Goal: Task Accomplishment & Management: Manage account settings

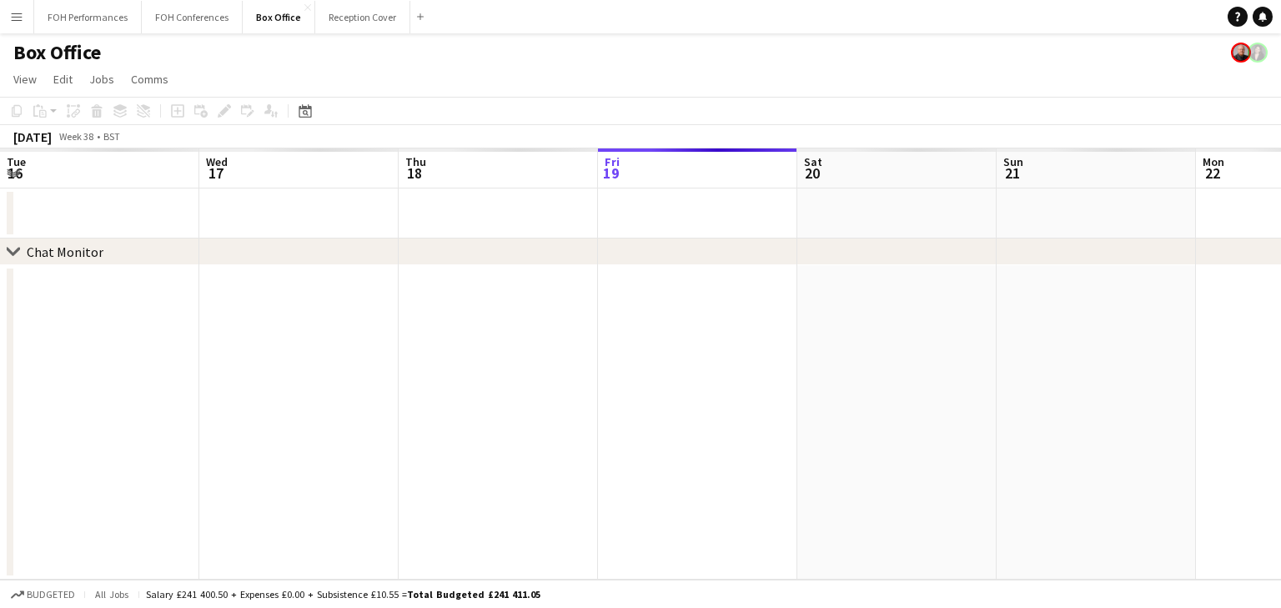
scroll to position [0, 399]
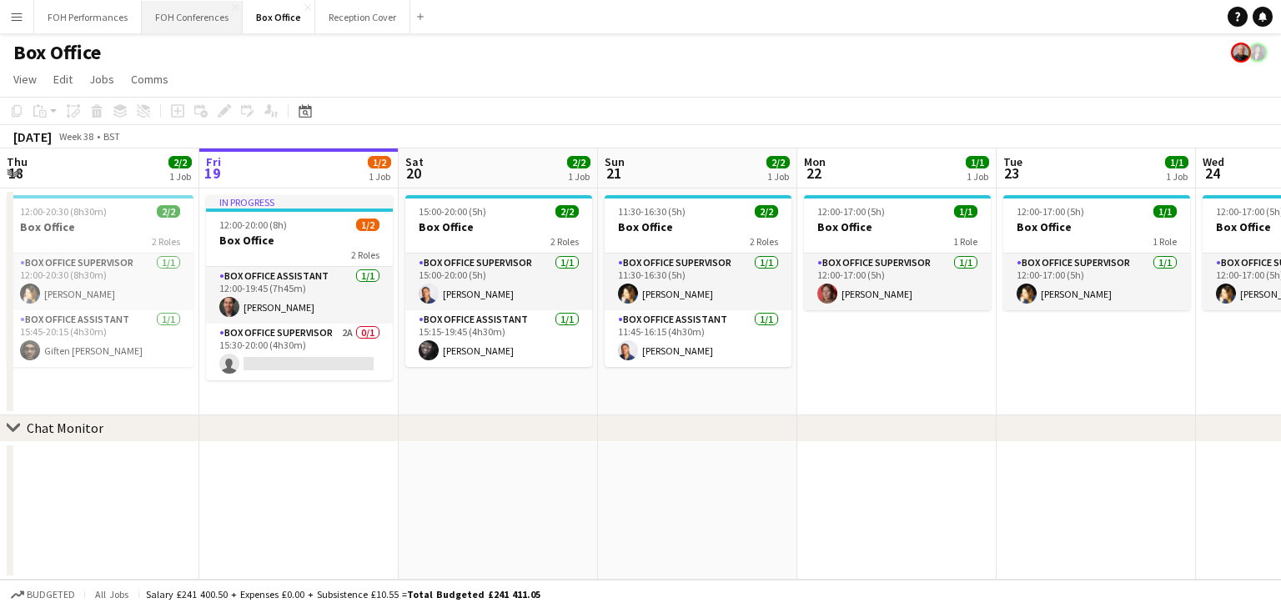
click at [173, 13] on button "FOH Conferences Close" at bounding box center [192, 17] width 101 height 33
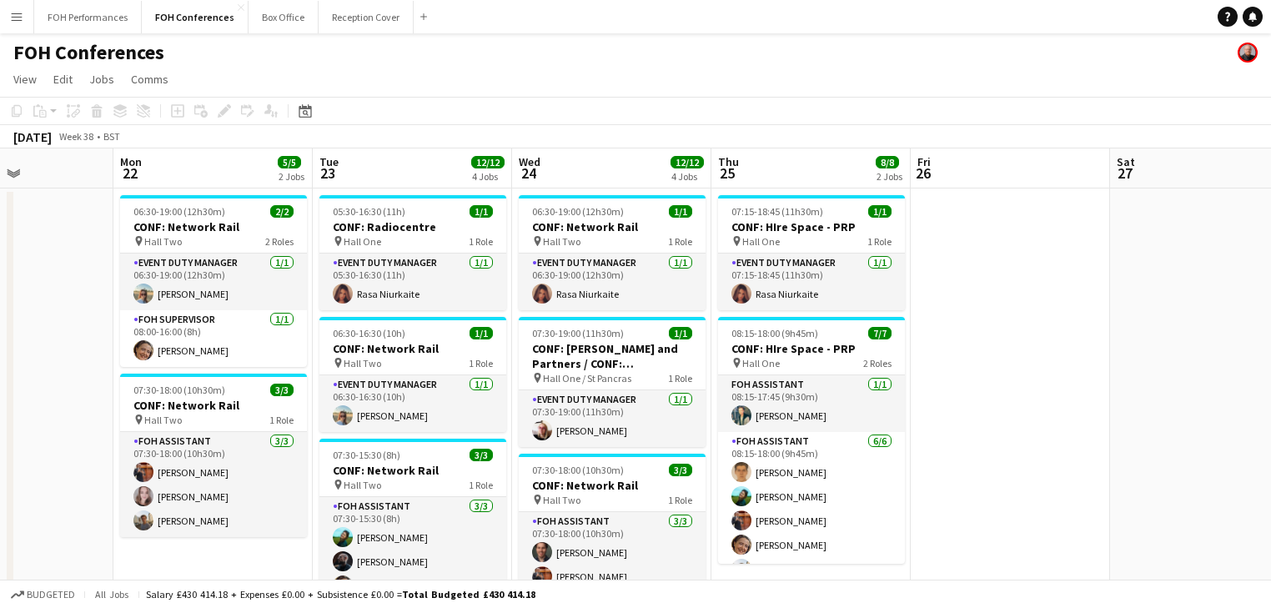
drag, startPoint x: 795, startPoint y: 320, endPoint x: 244, endPoint y: 289, distance: 551.3
click at [237, 289] on app-calendar-viewport "Thu 18 10/10 3 Jobs Fri 19 Sat 20 Sun 21 Mon 22 5/5 2 Jobs Tue 23 12/12 4 Jobs …" at bounding box center [635, 528] width 1271 height 760
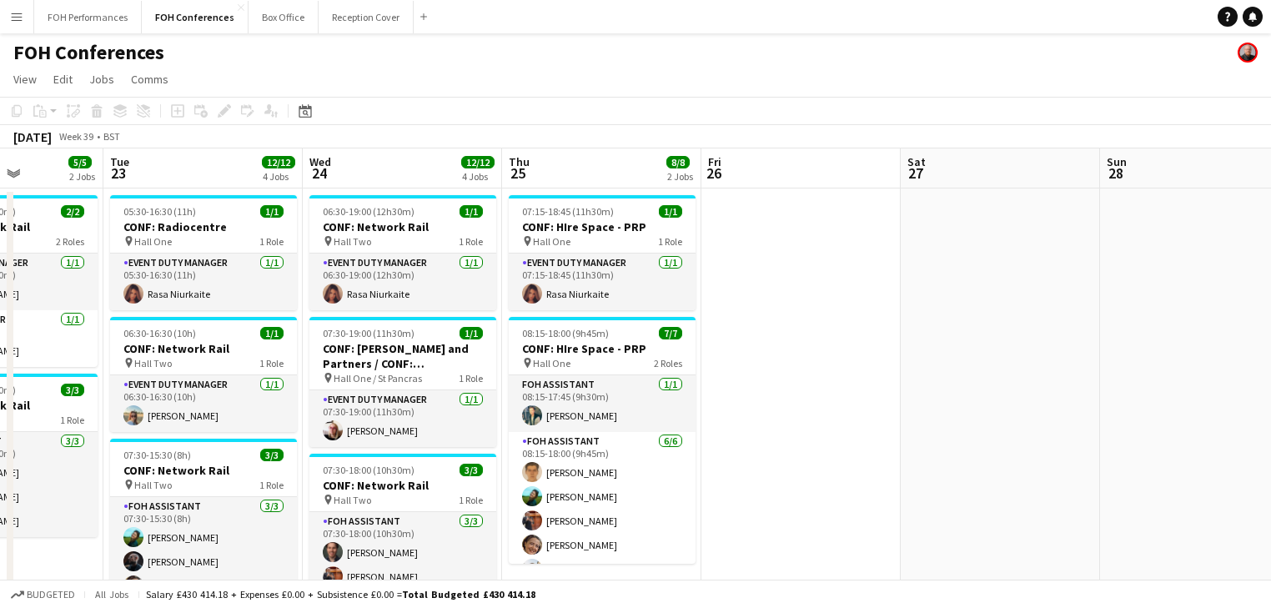
drag, startPoint x: 893, startPoint y: 357, endPoint x: 491, endPoint y: 345, distance: 402.1
click at [87, 334] on app-calendar-viewport "Sat 20 Sun 21 Mon 22 5/5 2 Jobs Tue 23 12/12 4 Jobs Wed 24 12/12 4 Jobs Thu 25 …" at bounding box center [635, 528] width 1271 height 760
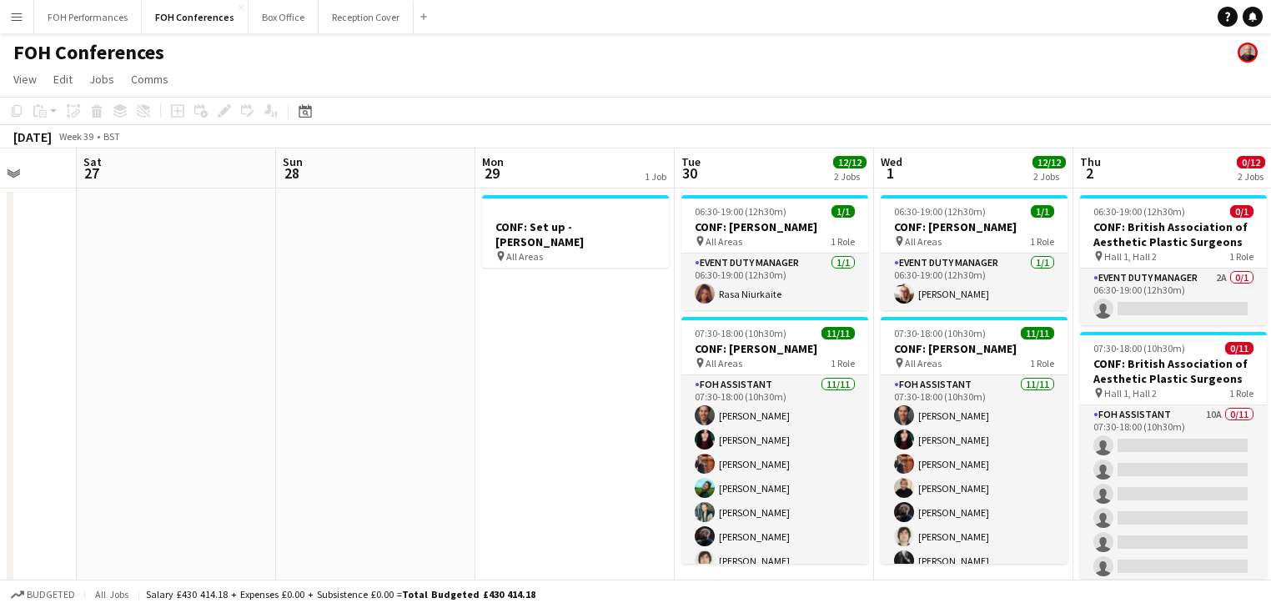
drag, startPoint x: 497, startPoint y: 378, endPoint x: 111, endPoint y: 284, distance: 397.2
click at [0, 289] on app-calendar-viewport "Tue 23 12/12 4 Jobs Wed 24 12/12 4 Jobs Thu 25 8/8 2 Jobs Fri 26 Sat 27 Sun 28 …" at bounding box center [635, 528] width 1271 height 760
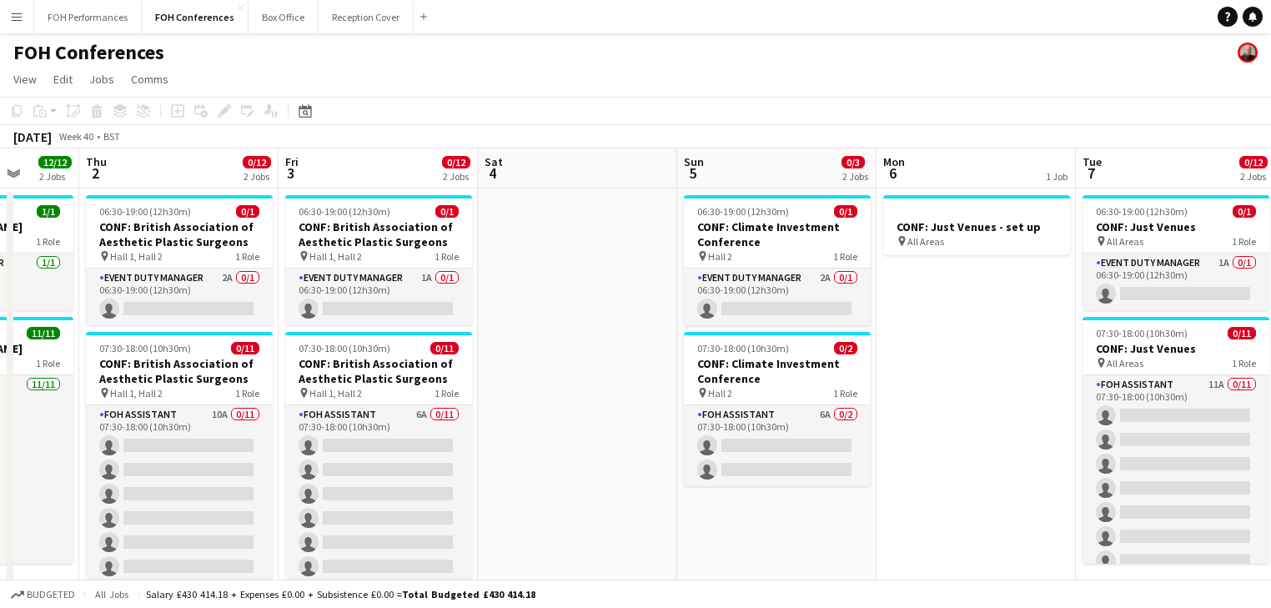
drag, startPoint x: 814, startPoint y: 378, endPoint x: 843, endPoint y: 364, distance: 32.4
click at [253, 309] on app-calendar-viewport "Mon 29 1 Job Tue 30 12/12 2 Jobs Wed 1 12/12 2 Jobs Thu 2 0/12 2 Jobs Fri 3 0/1…" at bounding box center [635, 555] width 1271 height 814
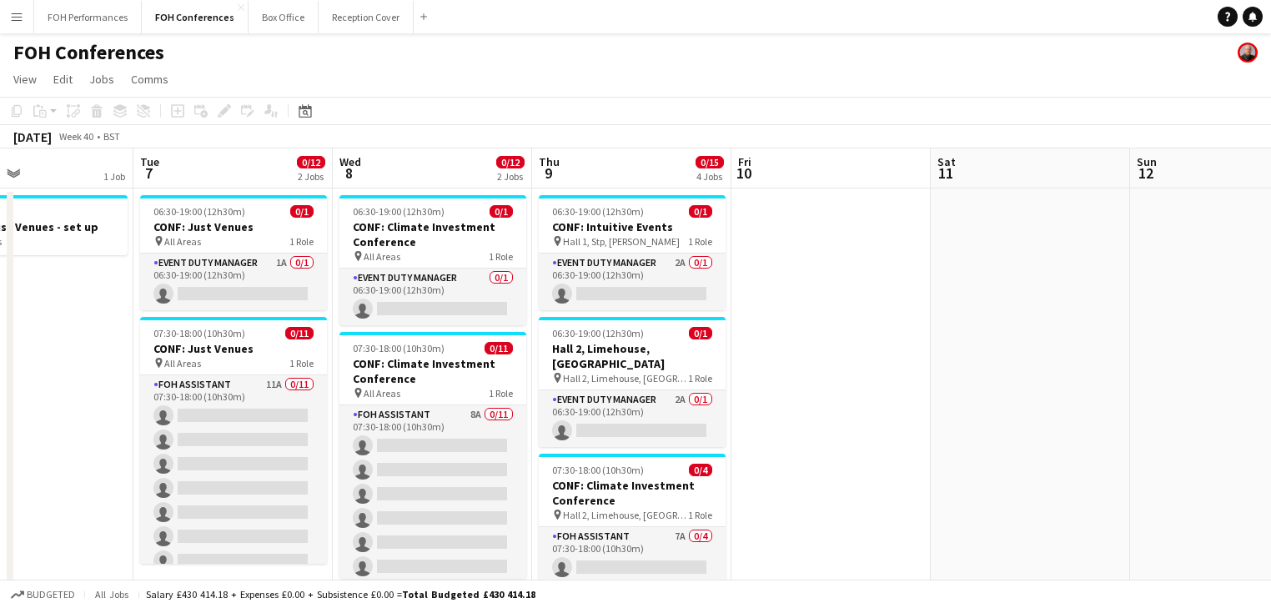
drag, startPoint x: 846, startPoint y: 369, endPoint x: 0, endPoint y: 259, distance: 853.5
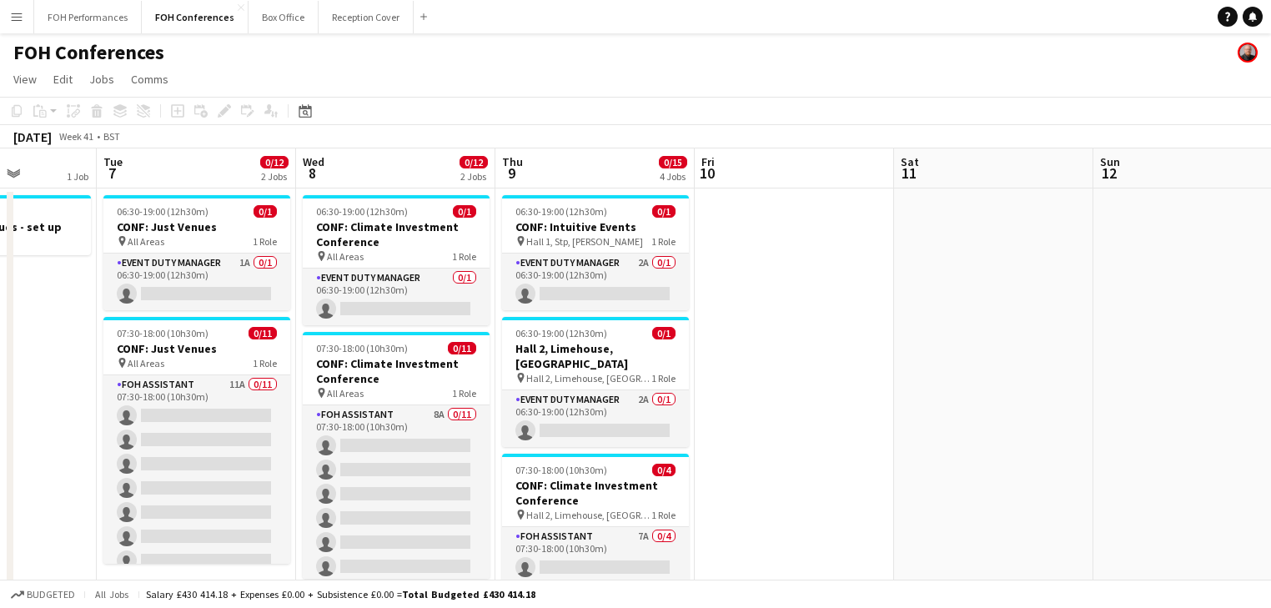
scroll to position [0, 483]
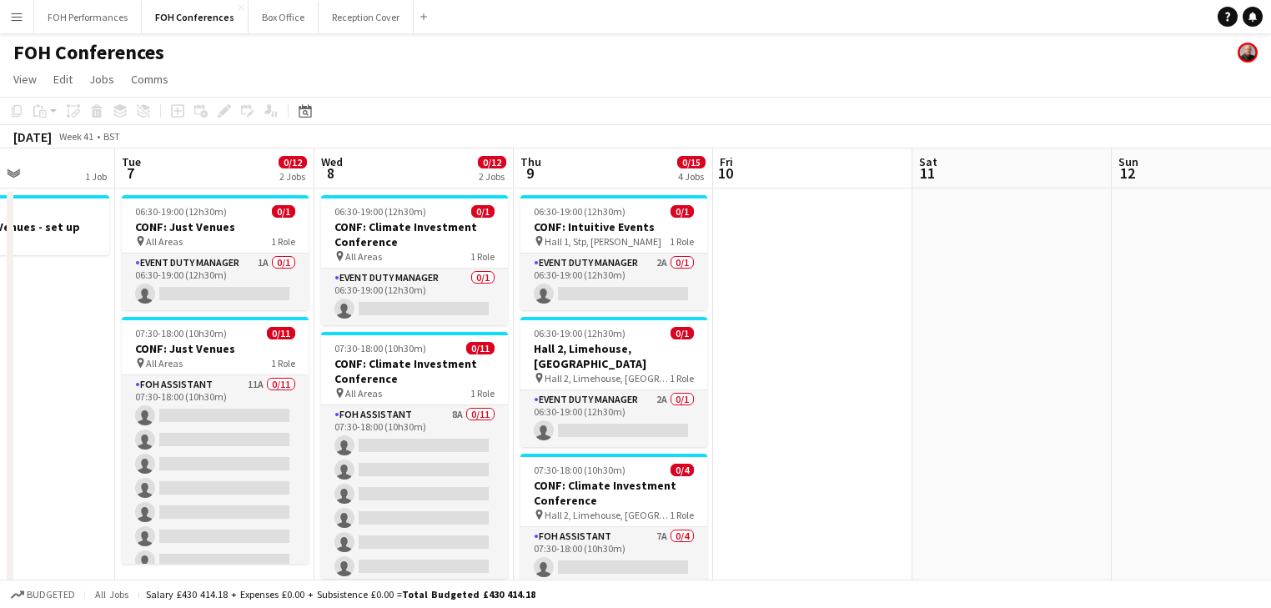
drag, startPoint x: 784, startPoint y: 357, endPoint x: 665, endPoint y: 332, distance: 121.0
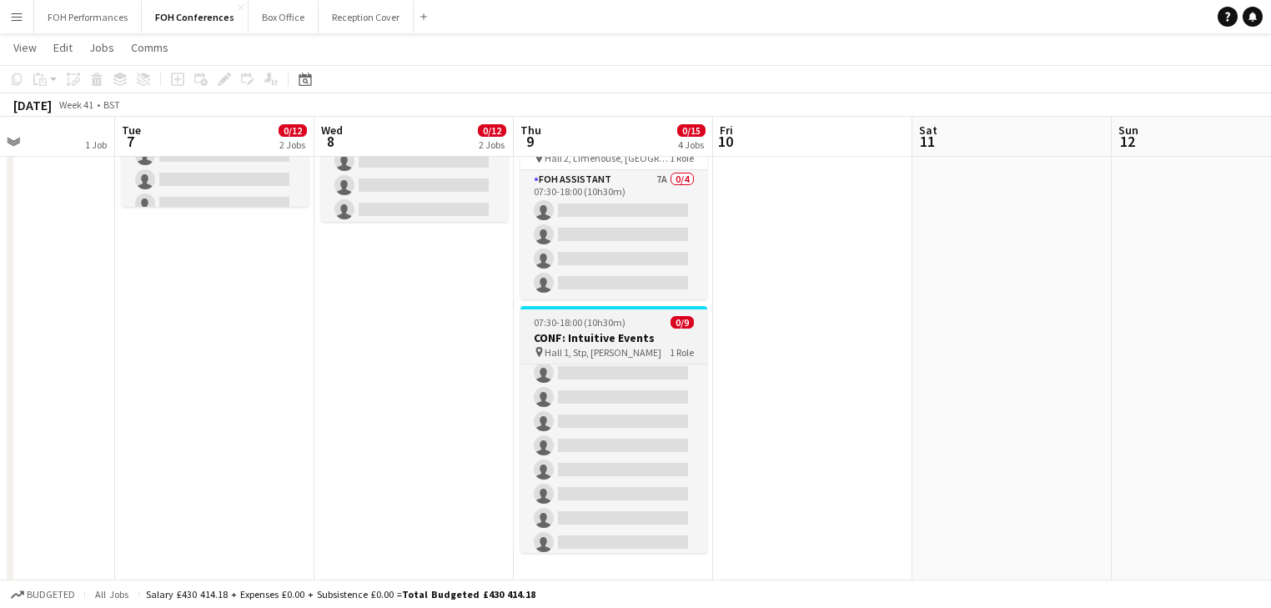
scroll to position [61, 0]
click at [577, 316] on span "07:30-18:00 (10h30m)" at bounding box center [580, 322] width 92 height 13
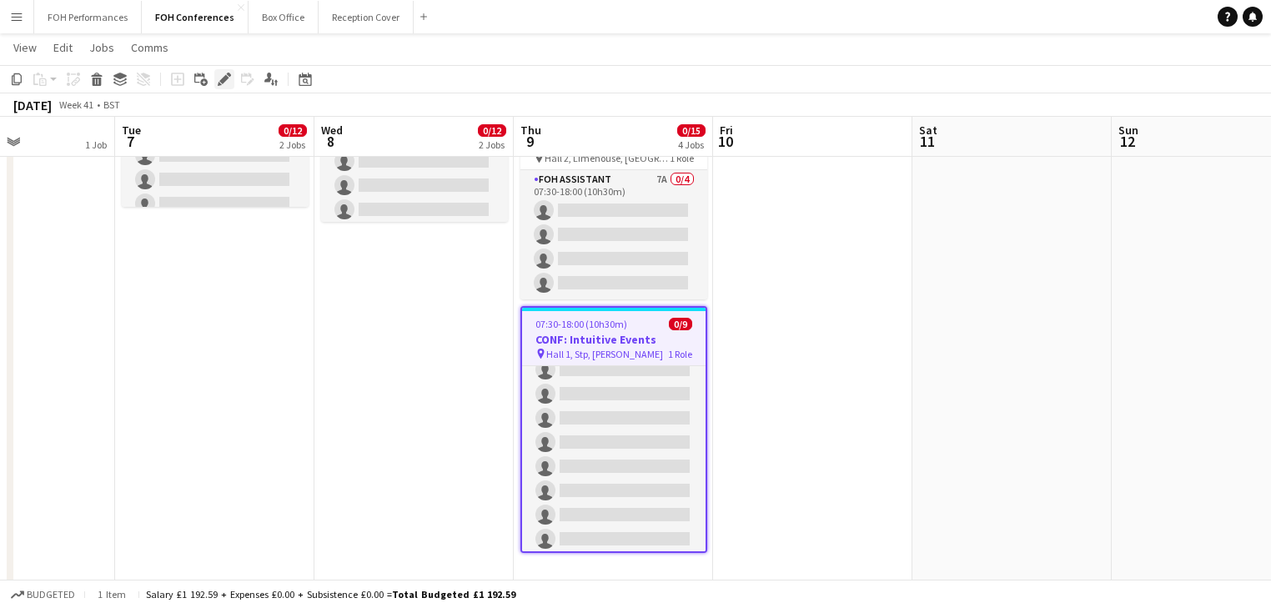
click at [220, 74] on icon "Edit" at bounding box center [224, 79] width 13 height 13
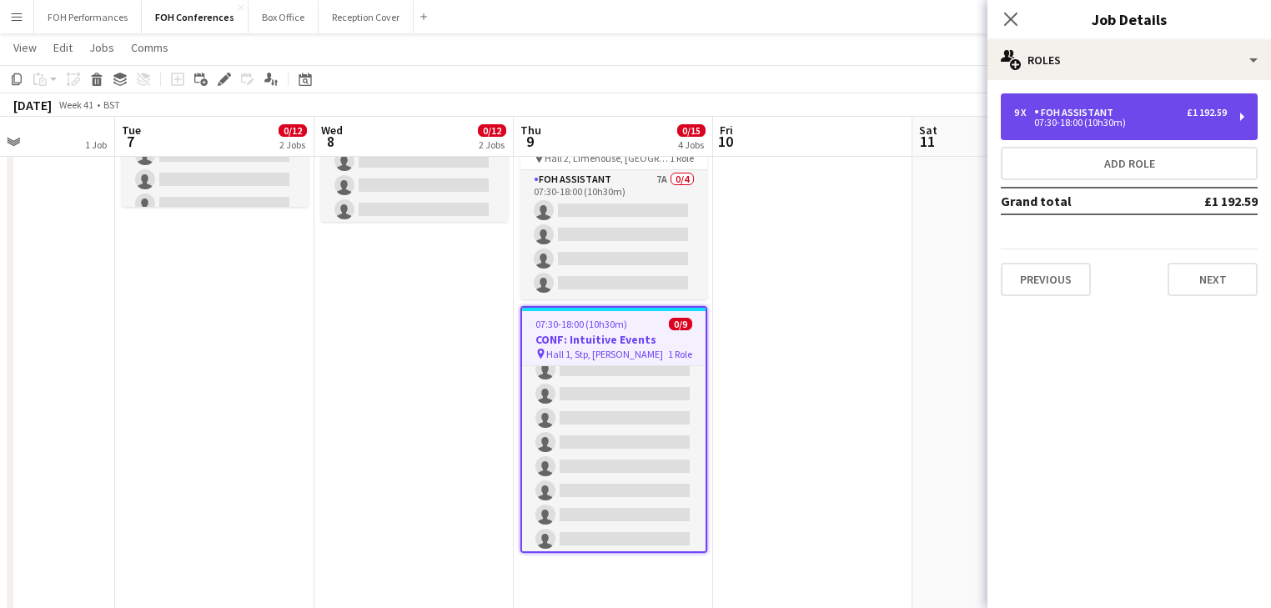
click at [1172, 121] on div "07:30-18:00 (10h30m)" at bounding box center [1120, 122] width 213 height 8
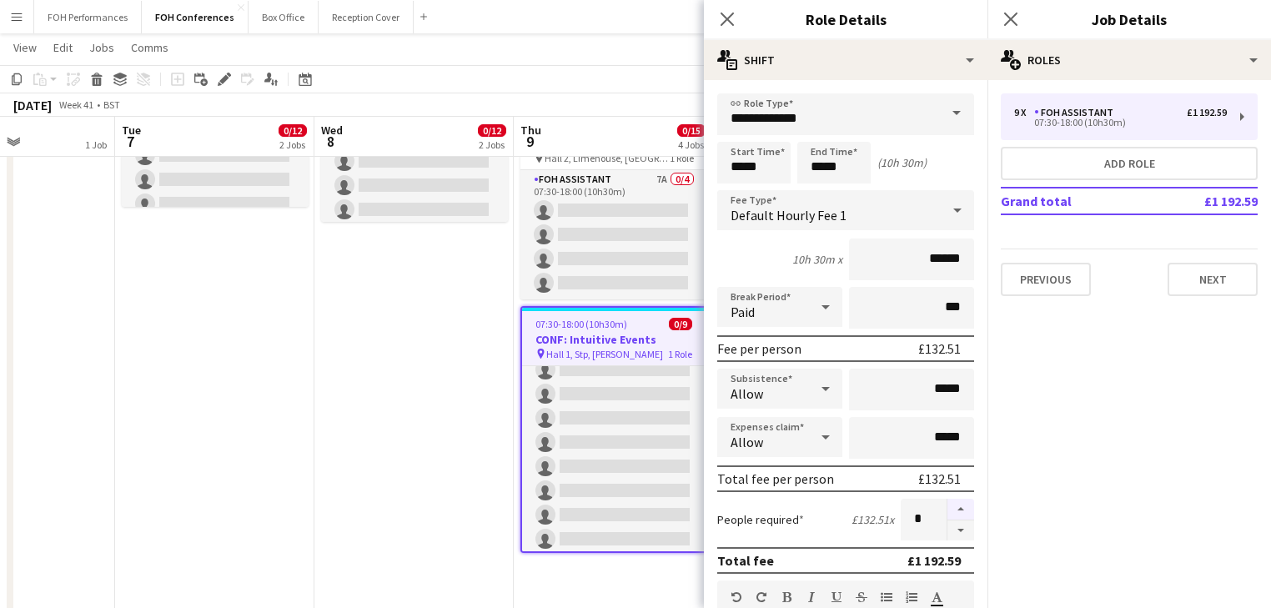
click at [951, 499] on button "button" at bounding box center [960, 510] width 27 height 22
type input "**"
click at [420, 443] on app-date-cell "06:30-19:00 (12h30m) 0/1 CONF: Climate Investment Conference pin All Areas 1 Ro…" at bounding box center [413, 406] width 199 height 1149
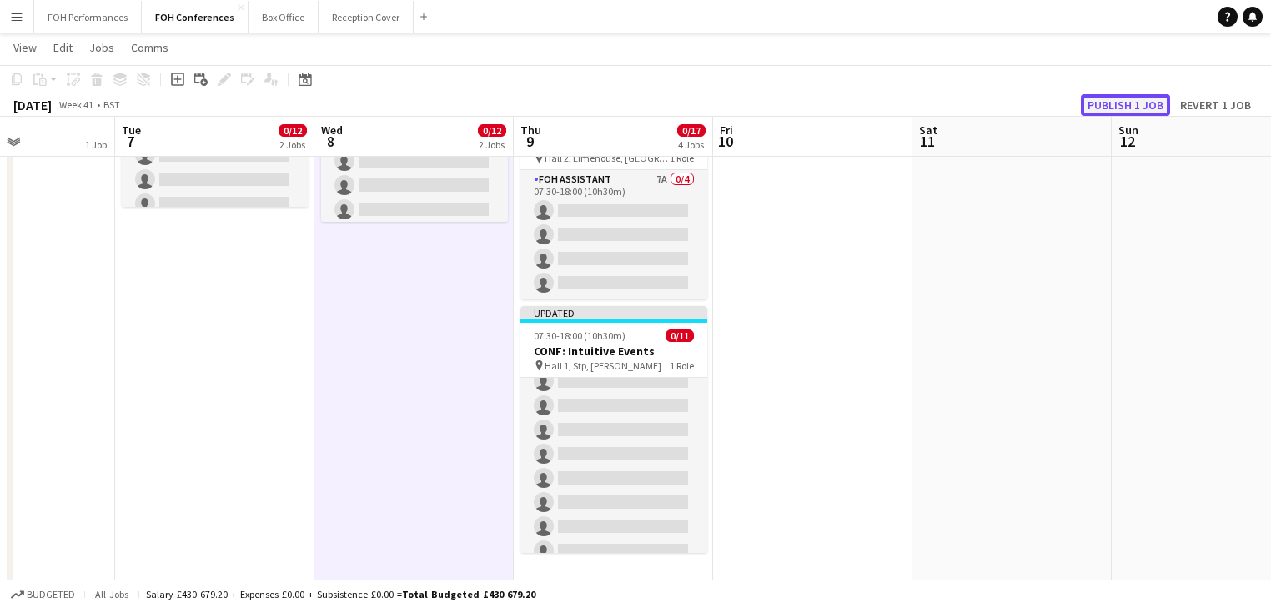
click at [1145, 99] on button "Publish 1 job" at bounding box center [1125, 105] width 89 height 22
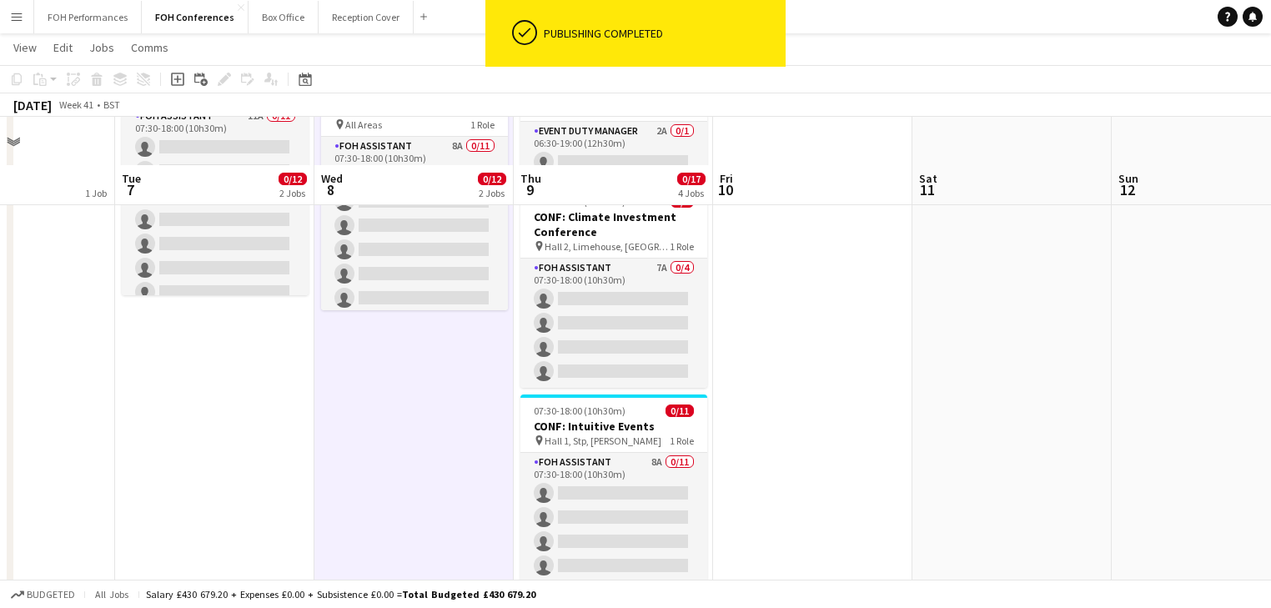
scroll to position [355, 0]
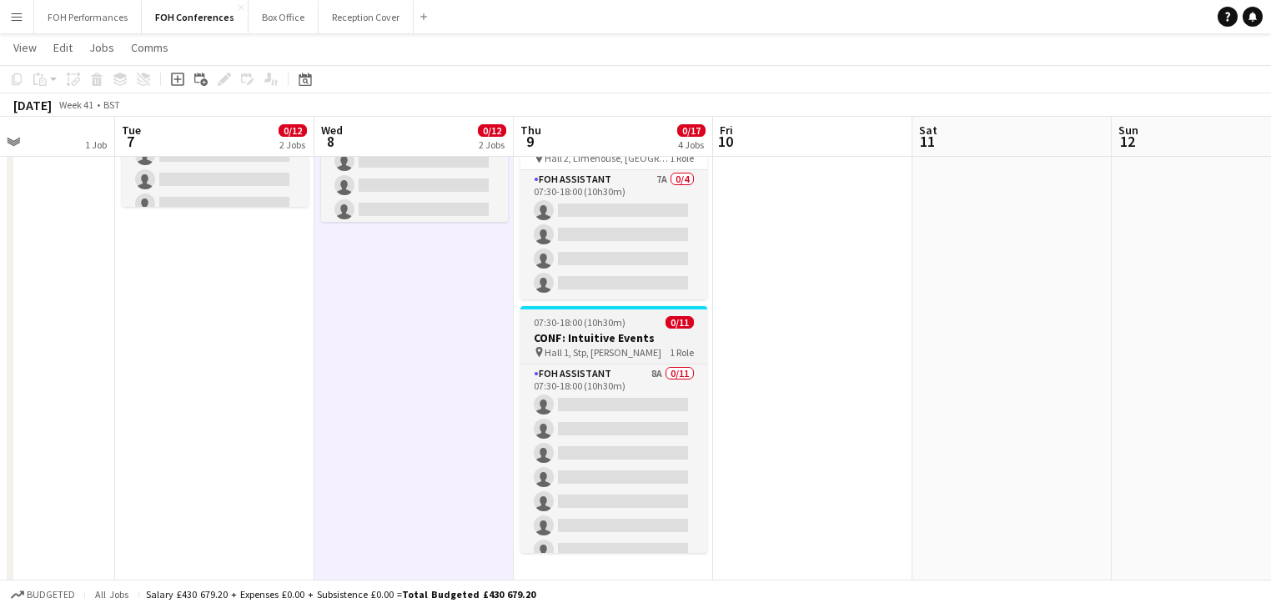
click at [600, 330] on h3 "CONF: Intuitive Events" at bounding box center [613, 337] width 187 height 15
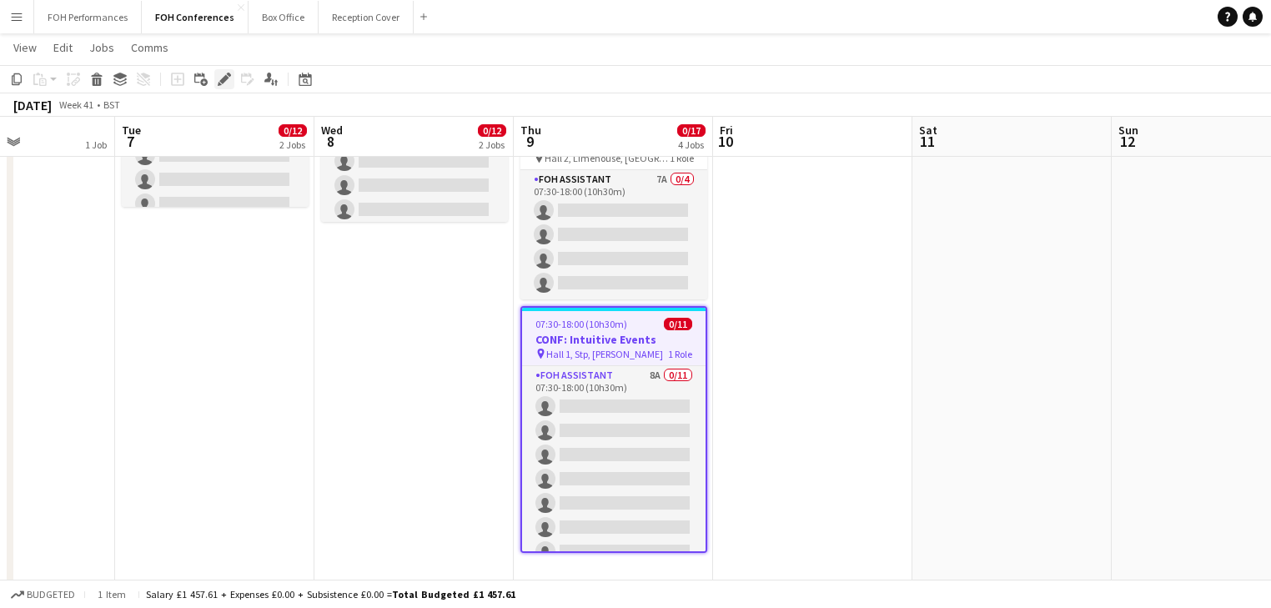
click at [223, 80] on icon at bounding box center [223, 79] width 9 height 9
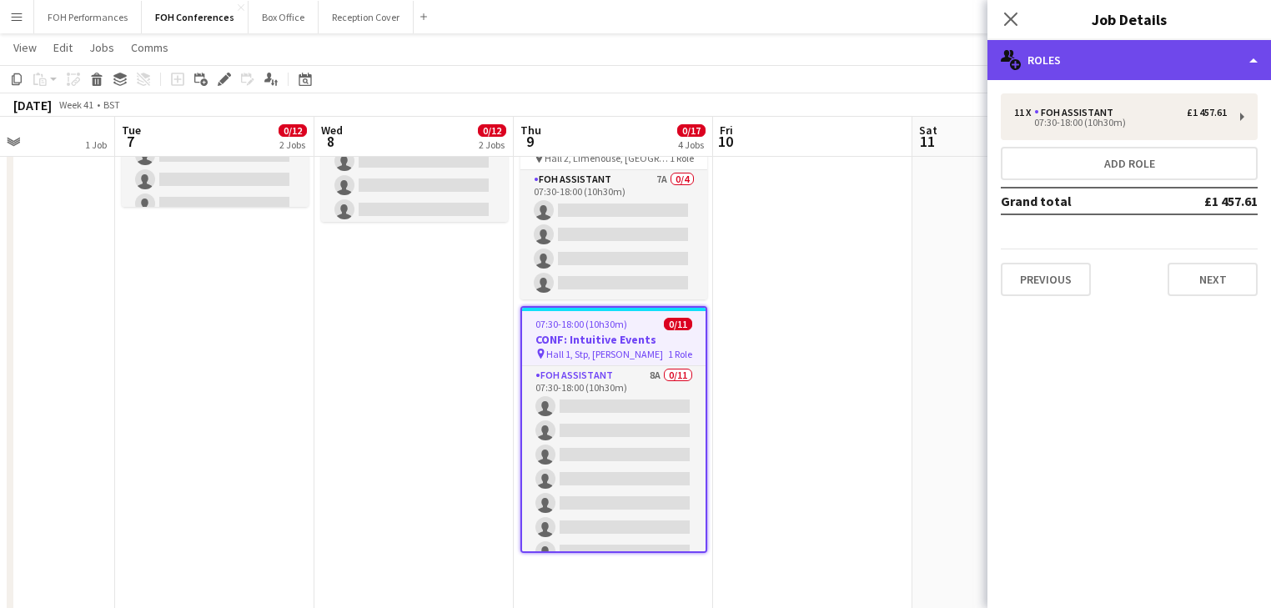
click at [1082, 67] on div "multiple-users-add Roles" at bounding box center [1129, 60] width 284 height 40
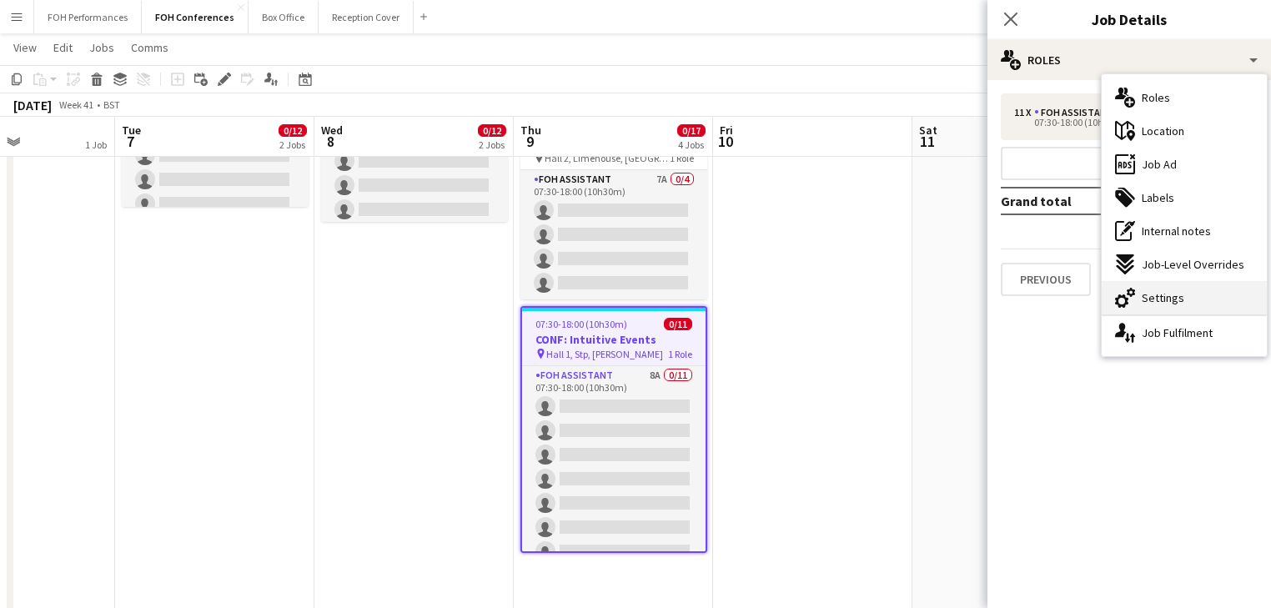
click at [1168, 300] on span "Settings" at bounding box center [1163, 297] width 43 height 15
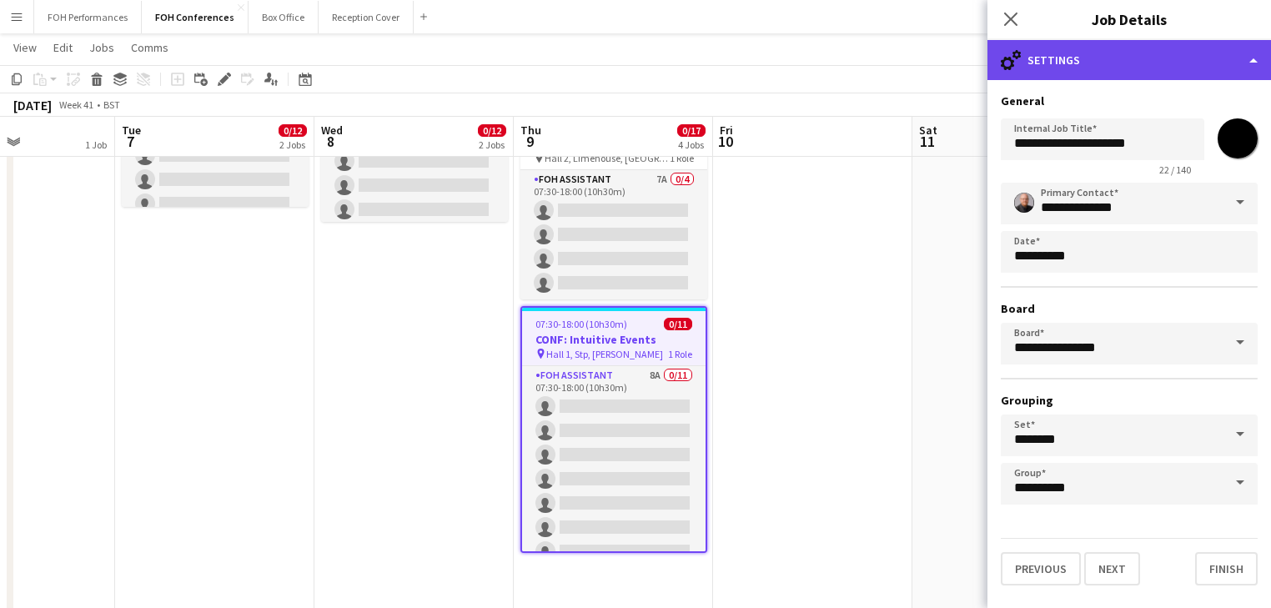
click at [1112, 68] on div "cog-double-3 Settings" at bounding box center [1129, 60] width 284 height 40
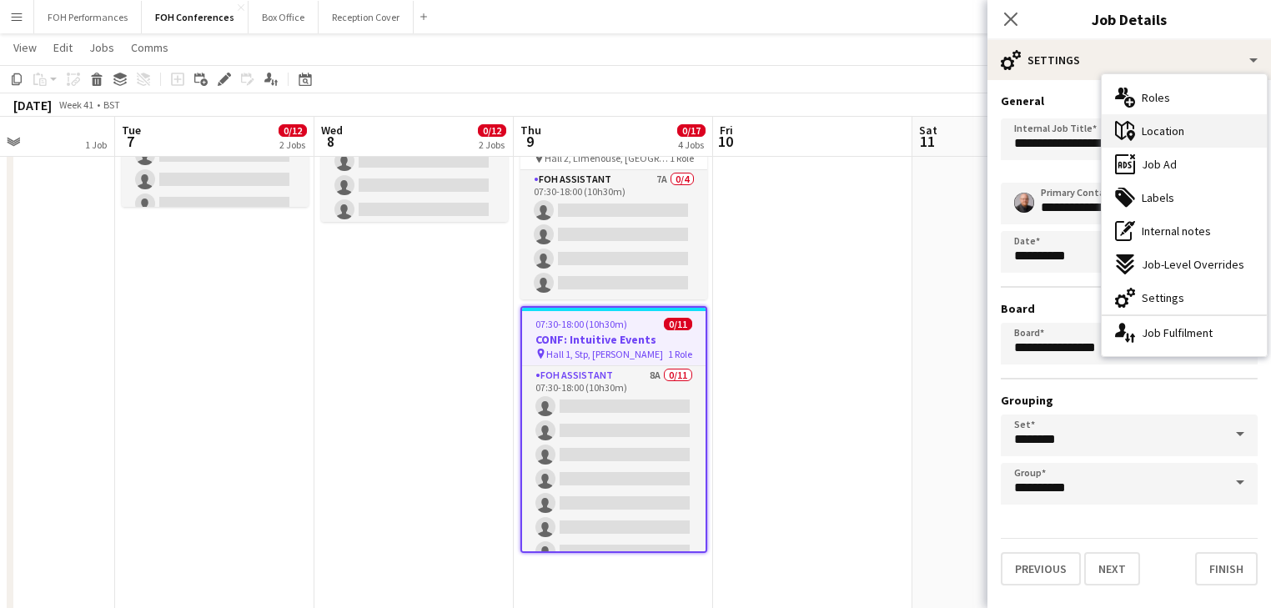
click at [1168, 130] on span "Location" at bounding box center [1163, 130] width 43 height 15
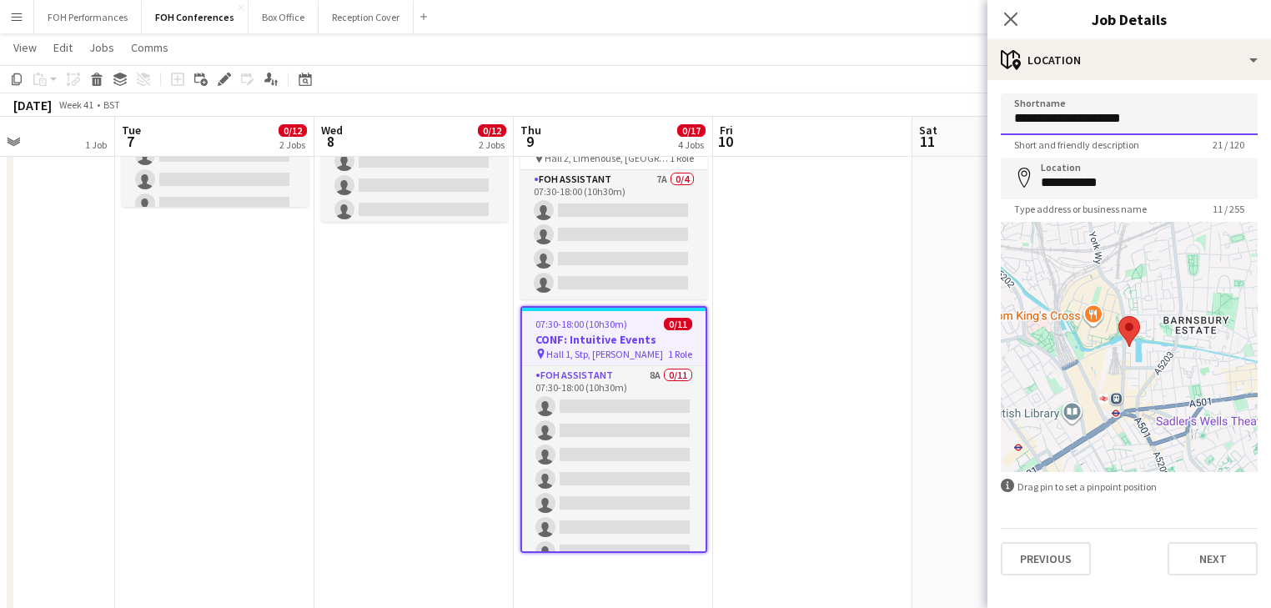
click at [1131, 116] on input "**********" at bounding box center [1129, 114] width 257 height 42
click at [1143, 120] on input "**********" at bounding box center [1129, 114] width 257 height 42
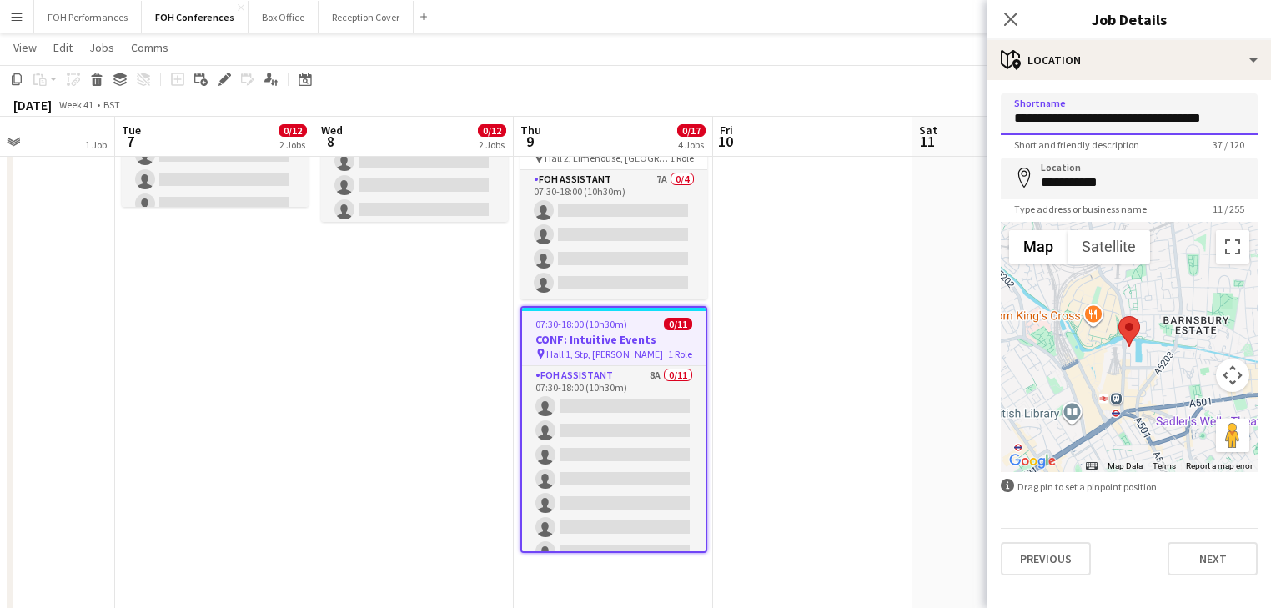
click at [1041, 120] on input "**********" at bounding box center [1129, 114] width 257 height 42
click at [1053, 122] on input "**********" at bounding box center [1129, 114] width 257 height 42
click at [1097, 120] on input "**********" at bounding box center [1129, 114] width 257 height 42
type input "**********"
click at [856, 424] on app-date-cell at bounding box center [812, 406] width 199 height 1149
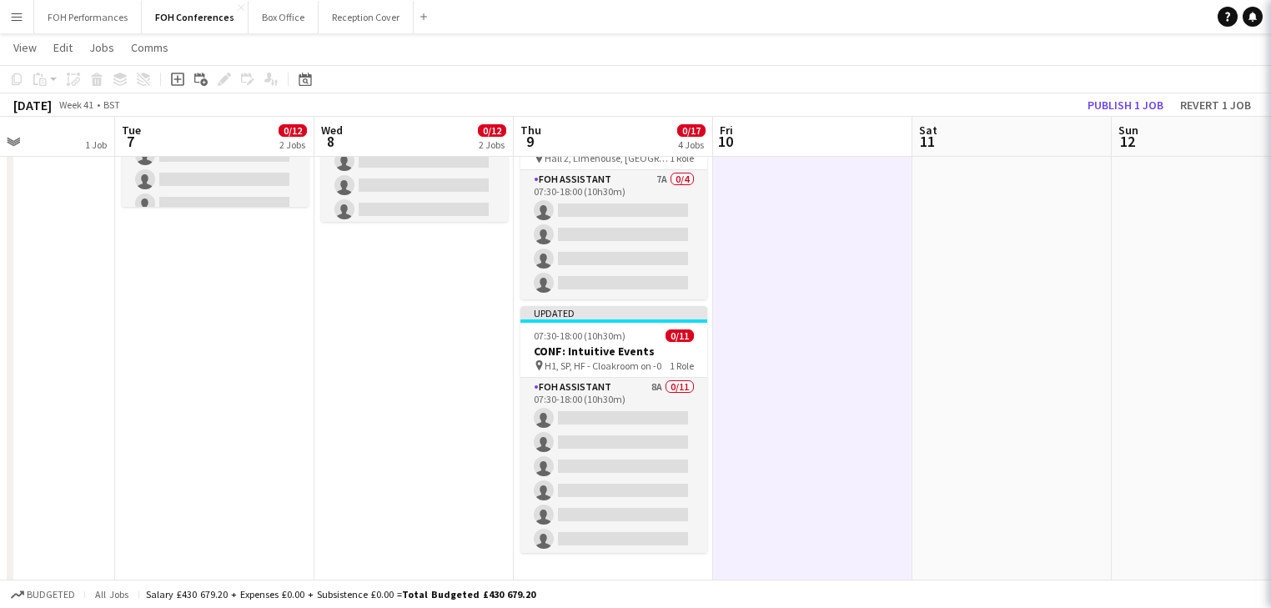
scroll to position [0, 482]
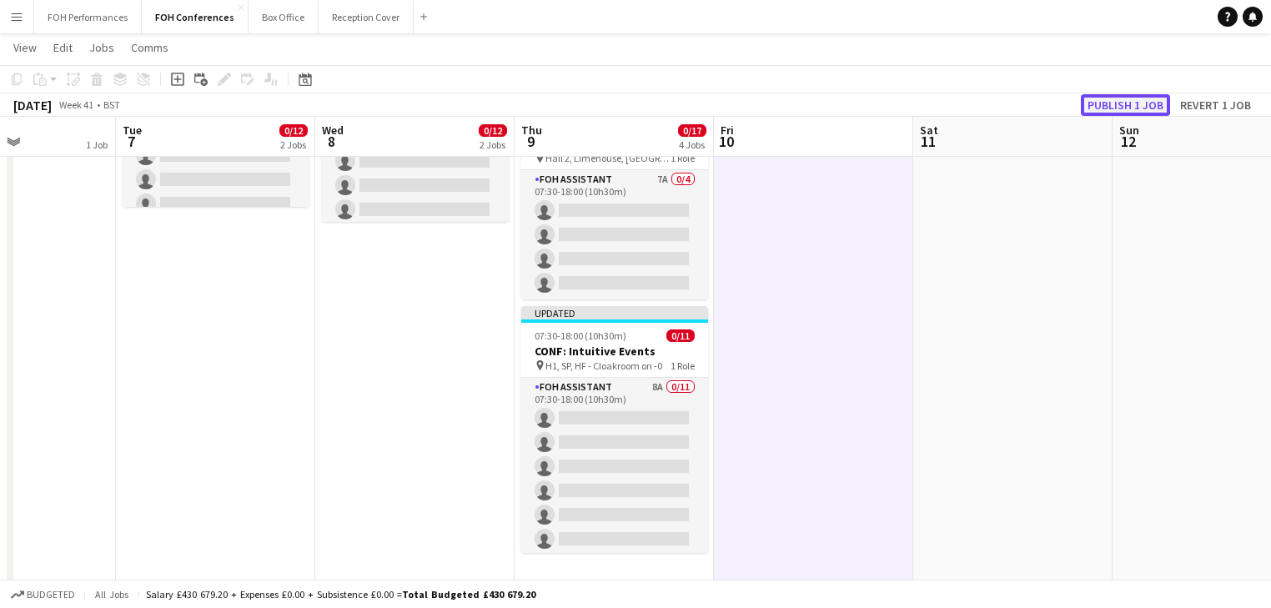
click at [1137, 108] on button "Publish 1 job" at bounding box center [1125, 105] width 89 height 22
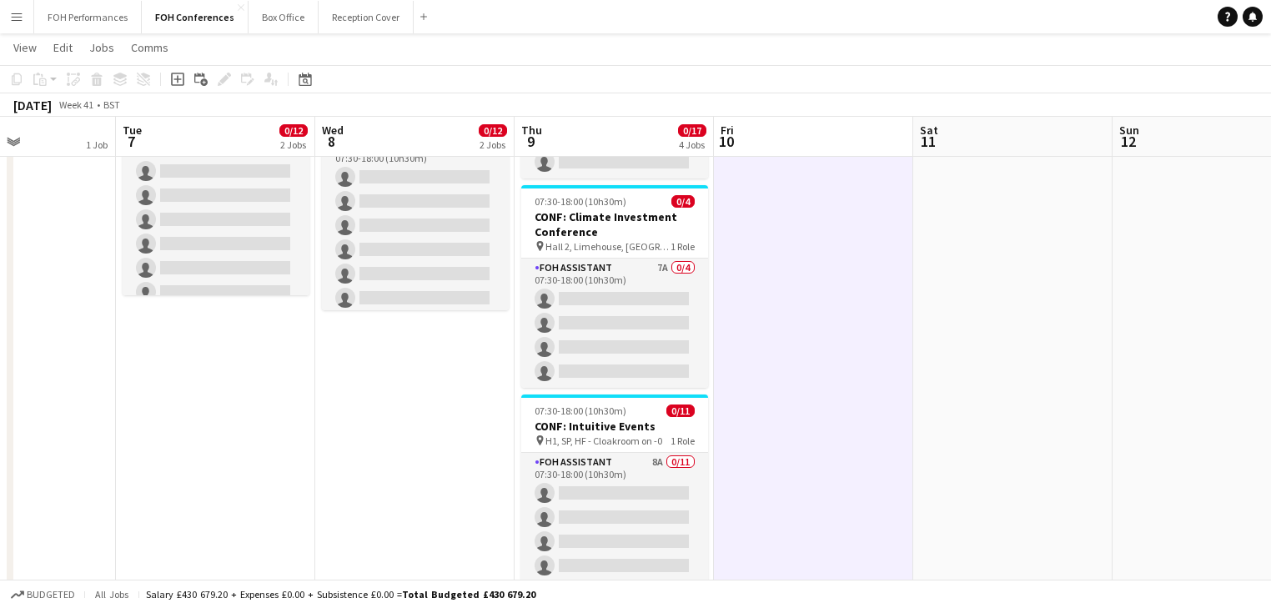
scroll to position [0, 0]
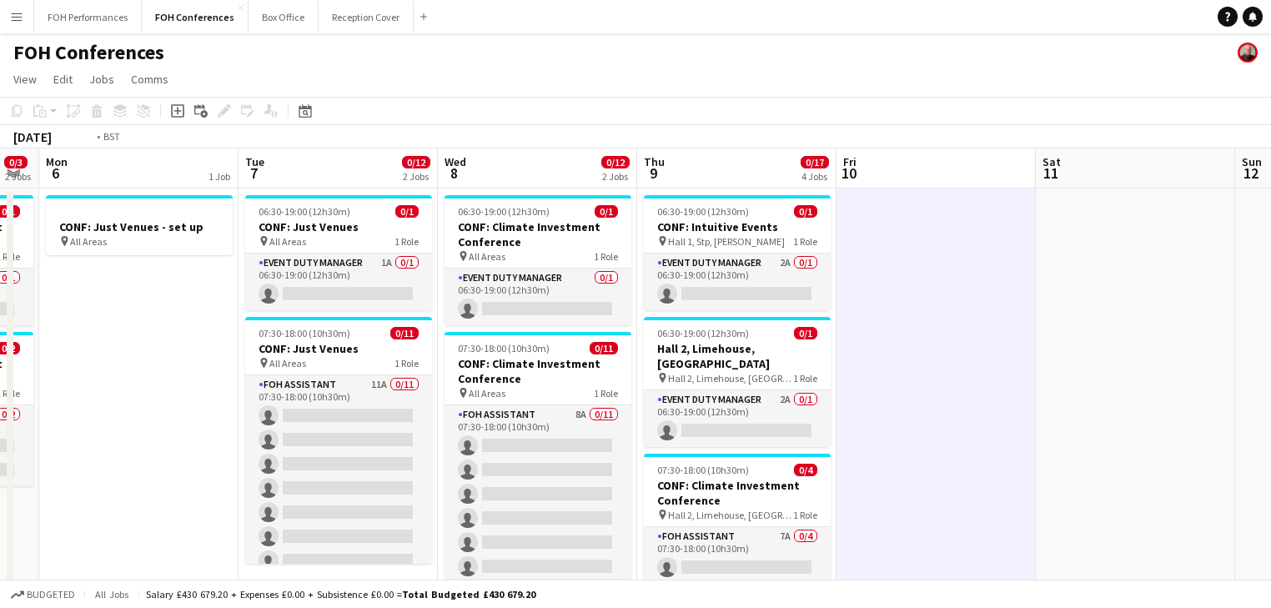
drag, startPoint x: 128, startPoint y: 337, endPoint x: 850, endPoint y: 330, distance: 721.3
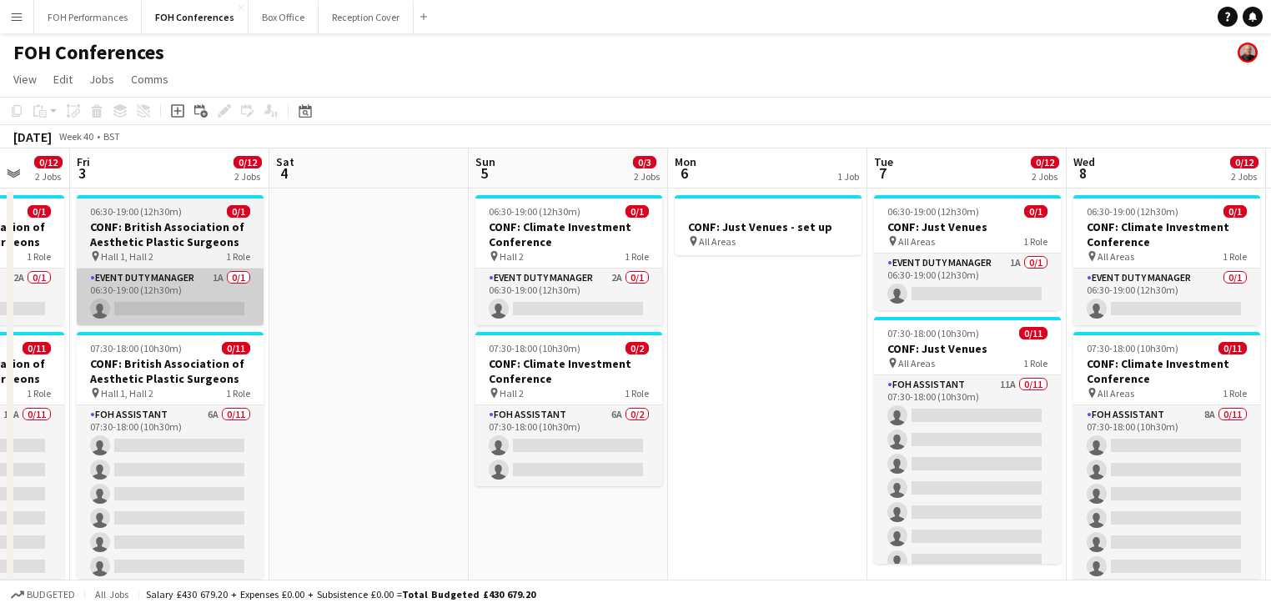
drag, startPoint x: 319, startPoint y: 323, endPoint x: 920, endPoint y: 313, distance: 601.3
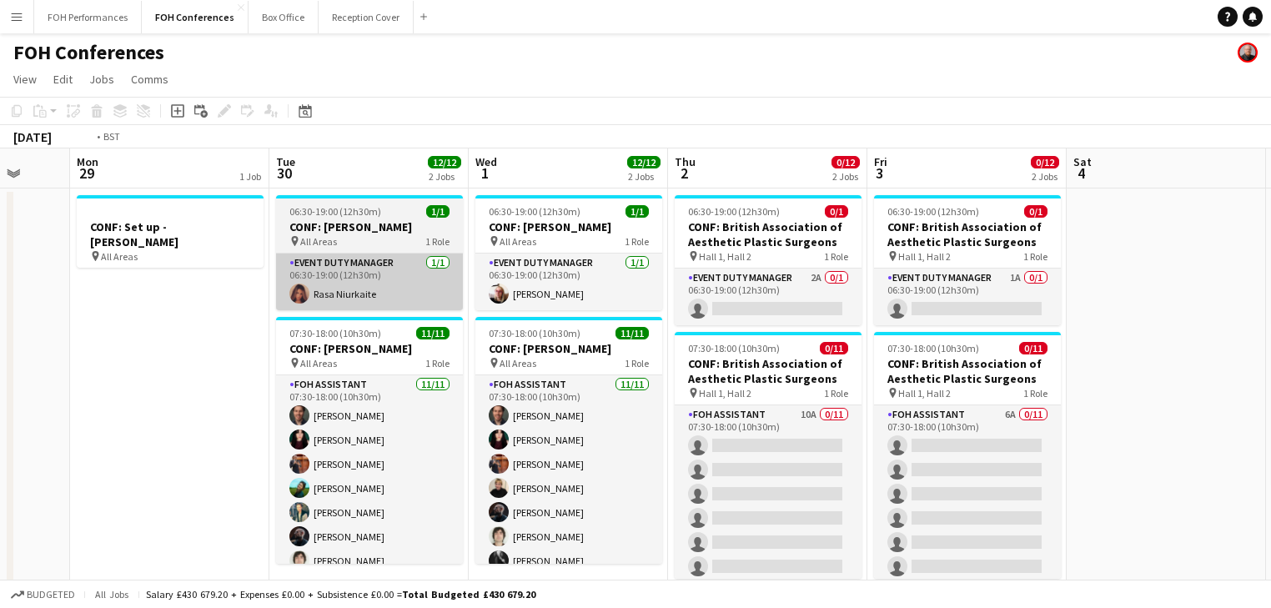
drag, startPoint x: 340, startPoint y: 316, endPoint x: 846, endPoint y: 270, distance: 508.2
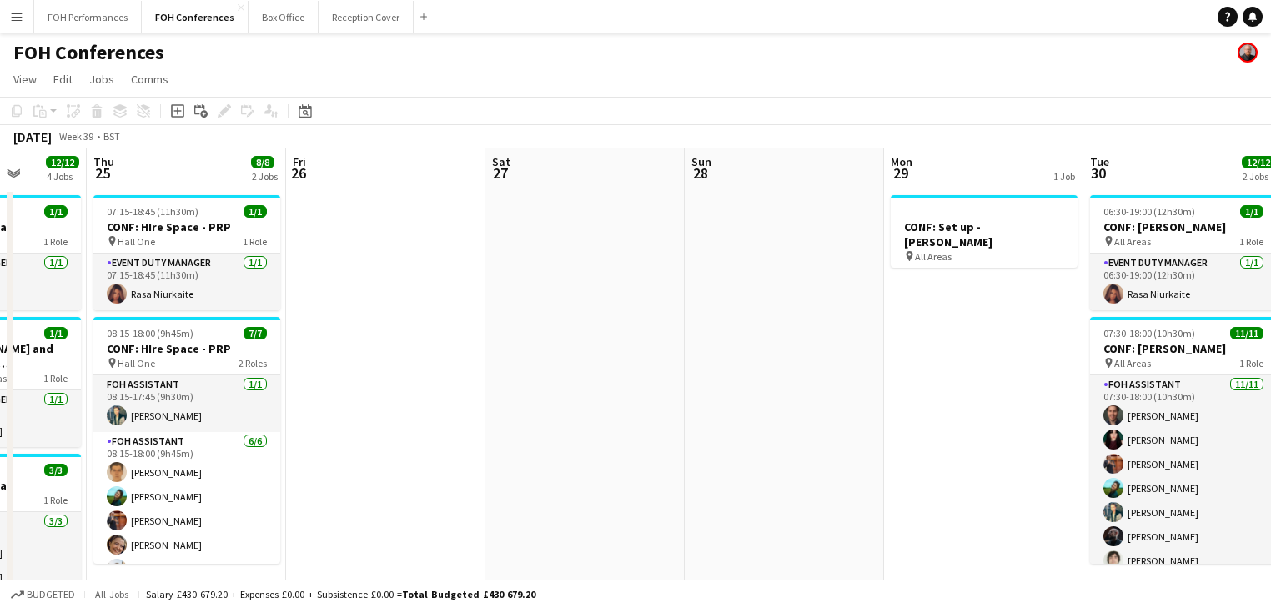
drag, startPoint x: 418, startPoint y: 269, endPoint x: 842, endPoint y: 250, distance: 424.8
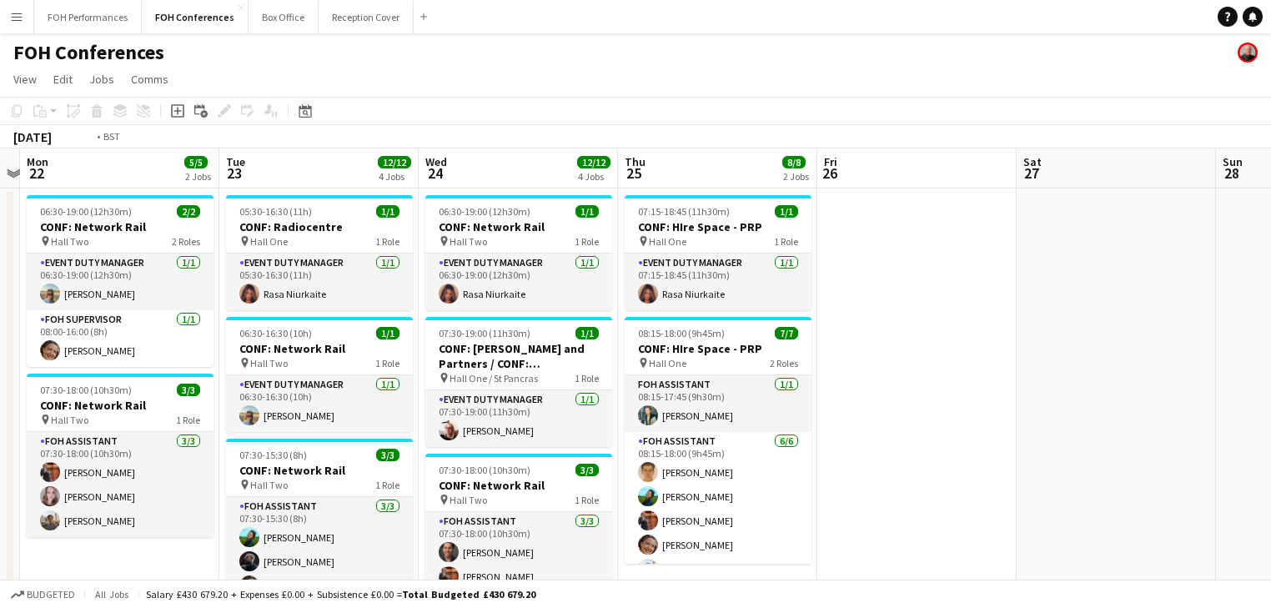
drag, startPoint x: 415, startPoint y: 292, endPoint x: 917, endPoint y: 264, distance: 502.8
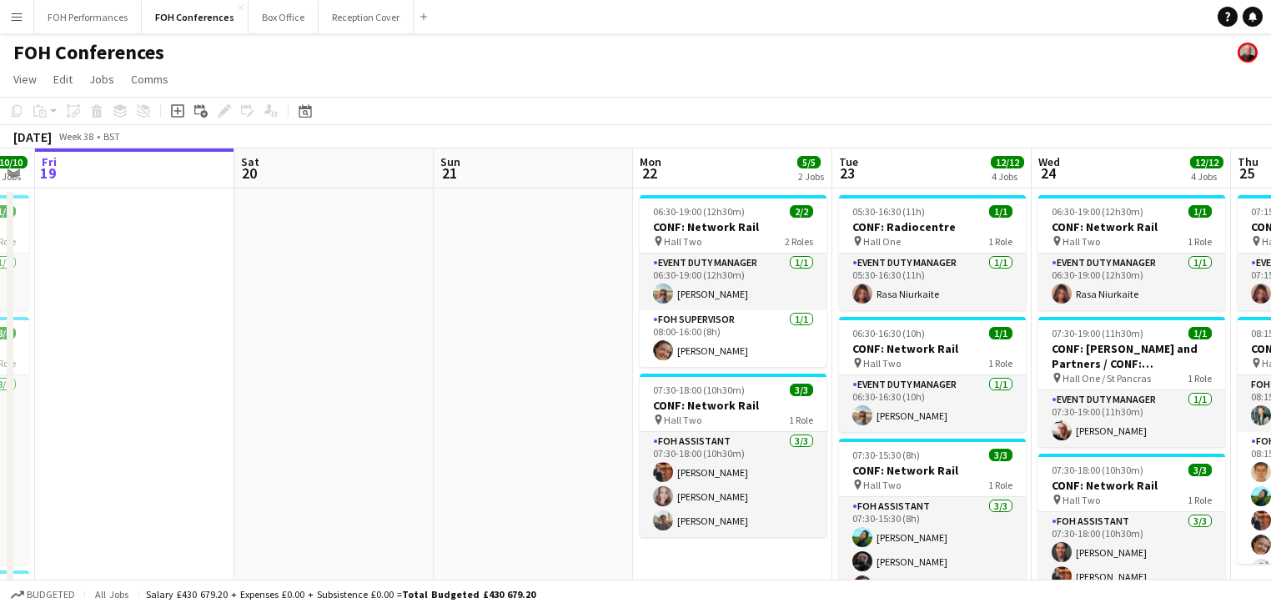
drag, startPoint x: 539, startPoint y: 282, endPoint x: 1017, endPoint y: 283, distance: 477.8
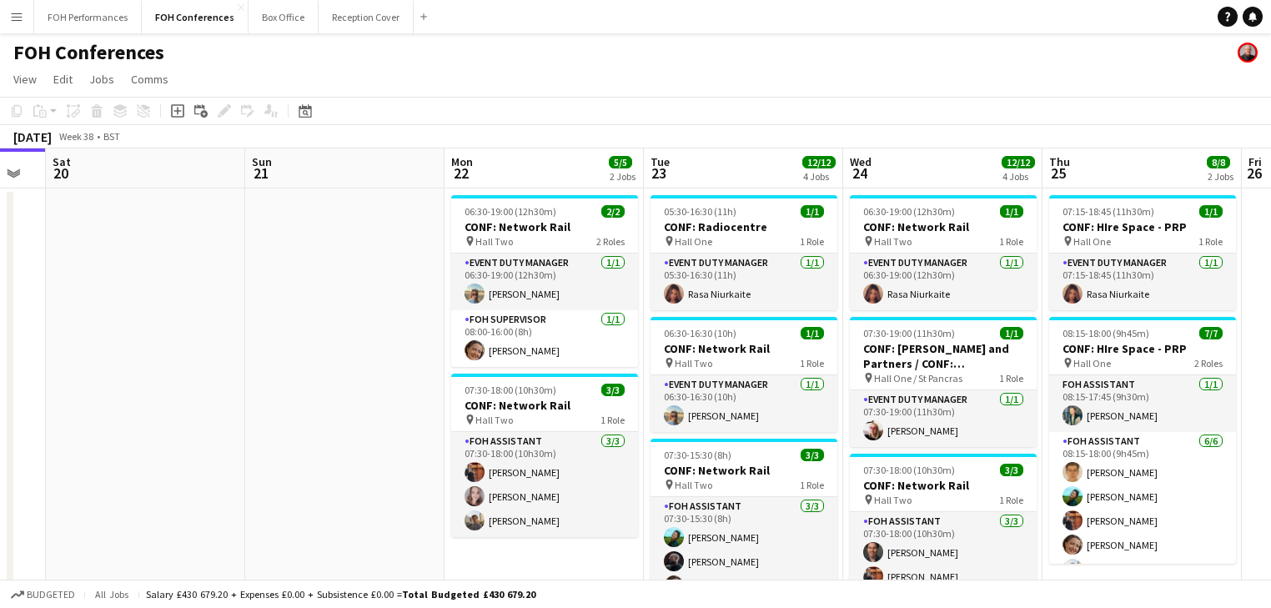
drag, startPoint x: 639, startPoint y: 303, endPoint x: 66, endPoint y: 202, distance: 581.7
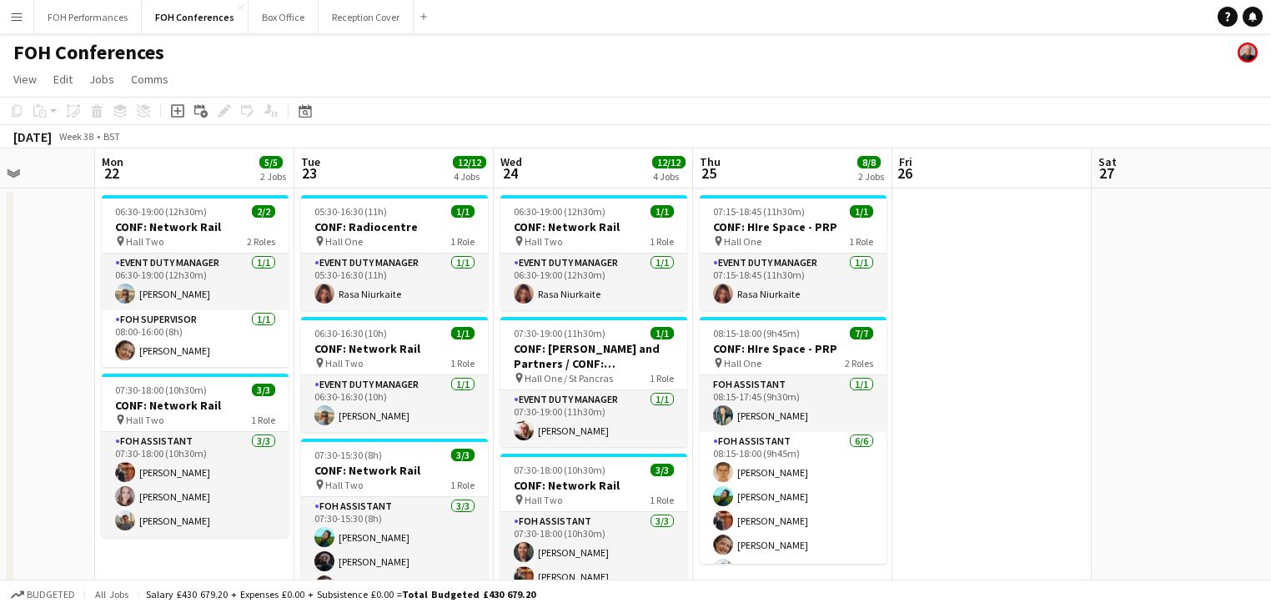
scroll to position [0, 748]
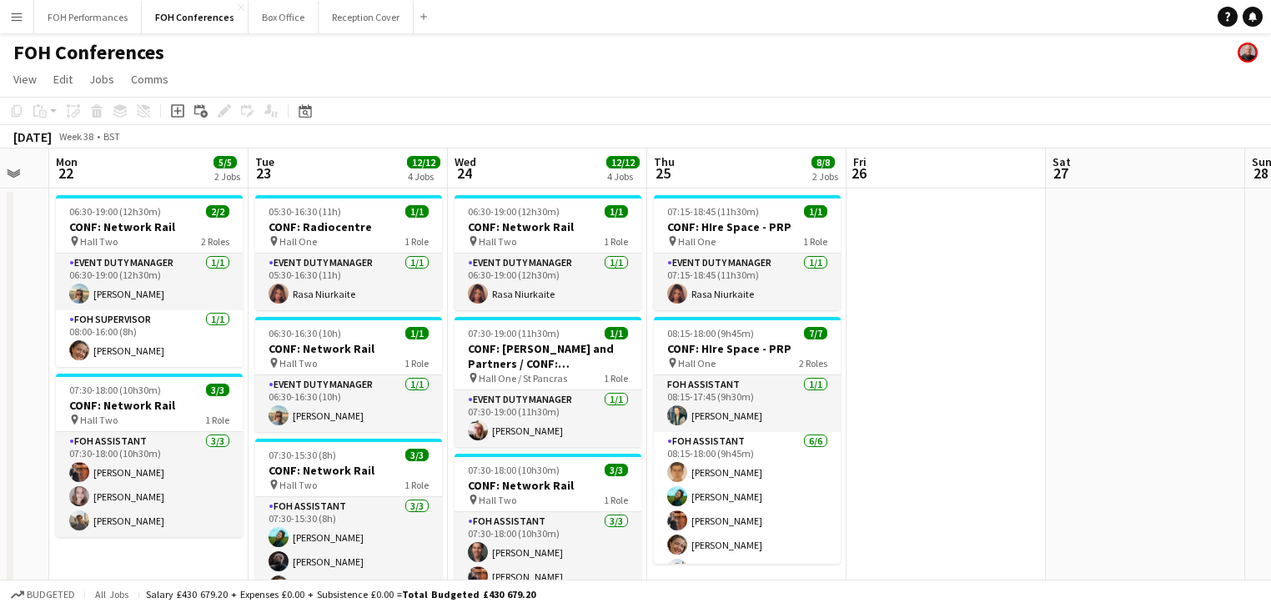
drag, startPoint x: 289, startPoint y: 242, endPoint x: 0, endPoint y: 154, distance: 301.5
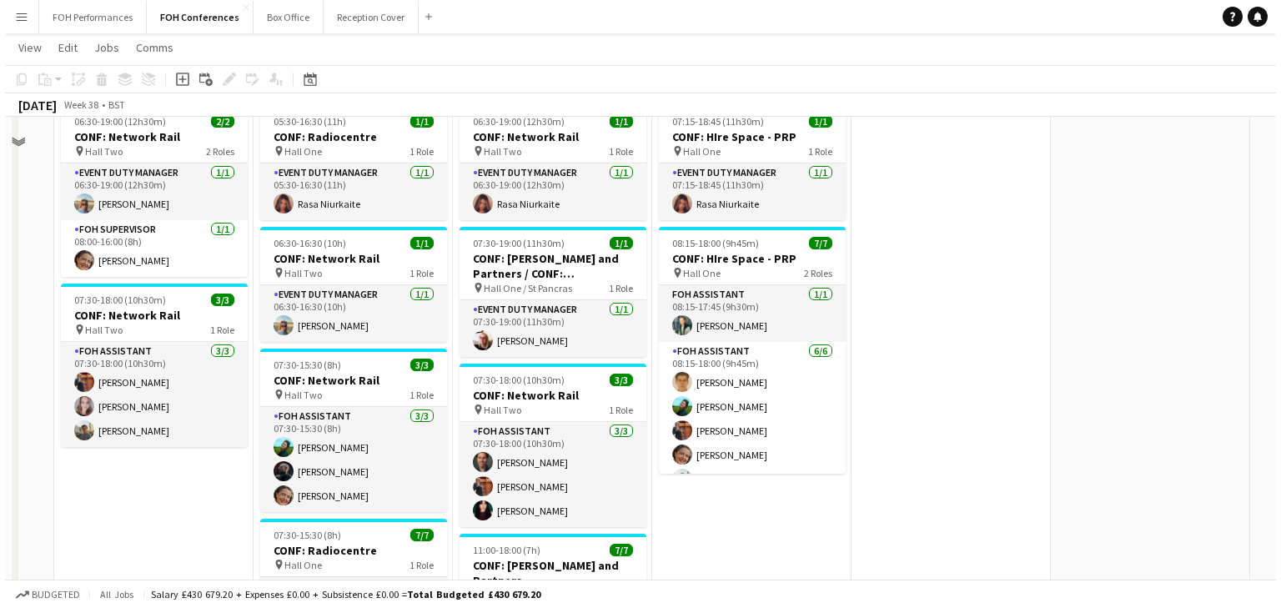
scroll to position [0, 0]
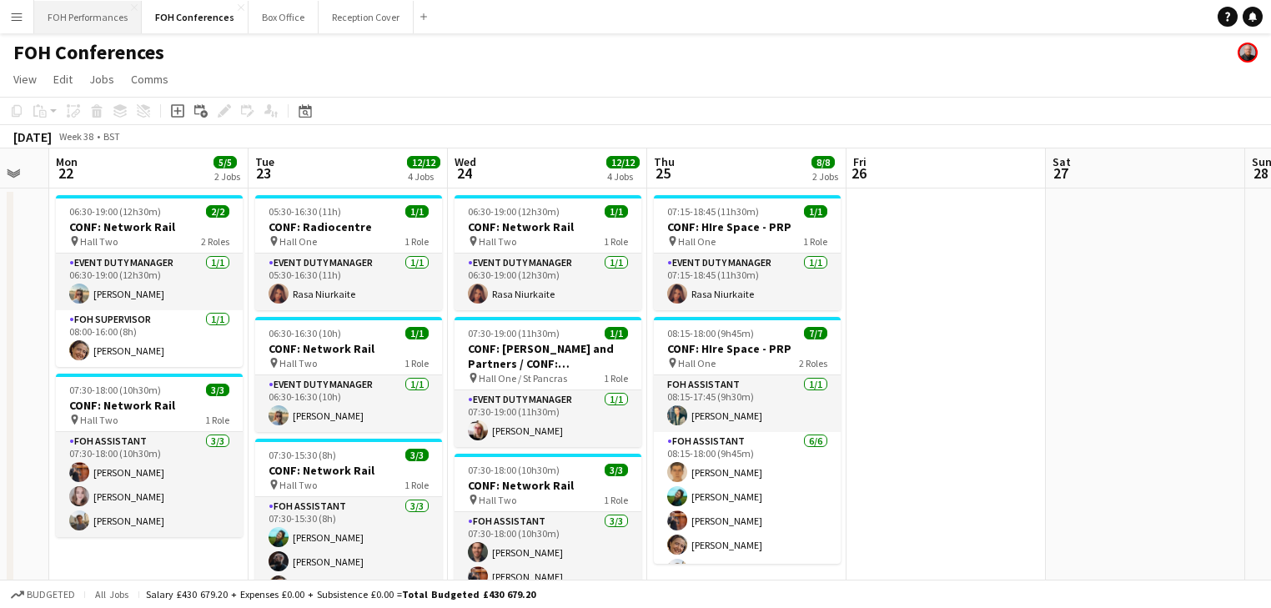
click at [83, 9] on button "FOH Performances Close" at bounding box center [88, 17] width 108 height 33
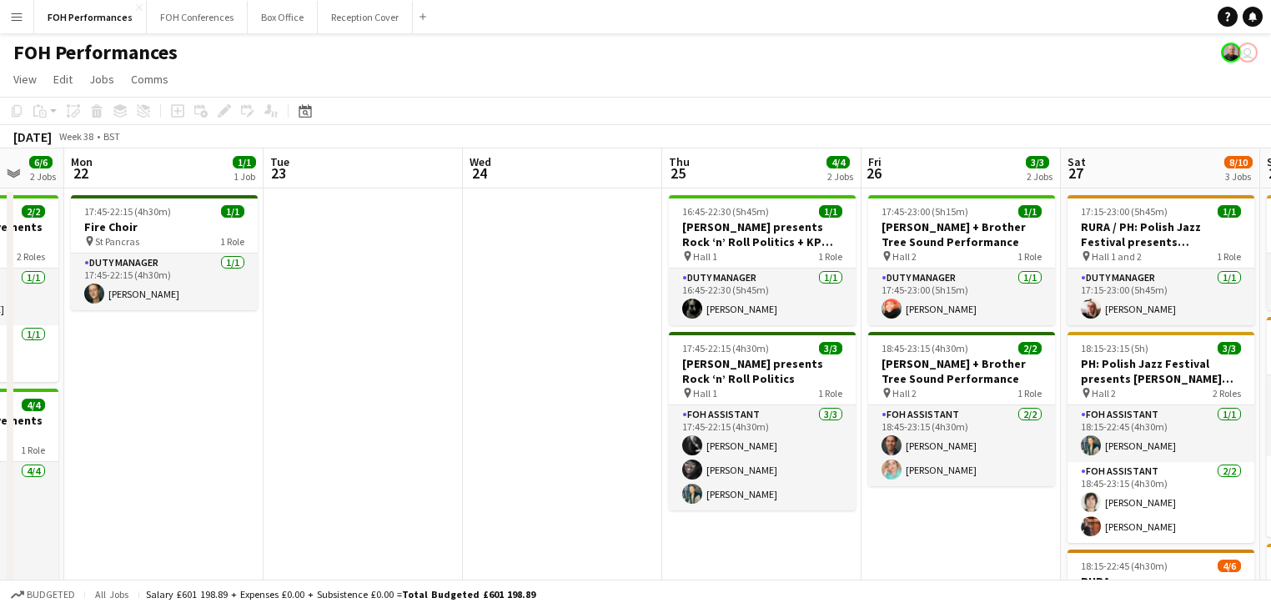
drag, startPoint x: 967, startPoint y: 324, endPoint x: 285, endPoint y: 300, distance: 682.5
click at [285, 300] on app-calendar-viewport "Thu 18 8/8 4 Jobs Fri 19 6/6 3 Jobs Sat 20 11/11 4 Jobs Sun 21 6/6 2 Jobs Mon 2…" at bounding box center [635, 578] width 1271 height 860
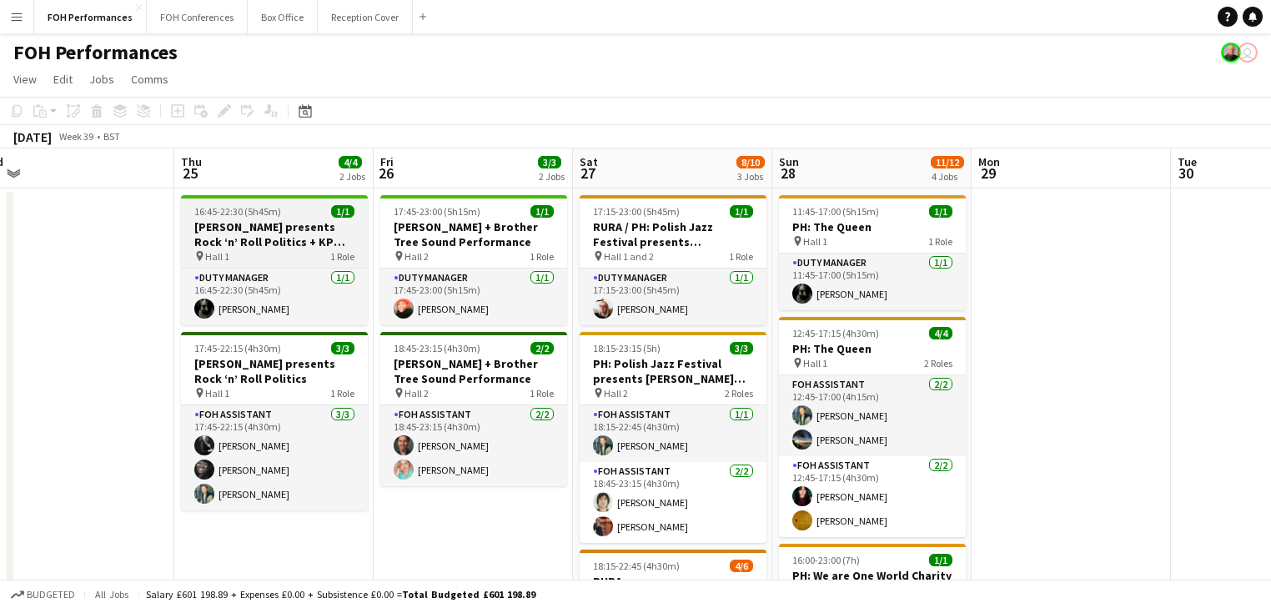
drag, startPoint x: 327, startPoint y: 299, endPoint x: 208, endPoint y: 246, distance: 129.9
click at [0, 243] on html "Menu Boards Boards Boards All jobs Status Workforce Workforce My Workforce Recr…" at bounding box center [635, 518] width 1271 height 1037
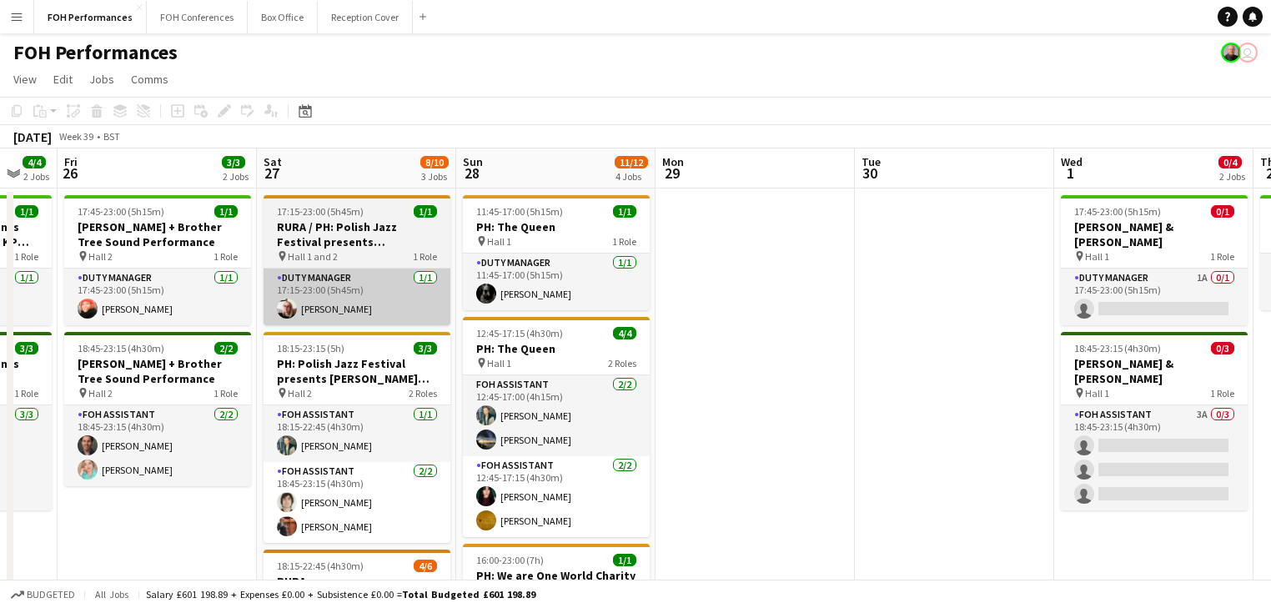
drag, startPoint x: 359, startPoint y: 301, endPoint x: 300, endPoint y: 268, distance: 68.0
click at [254, 284] on app-calendar-viewport "Mon 22 1/1 1 Job Tue 23 Wed 24 Thu 25 4/4 2 Jobs Fri 26 3/3 2 Jobs Sat 27 8/10 …" at bounding box center [635, 578] width 1271 height 860
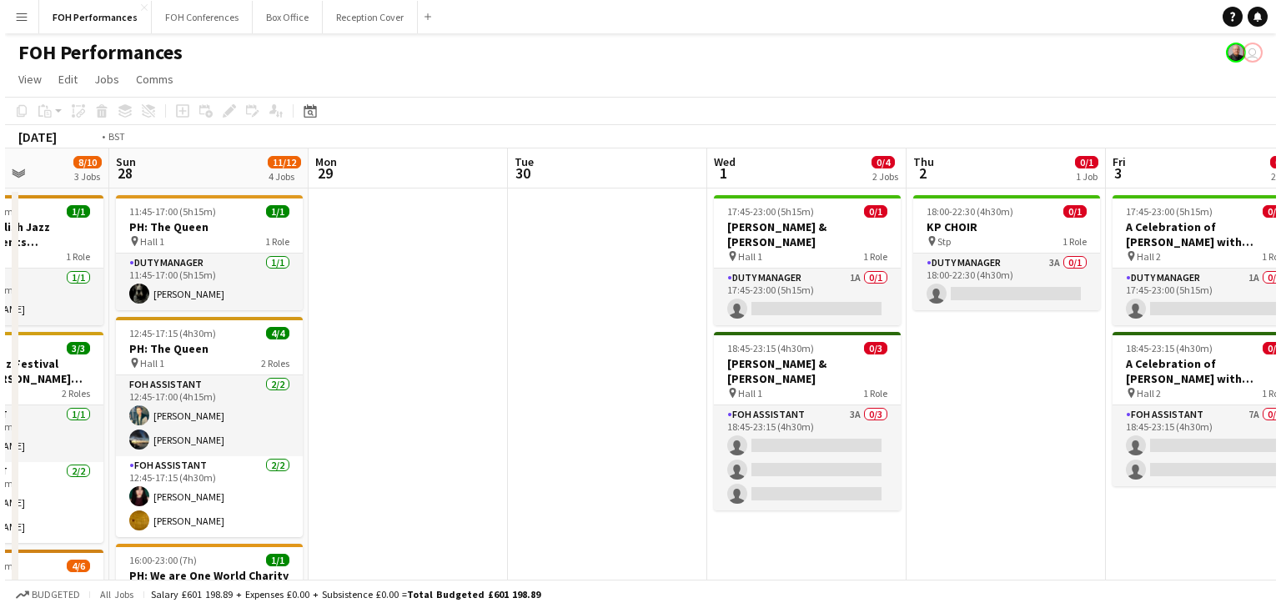
scroll to position [0, 567]
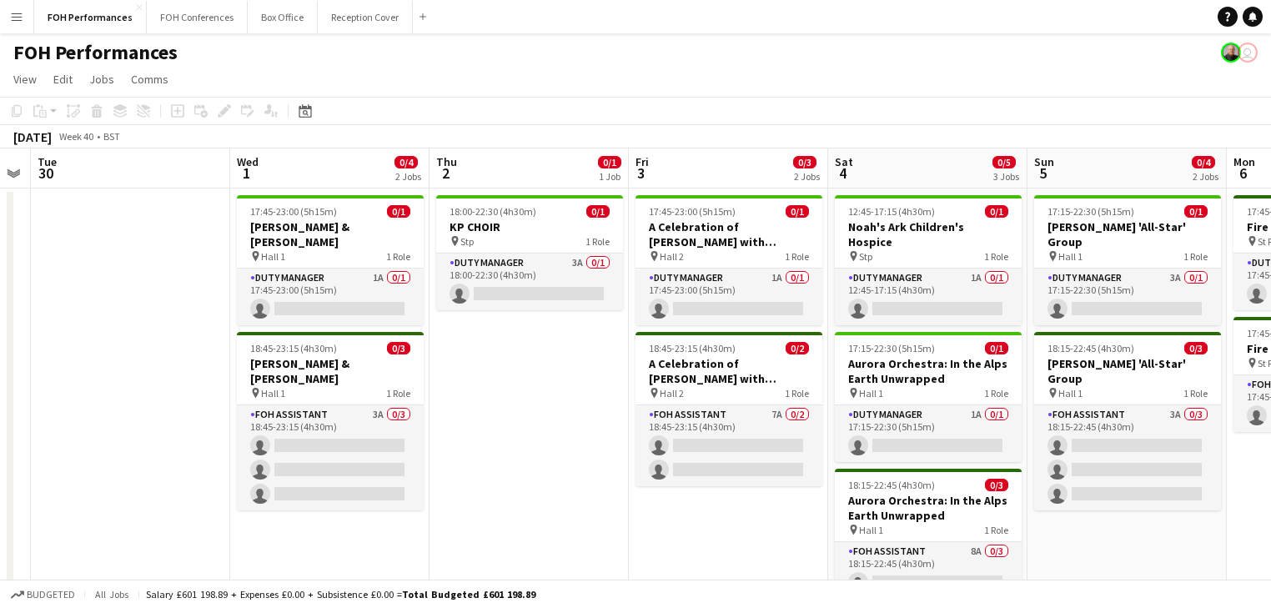
drag, startPoint x: 826, startPoint y: 327, endPoint x: 68, endPoint y: 230, distance: 764.1
click at [68, 230] on app-calendar-viewport "Sat 27 8/10 3 Jobs Sun 28 11/12 4 Jobs Mon 29 Tue 30 Wed 1 0/4 2 Jobs Thu 2 0/1…" at bounding box center [635, 578] width 1271 height 860
click at [253, 23] on button "Box Office Close" at bounding box center [283, 17] width 70 height 33
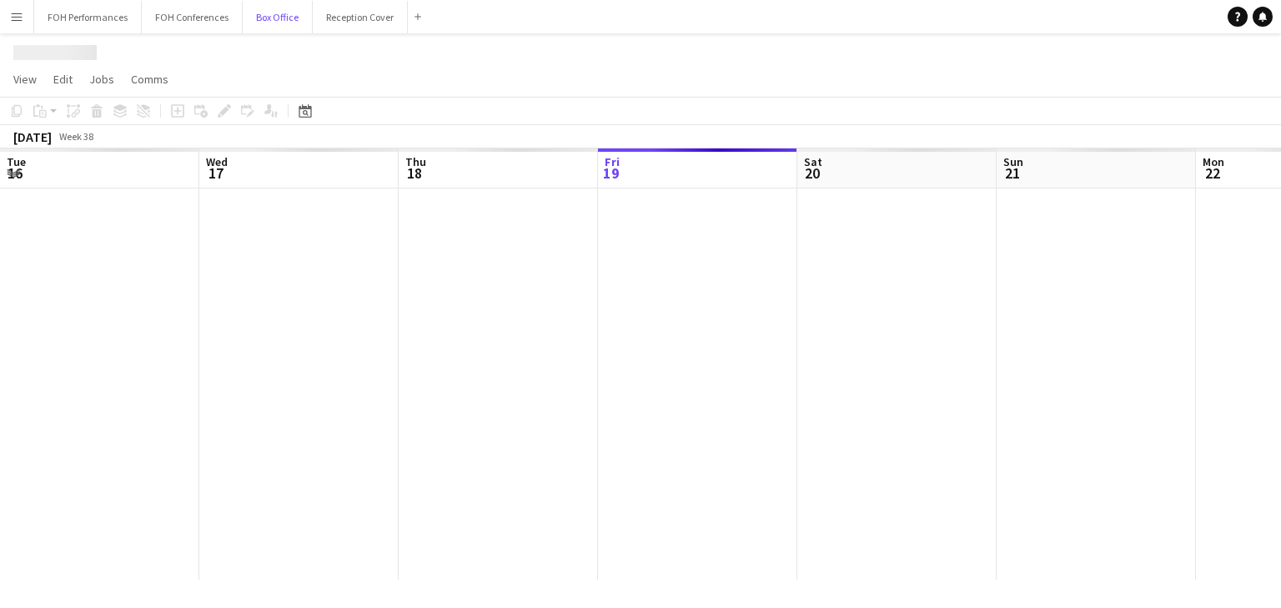
scroll to position [0, 399]
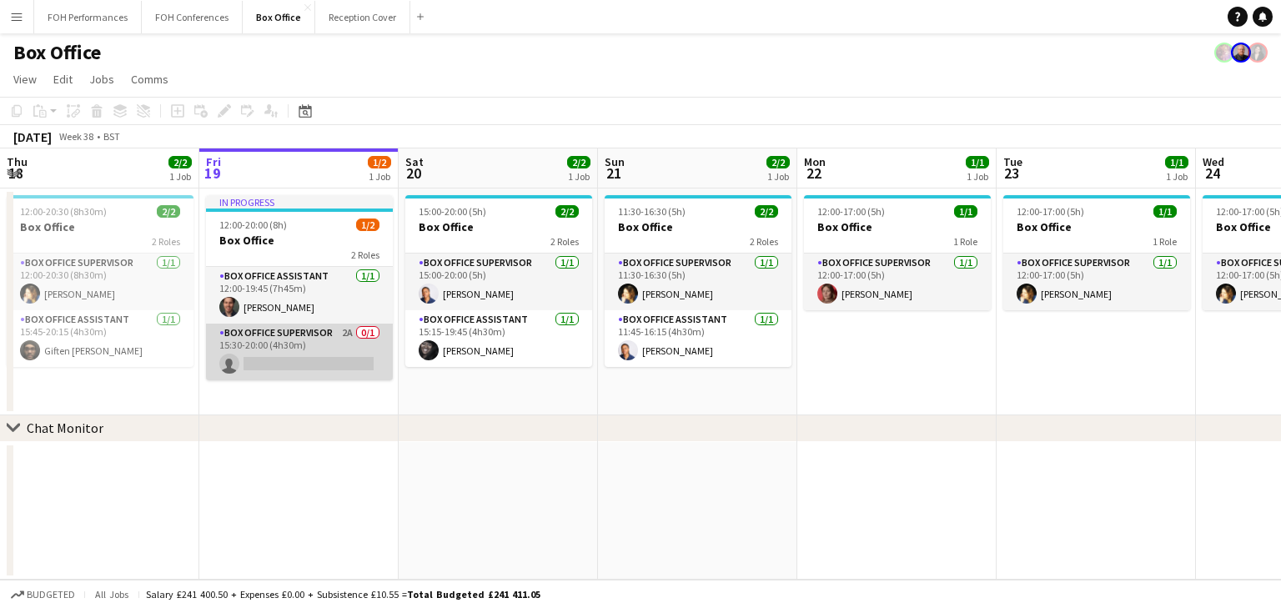
click at [284, 354] on app-card-role "Box Office Supervisor 2A 0/1 15:30-20:00 (4h30m) single-neutral-actions" at bounding box center [299, 352] width 187 height 57
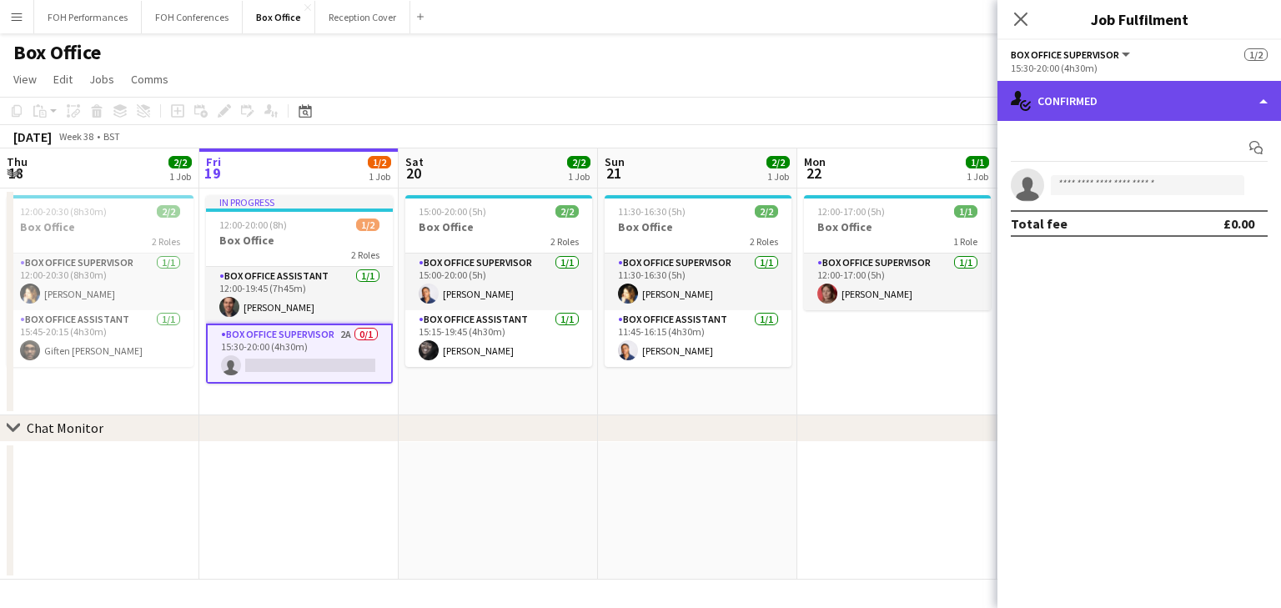
click at [1127, 100] on div "single-neutral-actions-check-2 Confirmed" at bounding box center [1139, 101] width 284 height 40
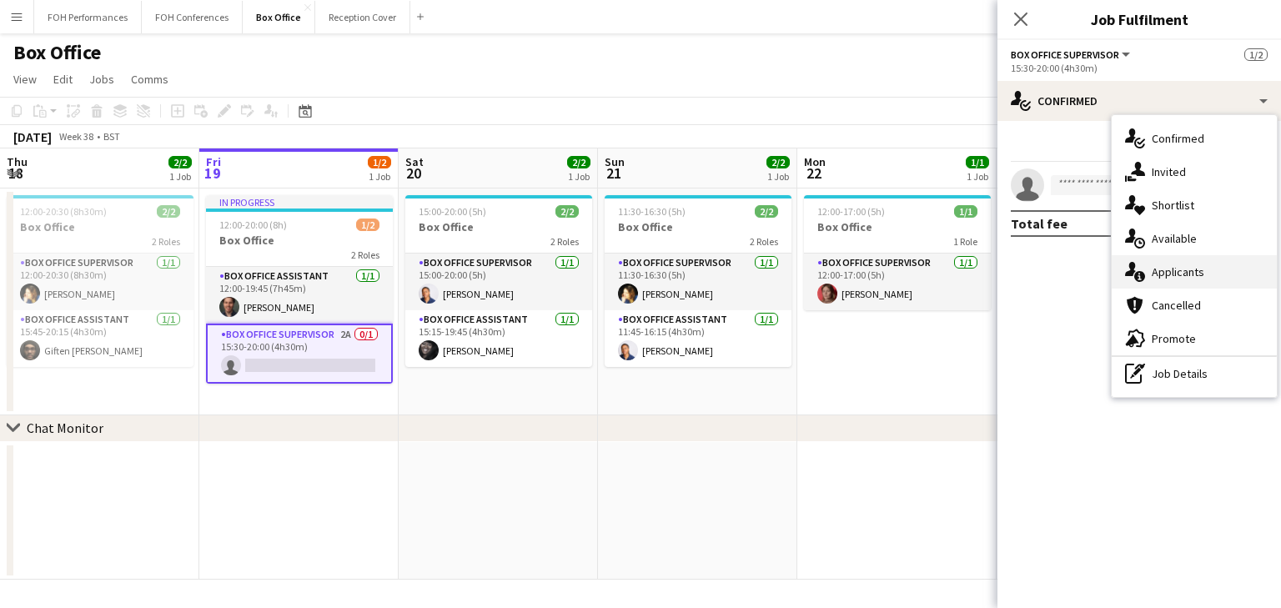
click at [1188, 267] on span "Applicants" at bounding box center [1178, 271] width 53 height 15
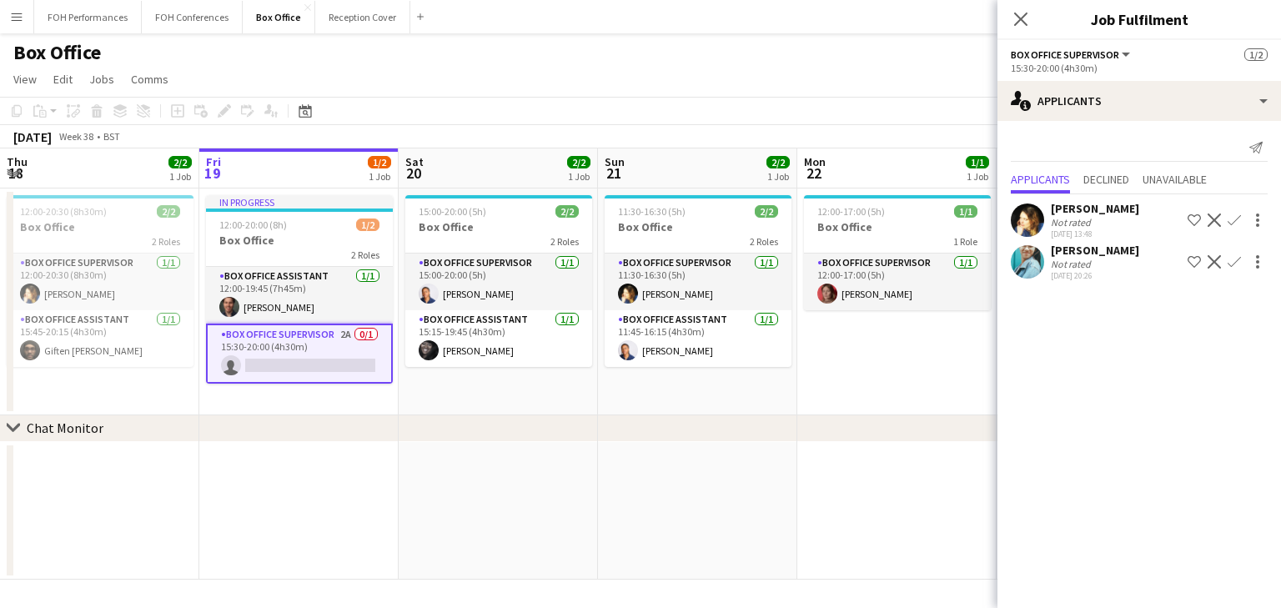
click at [801, 454] on app-date-cell at bounding box center [896, 511] width 199 height 138
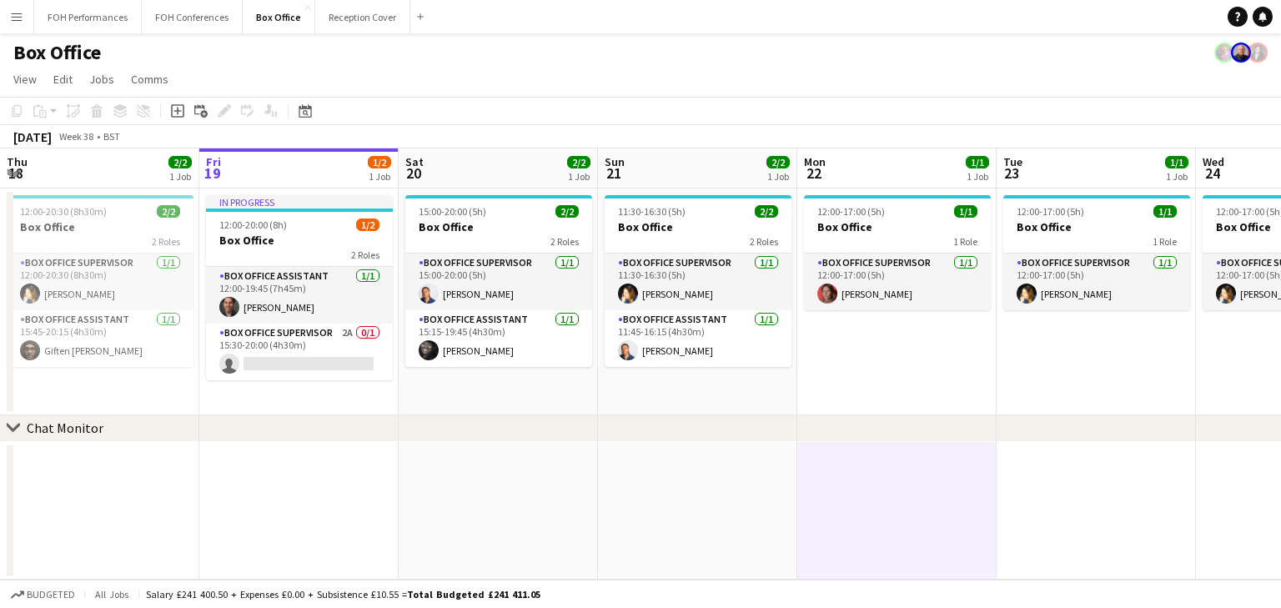
drag, startPoint x: 898, startPoint y: 427, endPoint x: 861, endPoint y: 429, distance: 36.7
click at [861, 429] on div "chevron-right Chat Monitor" at bounding box center [640, 428] width 1281 height 27
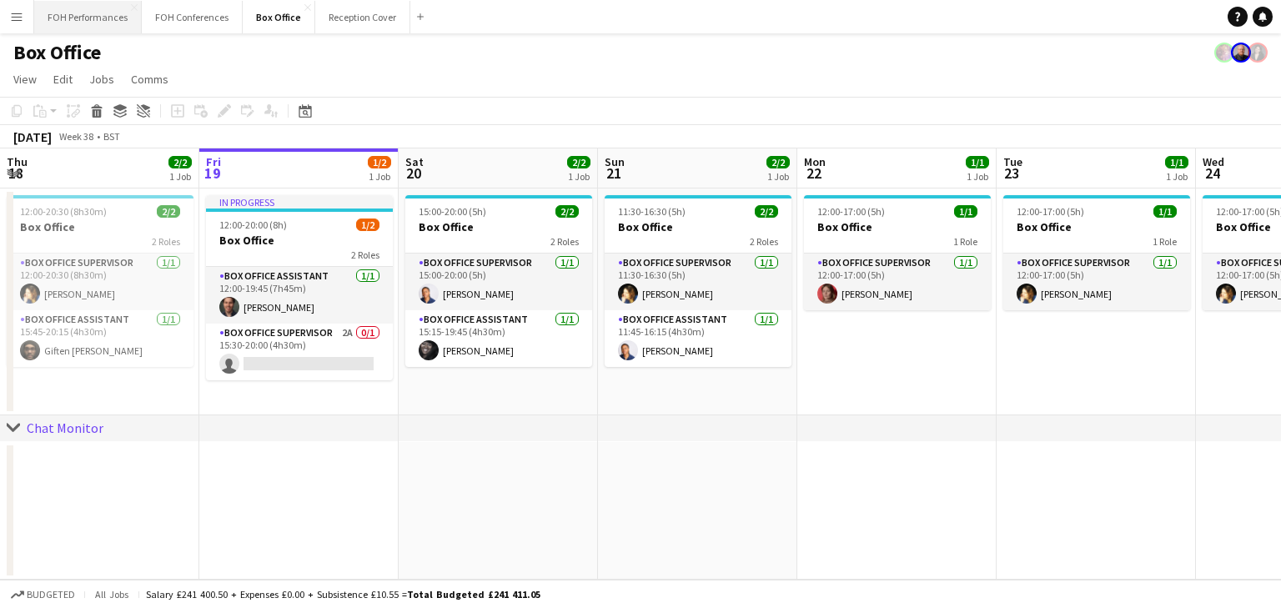
drag, startPoint x: 122, startPoint y: 10, endPoint x: 113, endPoint y: 20, distance: 13.0
click at [119, 13] on button "FOH Performances Close" at bounding box center [88, 17] width 108 height 33
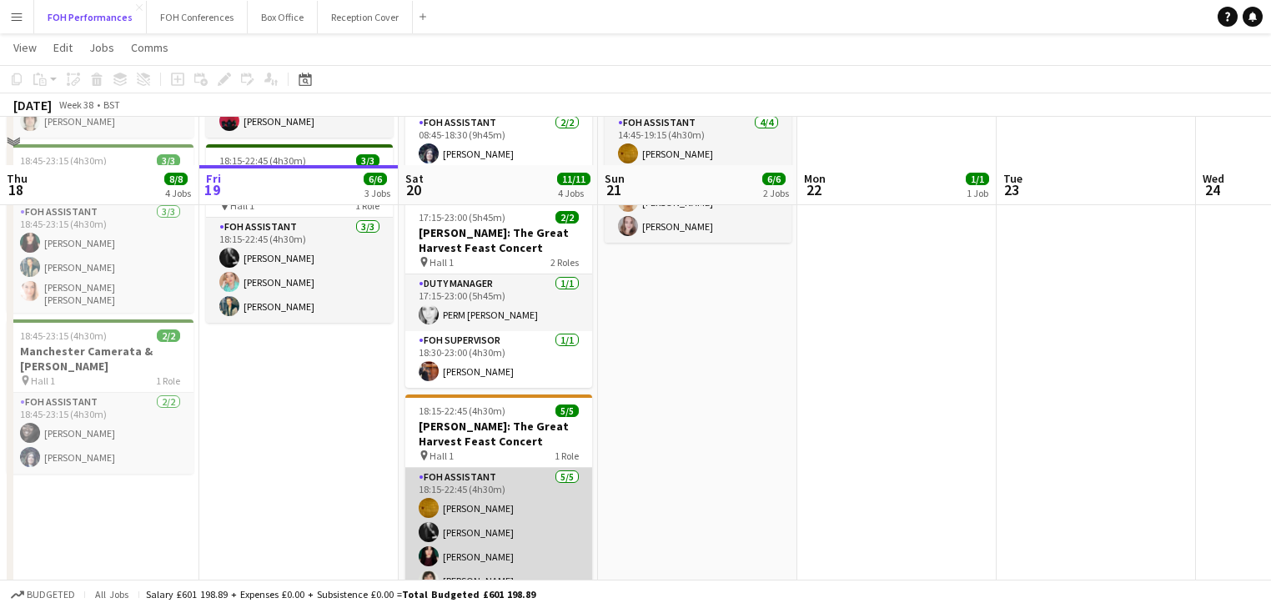
scroll to position [427, 0]
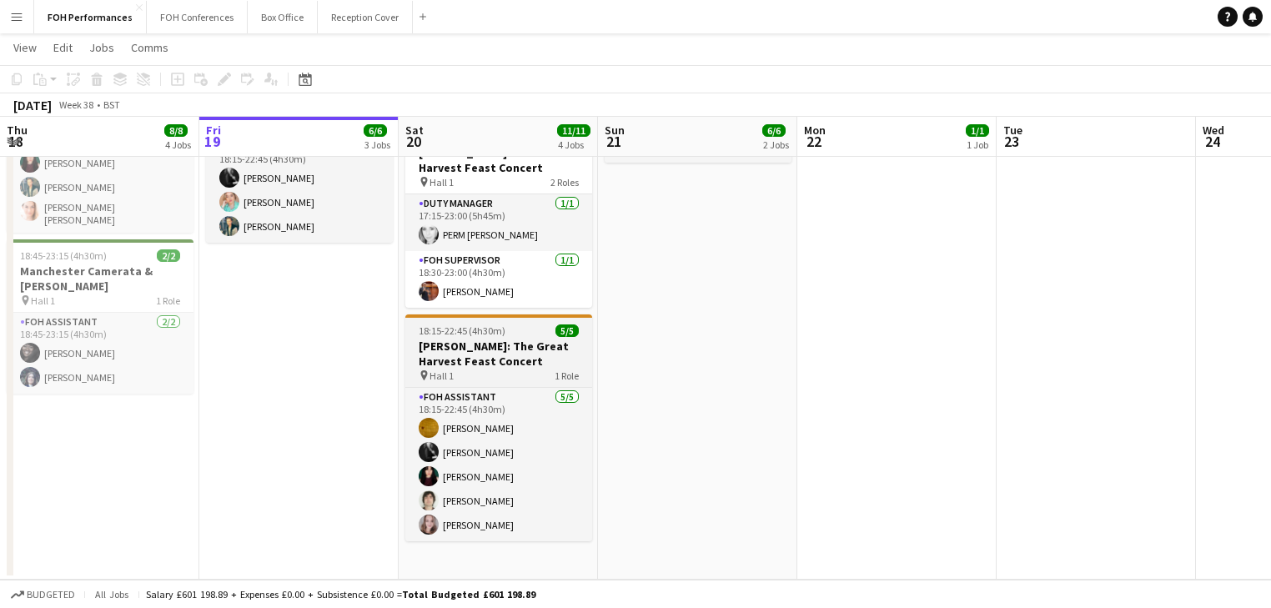
click at [422, 354] on h3 "[PERSON_NAME]: The Great Harvest Feast Concert" at bounding box center [498, 354] width 187 height 30
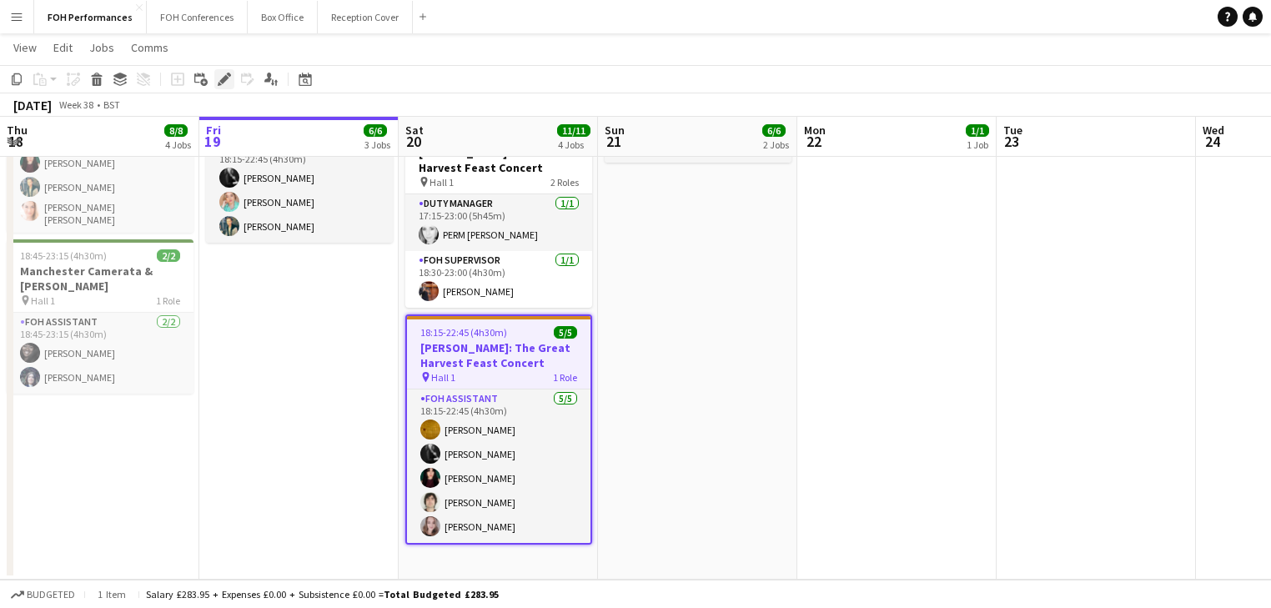
click at [224, 78] on icon at bounding box center [223, 79] width 9 height 9
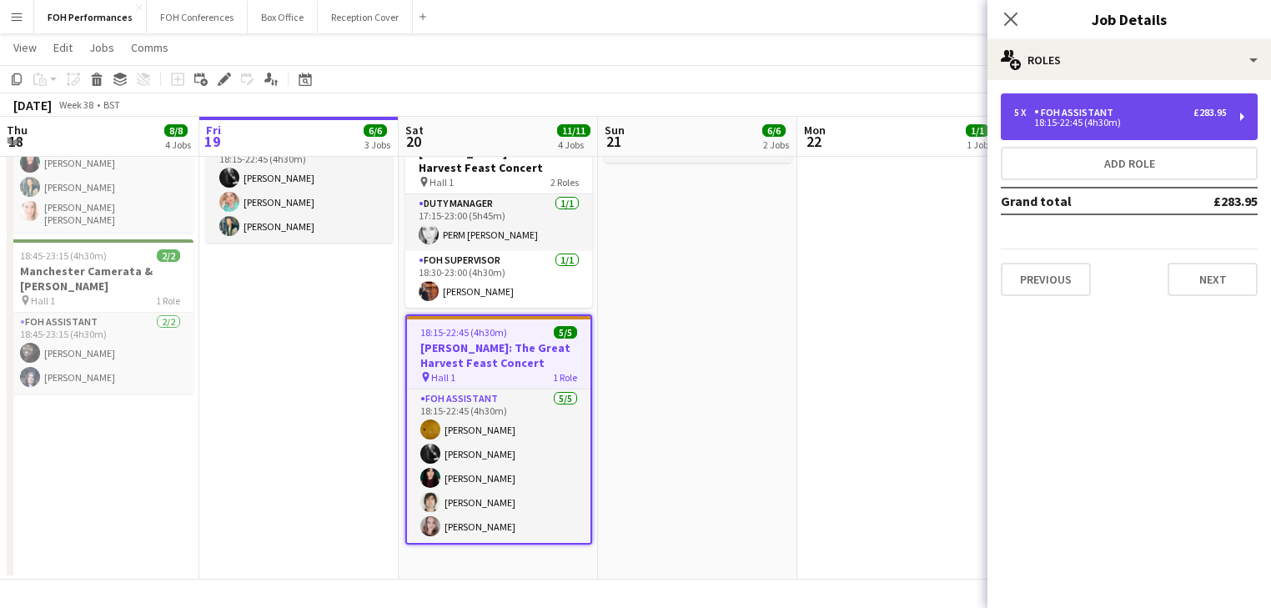
click at [1110, 115] on div "FOH Assistant" at bounding box center [1077, 113] width 86 height 12
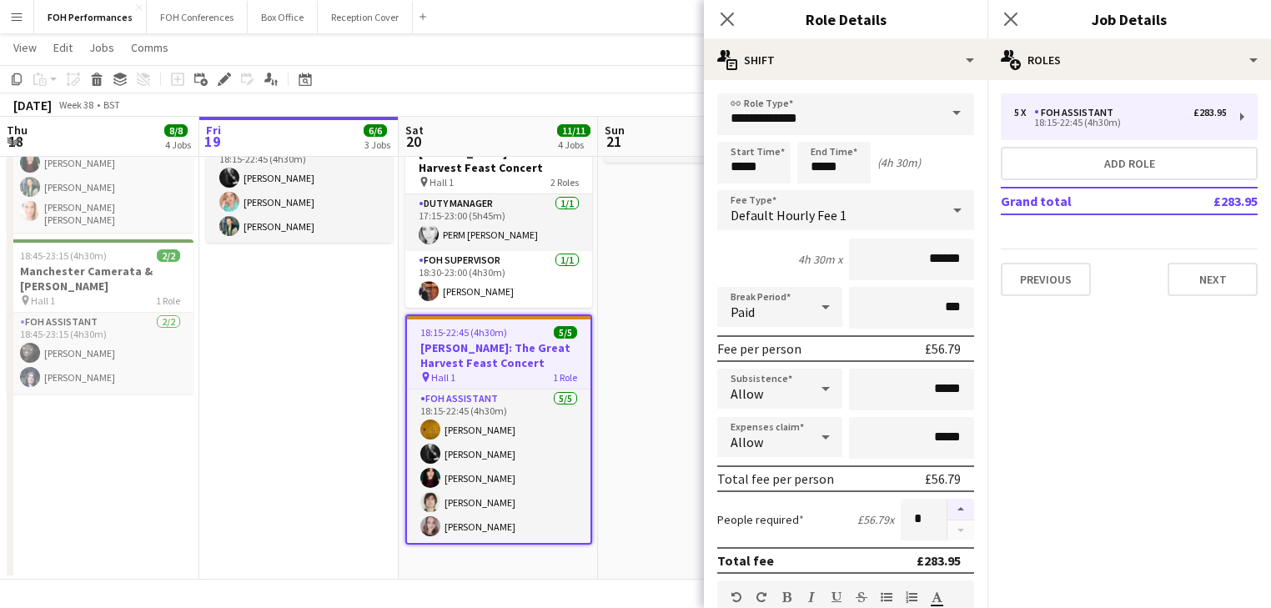
click at [947, 509] on button "button" at bounding box center [960, 510] width 27 height 22
type input "*"
click at [694, 440] on app-date-cell "13:45-19:00 (5h15m) 2/2 RNS Moves: Four Movements - Glass, [PERSON_NAME], [PERS…" at bounding box center [697, 170] width 199 height 820
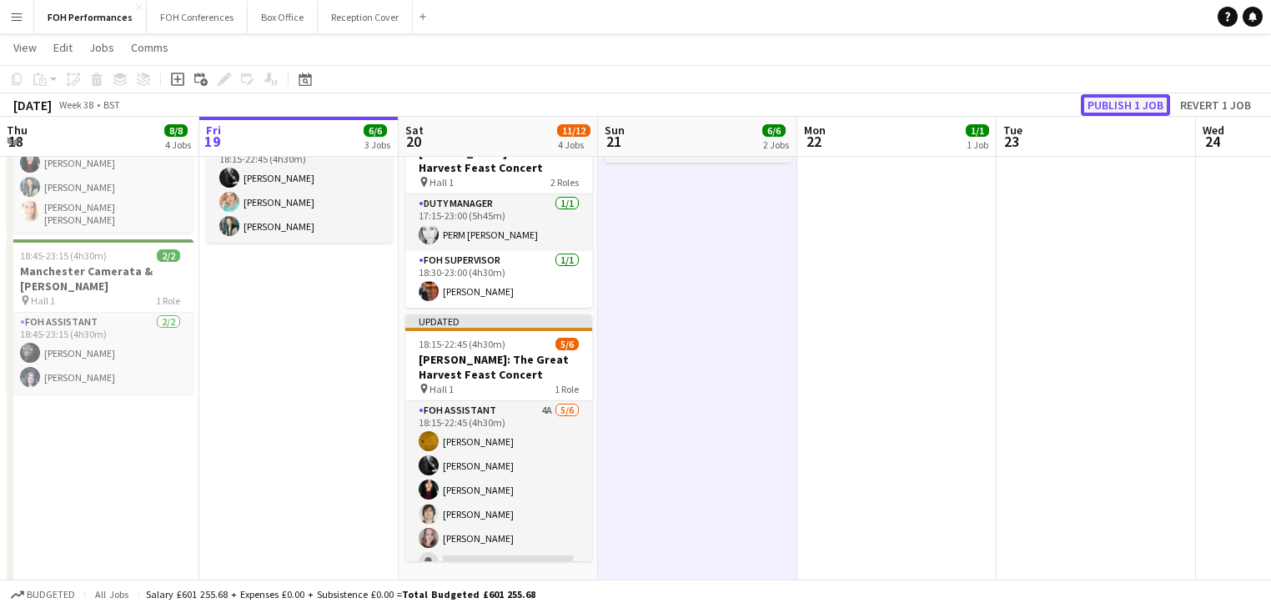
click at [1124, 101] on button "Publish 1 job" at bounding box center [1125, 105] width 89 height 22
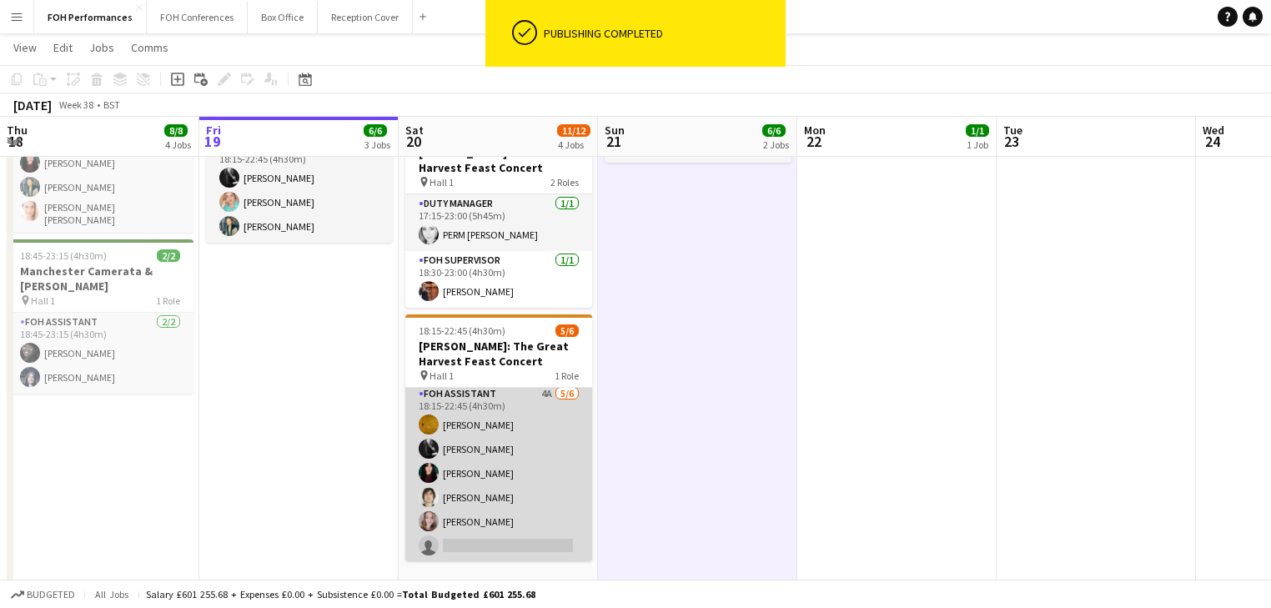
click at [457, 458] on app-card-role "FOH Assistant 4A [DATE] 18:15-22:45 (4h30m) [PERSON_NAME] [PERSON_NAME] [PERSON…" at bounding box center [498, 473] width 187 height 178
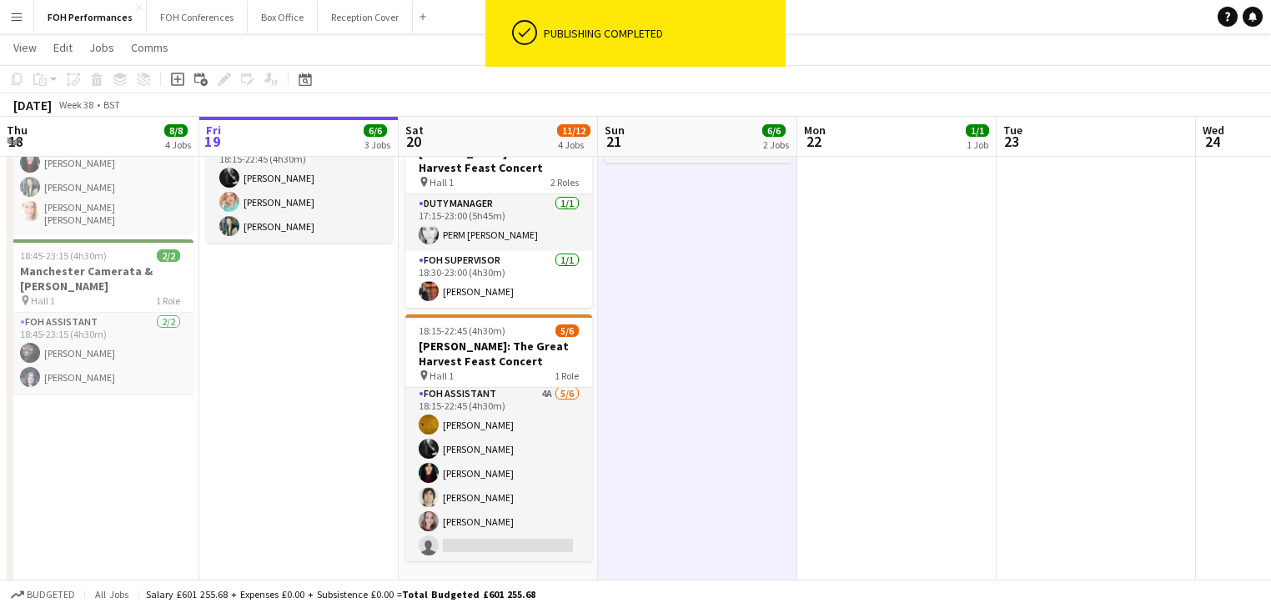
scroll to position [5, 0]
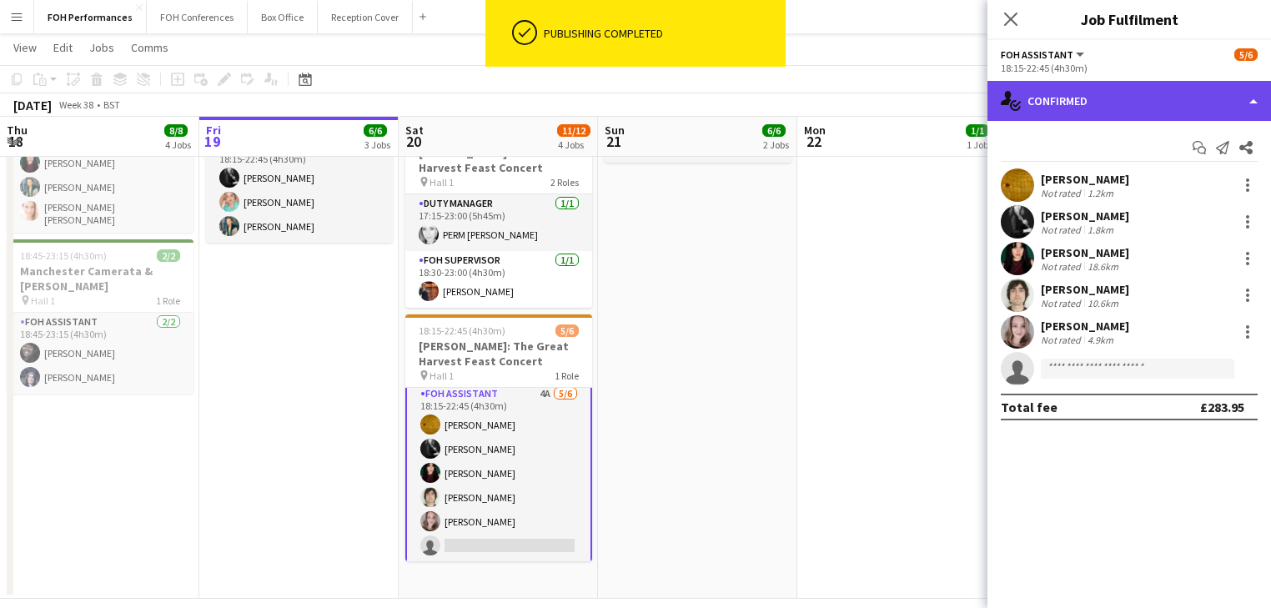
click at [1113, 88] on div "single-neutral-actions-check-2 Confirmed" at bounding box center [1129, 101] width 284 height 40
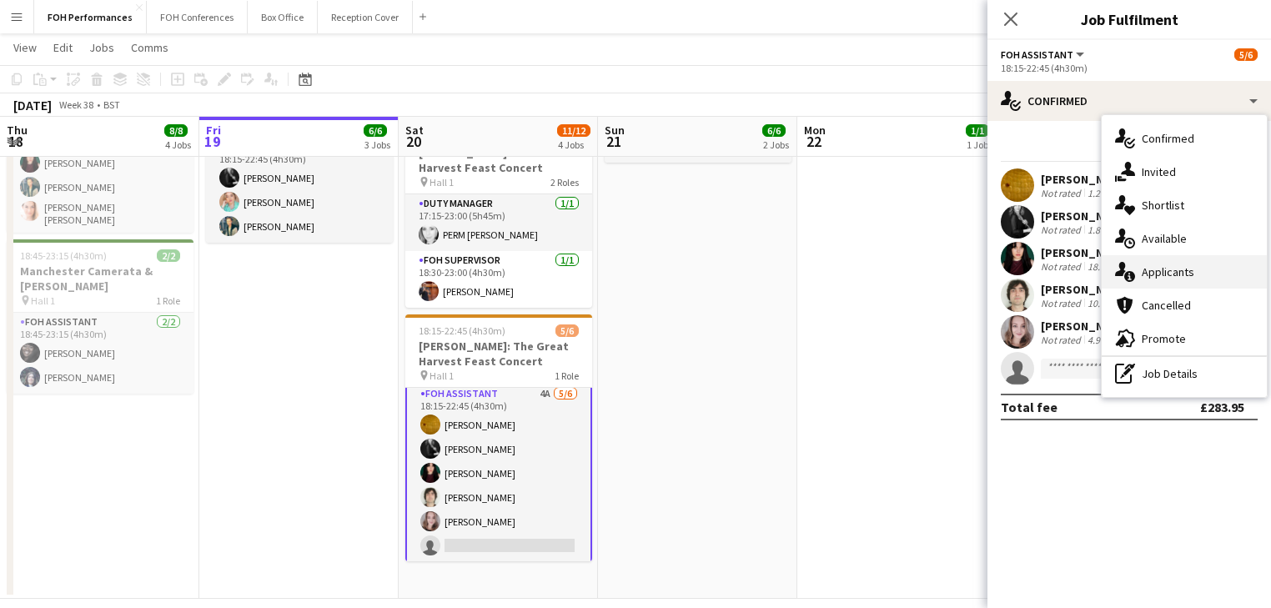
click at [1185, 272] on span "Applicants" at bounding box center [1168, 271] width 53 height 15
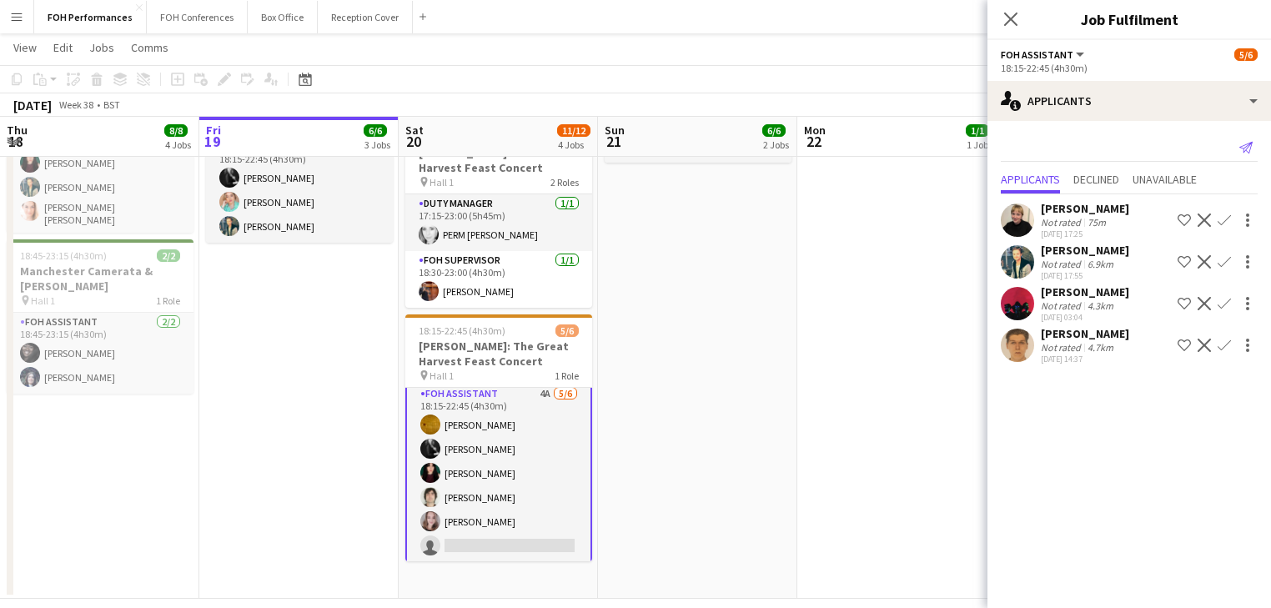
click at [1244, 145] on icon at bounding box center [1245, 148] width 13 height 12
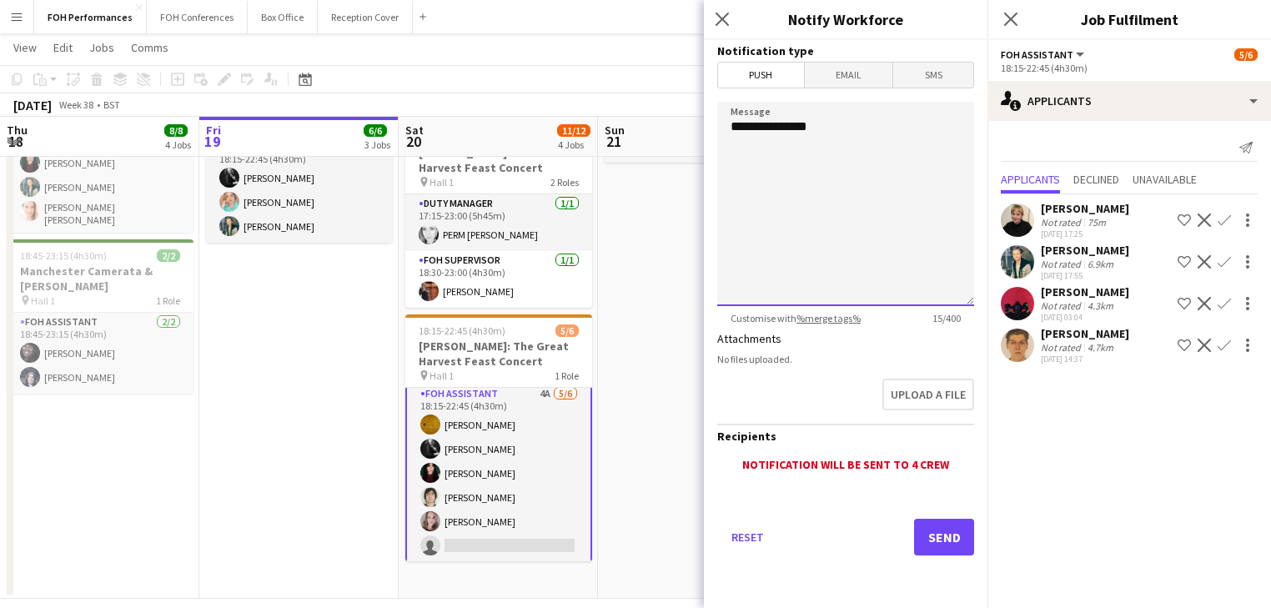
click at [811, 157] on textarea "**********" at bounding box center [845, 204] width 257 height 204
click at [845, 134] on textarea "**********" at bounding box center [845, 204] width 257 height 204
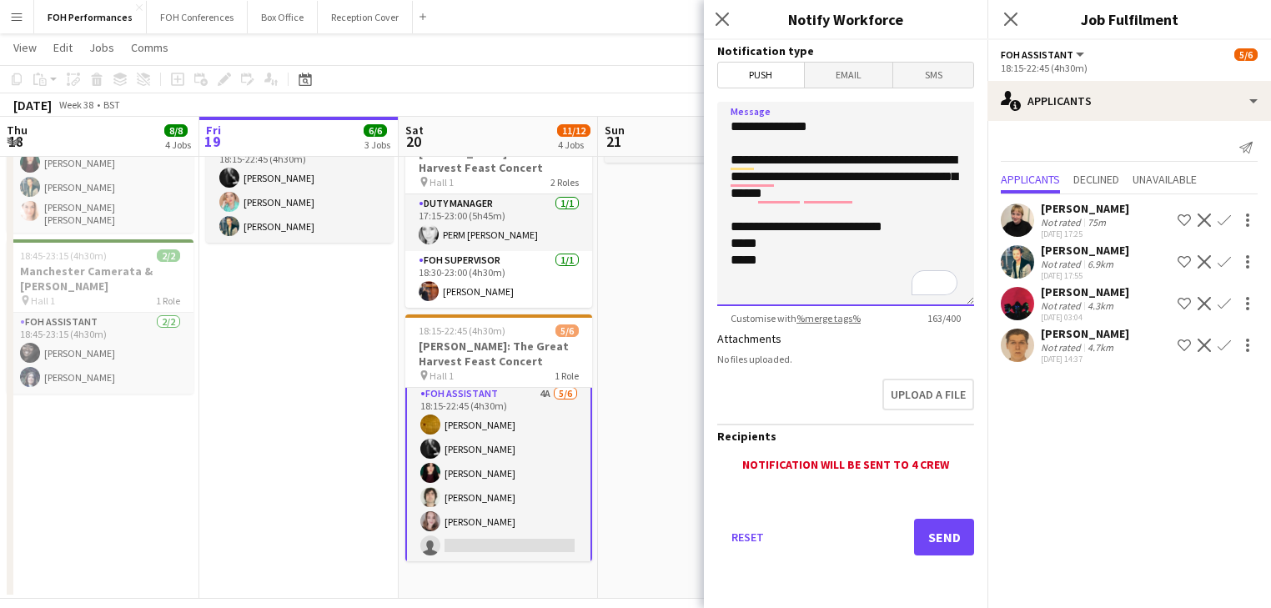
drag, startPoint x: 799, startPoint y: 160, endPoint x: 724, endPoint y: 163, distance: 75.1
click at [724, 163] on textarea "**********" at bounding box center [845, 204] width 257 height 204
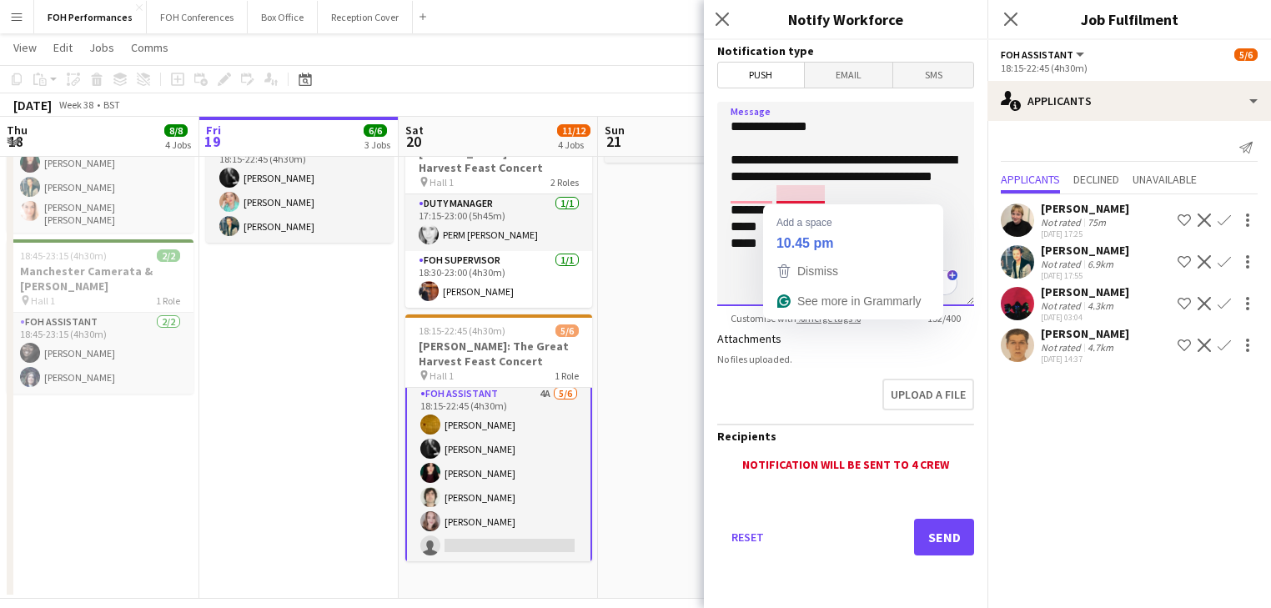
click at [845, 193] on textarea "**********" at bounding box center [845, 204] width 257 height 204
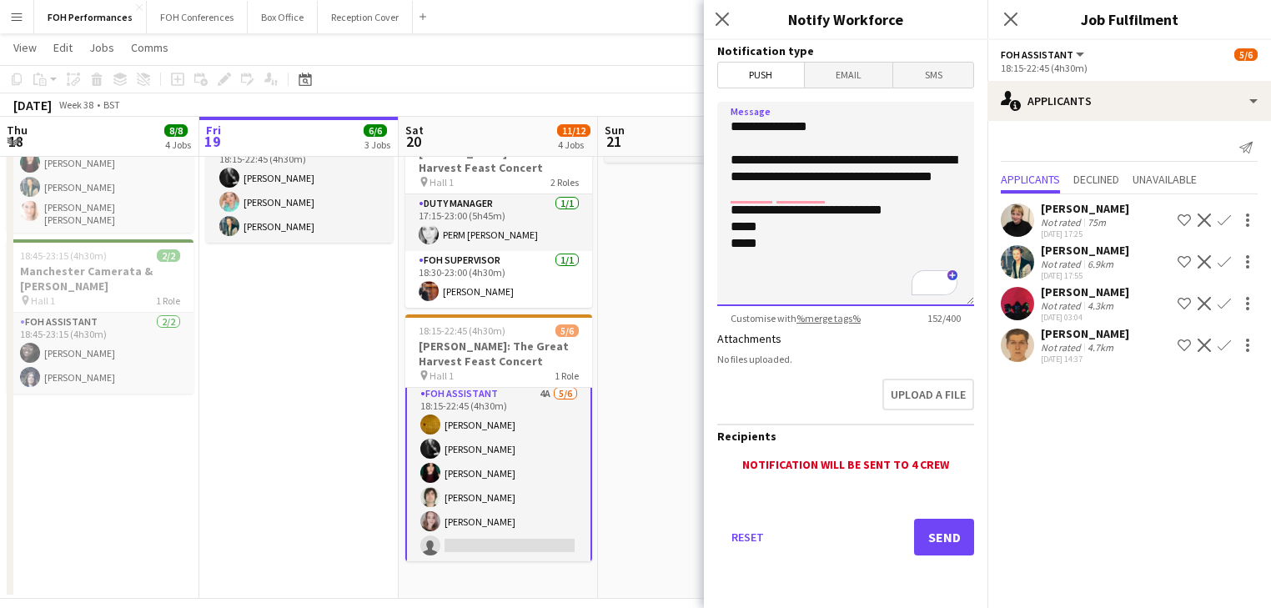
click at [837, 249] on textarea "**********" at bounding box center [845, 204] width 257 height 204
click at [922, 222] on textarea "**********" at bounding box center [845, 204] width 257 height 204
click at [787, 246] on textarea "**********" at bounding box center [845, 204] width 257 height 204
click at [836, 190] on textarea "**********" at bounding box center [845, 204] width 257 height 204
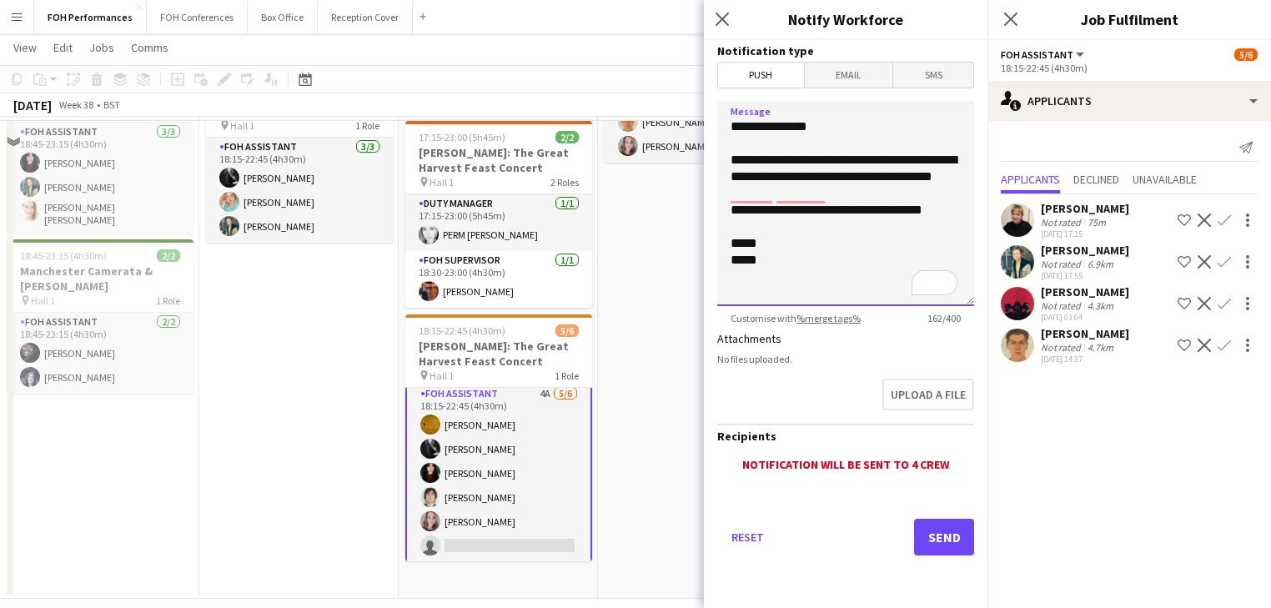
scroll to position [248, 0]
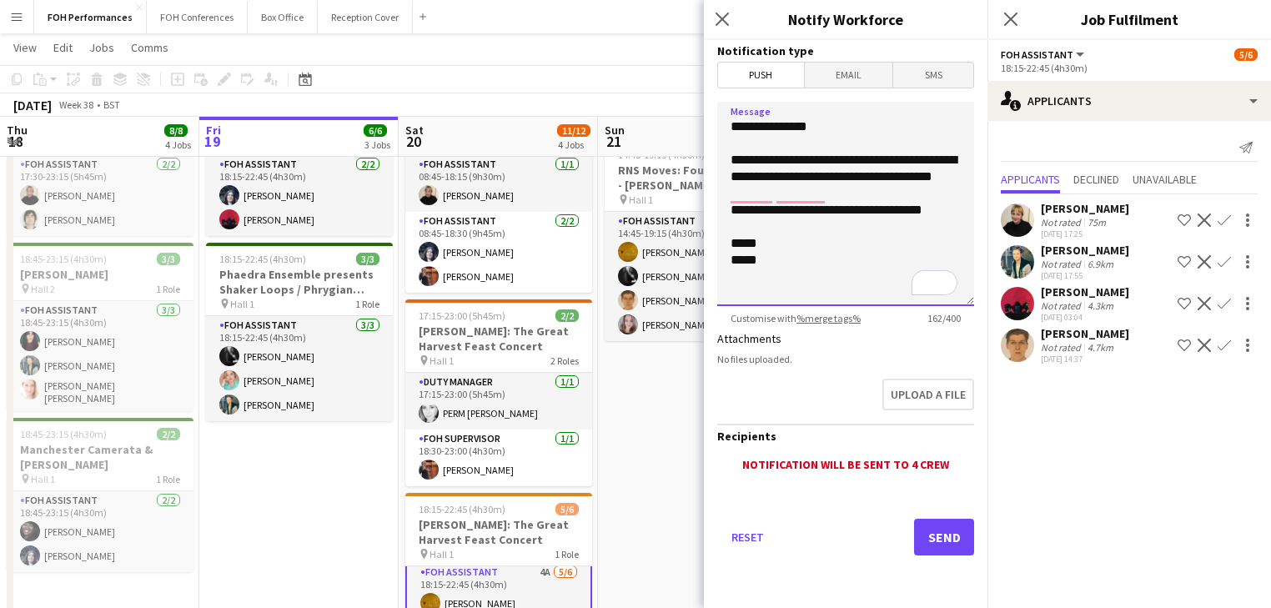
type textarea "**********"
click at [868, 83] on span "Email" at bounding box center [849, 75] width 88 height 25
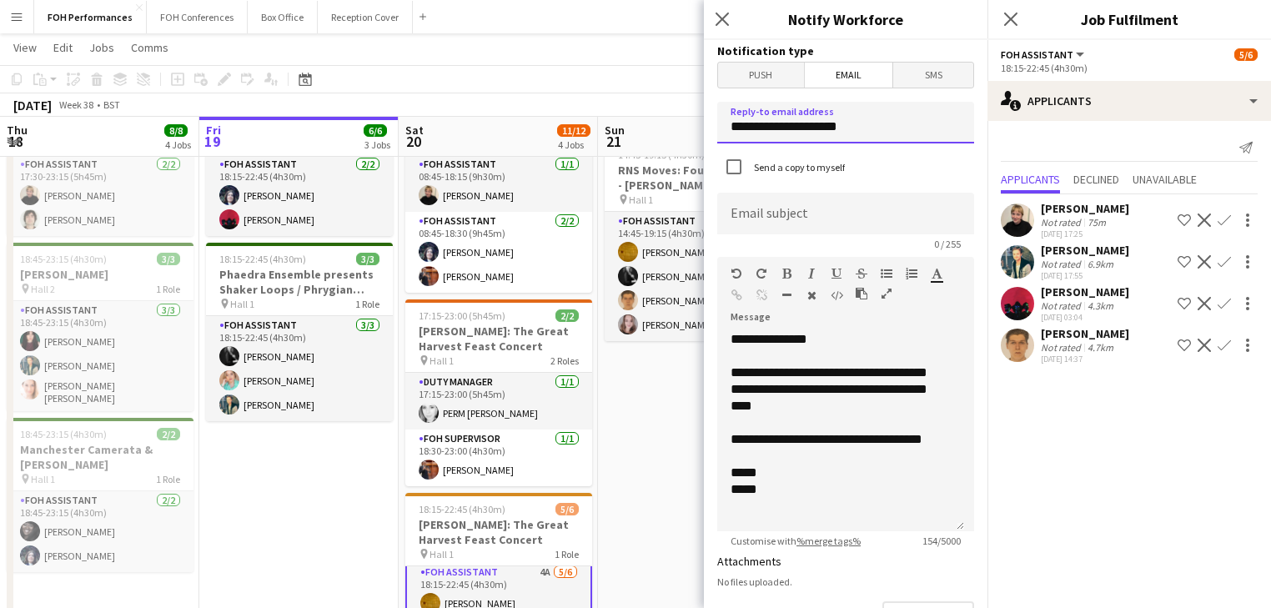
drag, startPoint x: 872, startPoint y: 130, endPoint x: 631, endPoint y: 130, distance: 241.0
click at [631, 130] on body "Menu Boards Boards Boards All jobs Status Workforce Workforce My Workforce Recr…" at bounding box center [635, 279] width 1271 height 1054
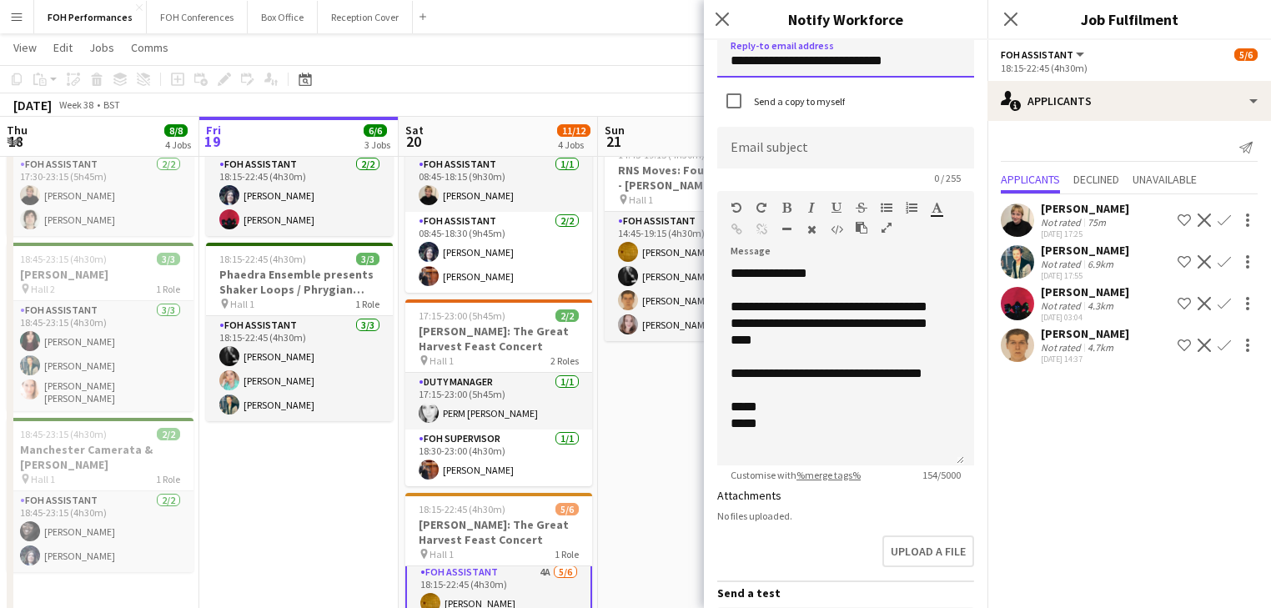
scroll to position [88, 0]
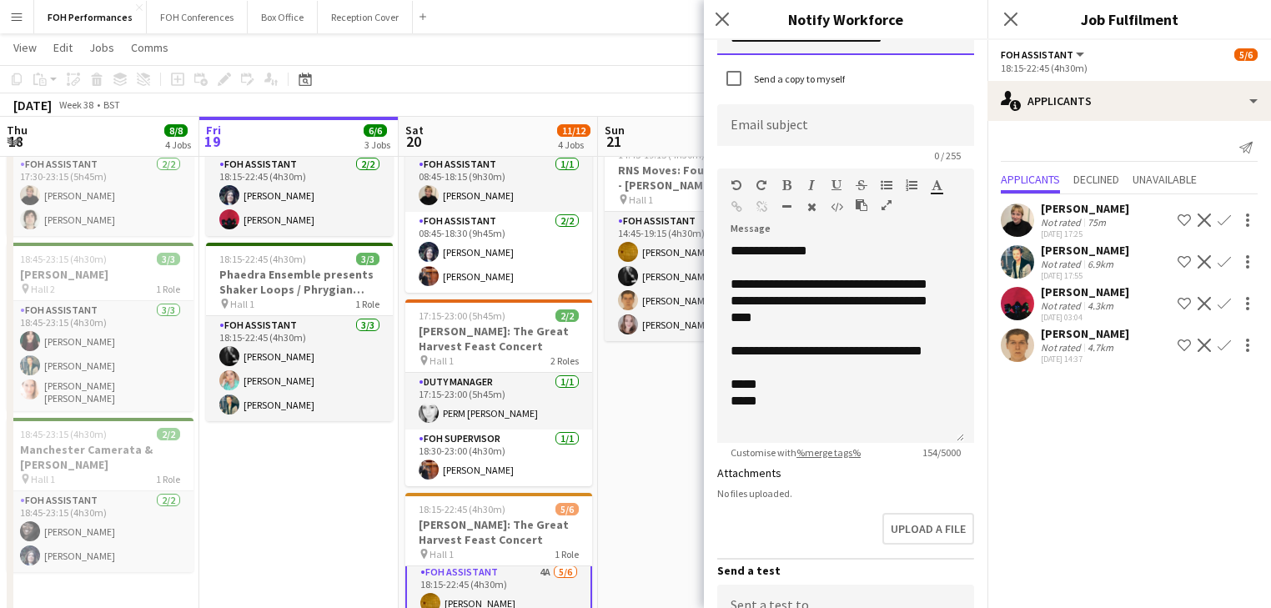
type input "**********"
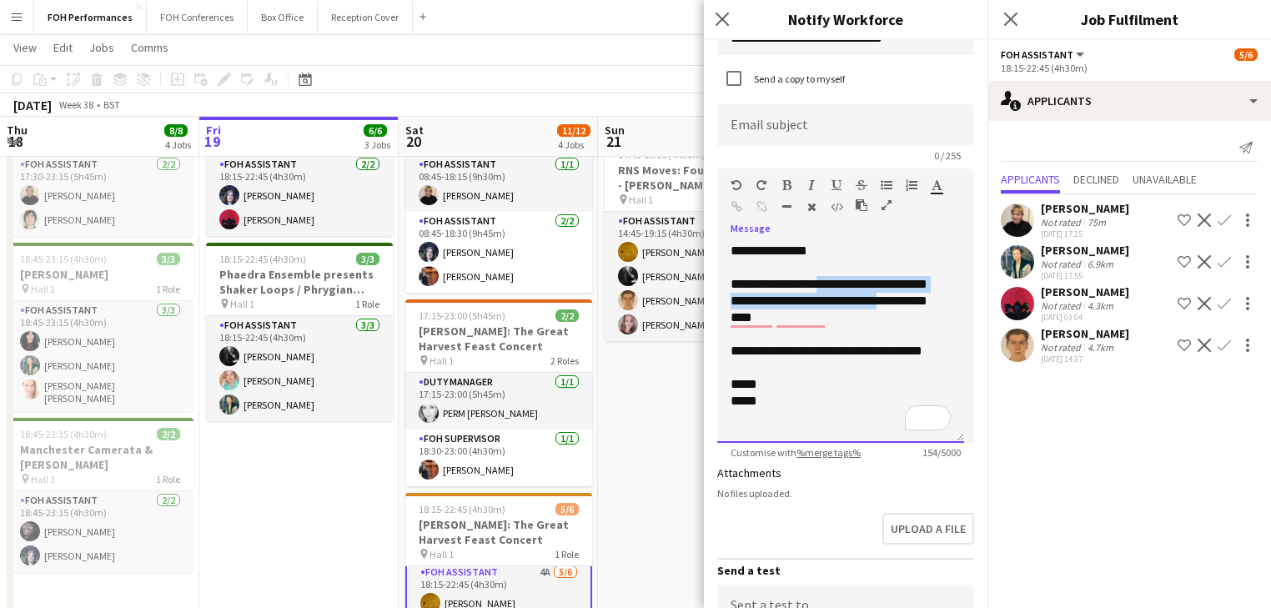
drag, startPoint x: 837, startPoint y: 281, endPoint x: 917, endPoint y: 307, distance: 84.1
click at [917, 307] on div "**********" at bounding box center [840, 343] width 247 height 200
copy div "**********"
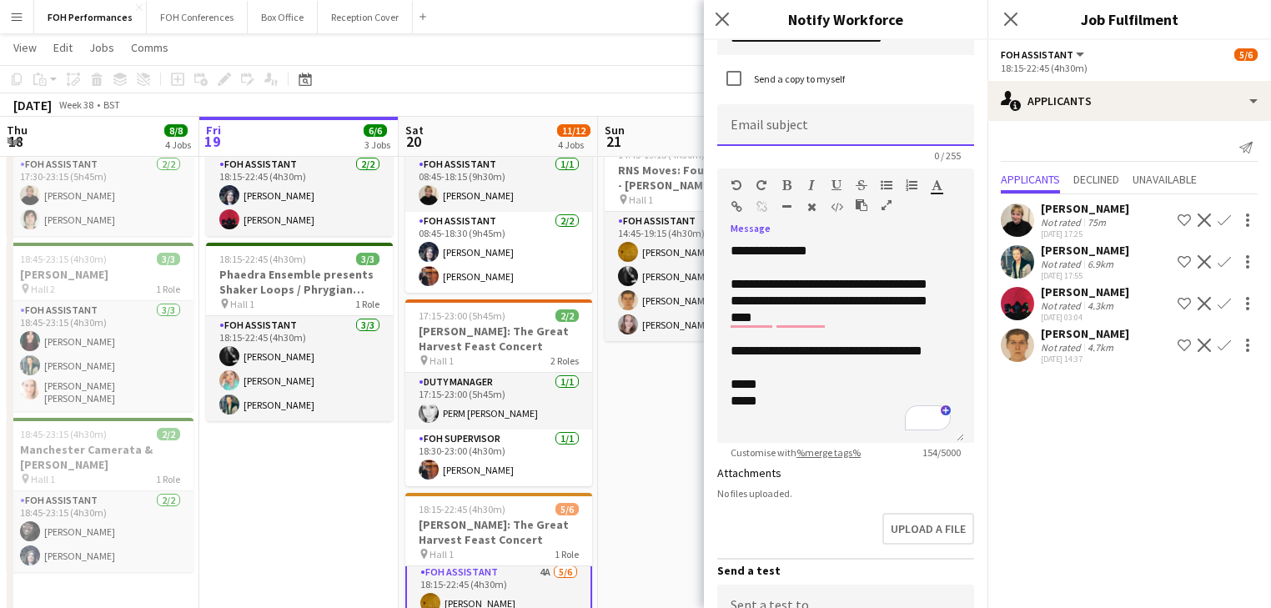
click at [767, 127] on input at bounding box center [845, 125] width 257 height 42
paste input "**********"
drag, startPoint x: 735, startPoint y: 129, endPoint x: 671, endPoint y: 131, distance: 63.4
click at [671, 131] on body "Menu Boards Boards Boards All jobs Status Workforce Workforce My Workforce Recr…" at bounding box center [635, 279] width 1271 height 1054
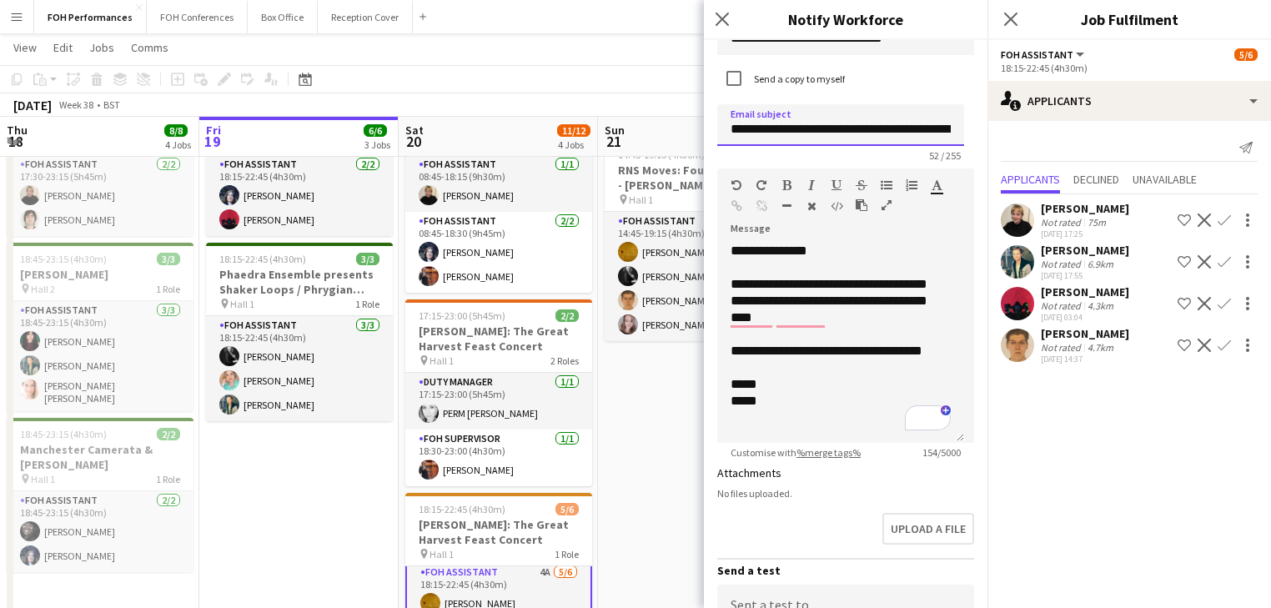
click at [750, 127] on input "**********" at bounding box center [840, 125] width 247 height 42
click at [735, 127] on input "**********" at bounding box center [840, 125] width 247 height 42
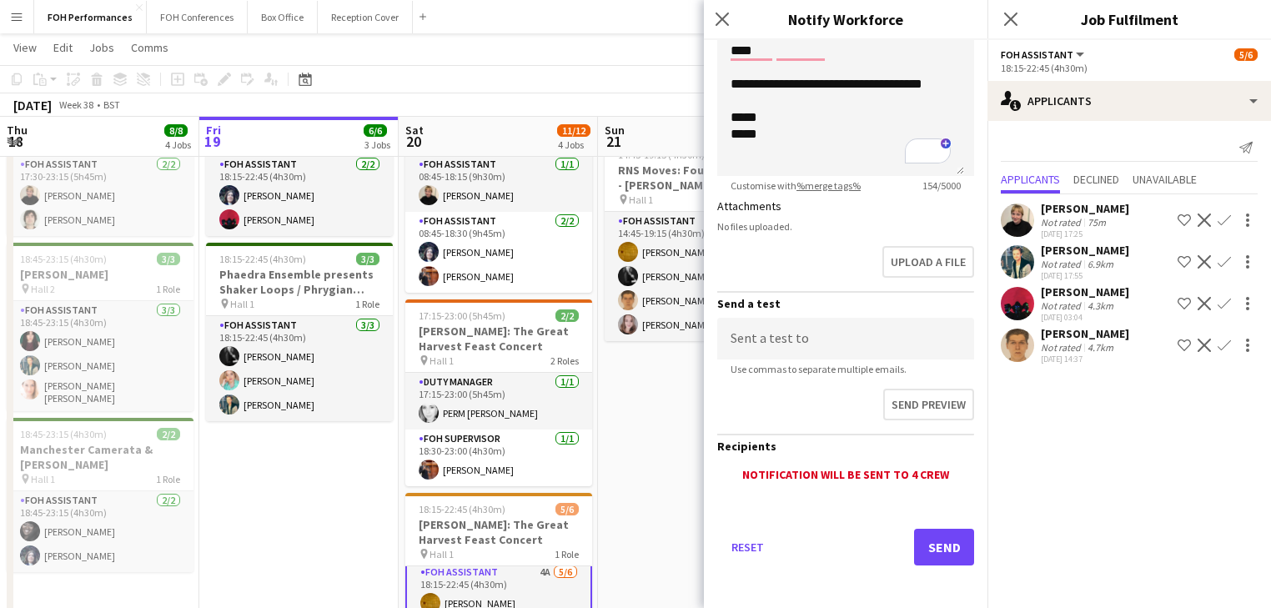
scroll to position [357, 0]
type input "**********"
click at [930, 537] on button "Send" at bounding box center [944, 545] width 60 height 37
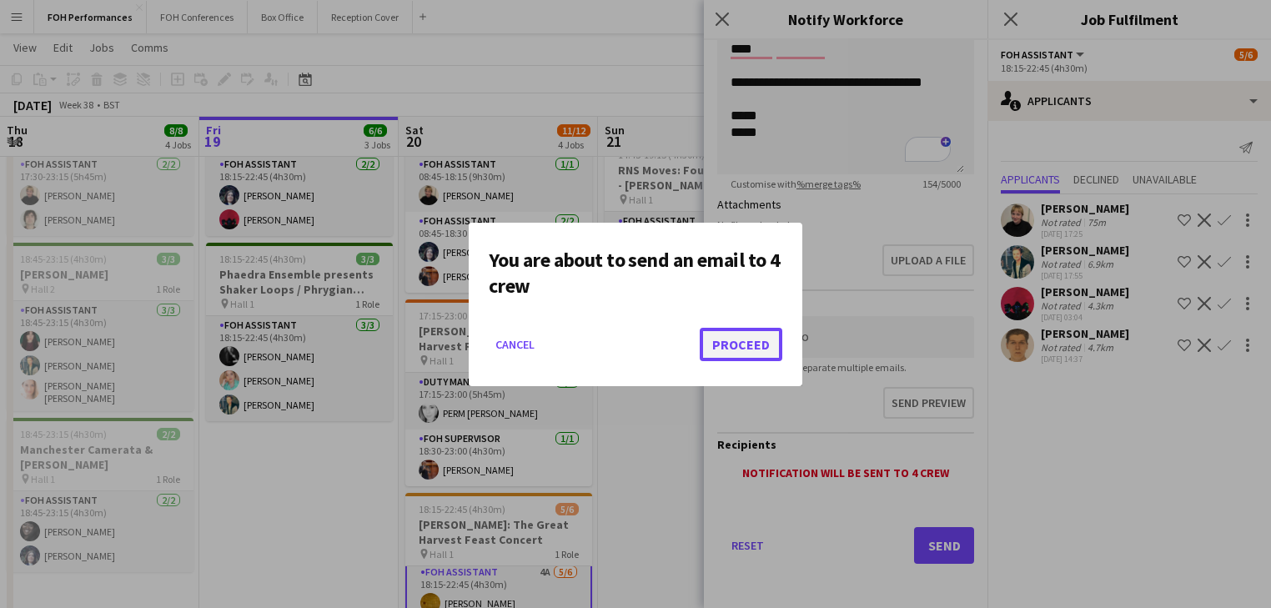
click at [760, 329] on button "Proceed" at bounding box center [741, 344] width 83 height 33
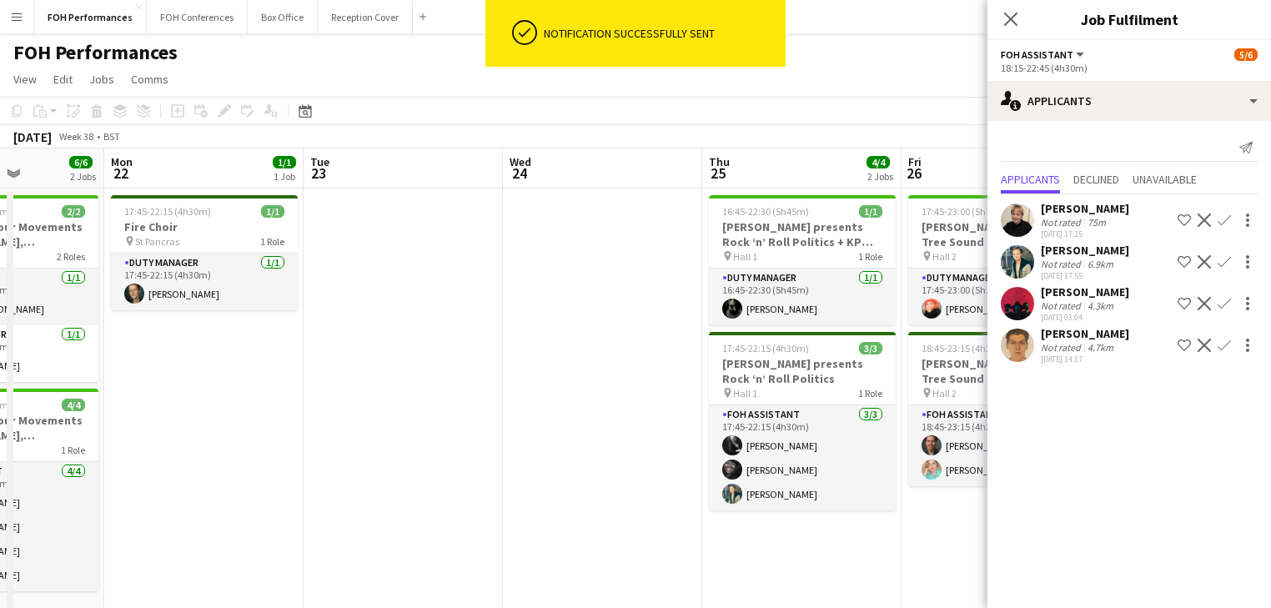
drag, startPoint x: 859, startPoint y: 380, endPoint x: 166, endPoint y: 353, distance: 693.5
click at [166, 353] on app-calendar-viewport "Thu 18 8/8 4 Jobs Fri 19 6/6 3 Jobs Sat 20 11/12 4 Jobs Sun 21 6/6 2 Jobs Mon 2…" at bounding box center [635, 587] width 1271 height 879
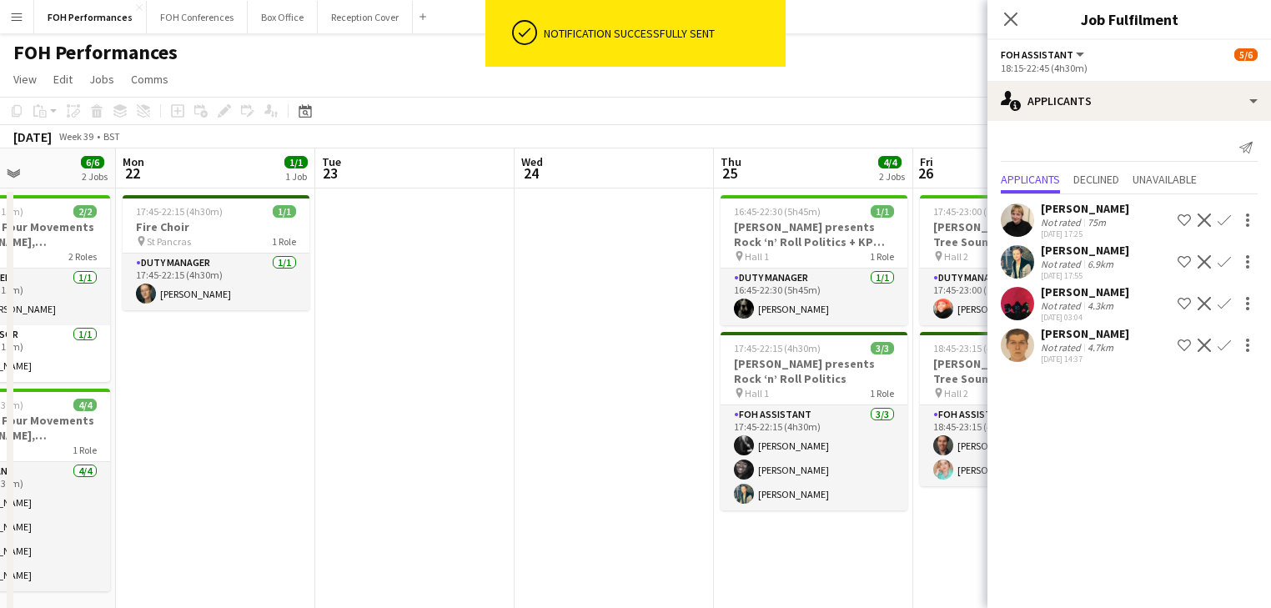
drag, startPoint x: 395, startPoint y: 363, endPoint x: -93, endPoint y: 302, distance: 492.4
click at [0, 302] on html "ok-circled Notification successfully sent Menu Boards Boards Boards All jobs St…" at bounding box center [635, 528] width 1271 height 1056
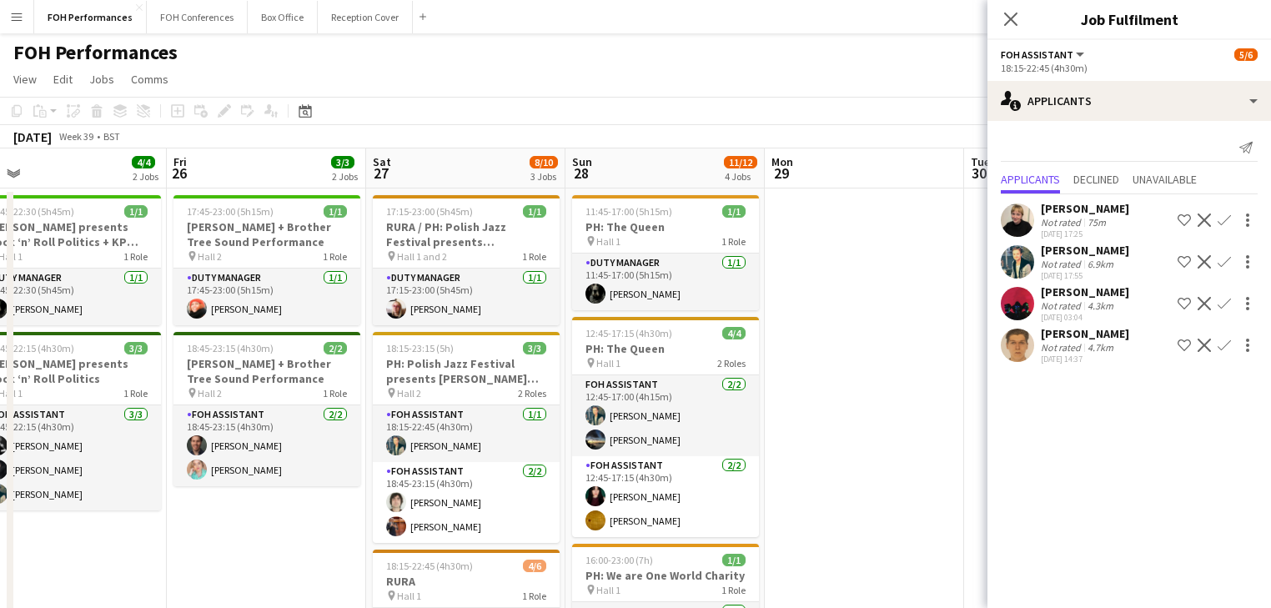
scroll to position [0, 676]
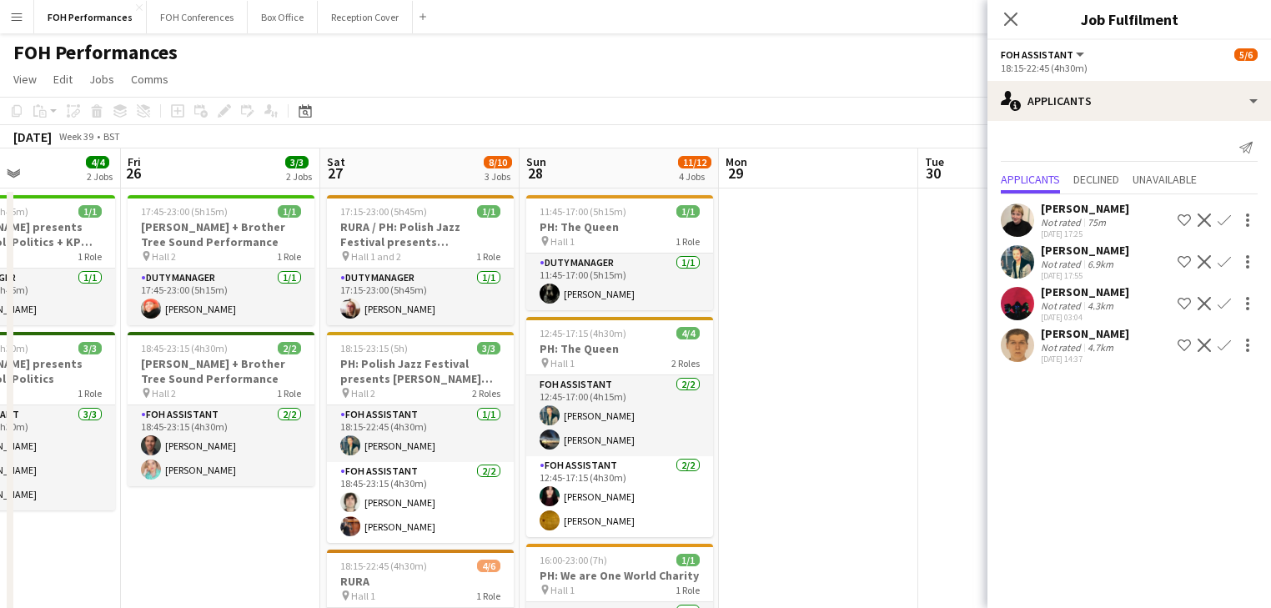
drag, startPoint x: 544, startPoint y: 360, endPoint x: 150, endPoint y: 311, distance: 396.7
click at [150, 311] on app-calendar-viewport "Mon 22 1/1 1 Job Tue 23 Wed 24 Thu 25 4/4 2 Jobs Fri 26 3/3 2 Jobs Sat 27 8/10 …" at bounding box center [635, 587] width 1271 height 879
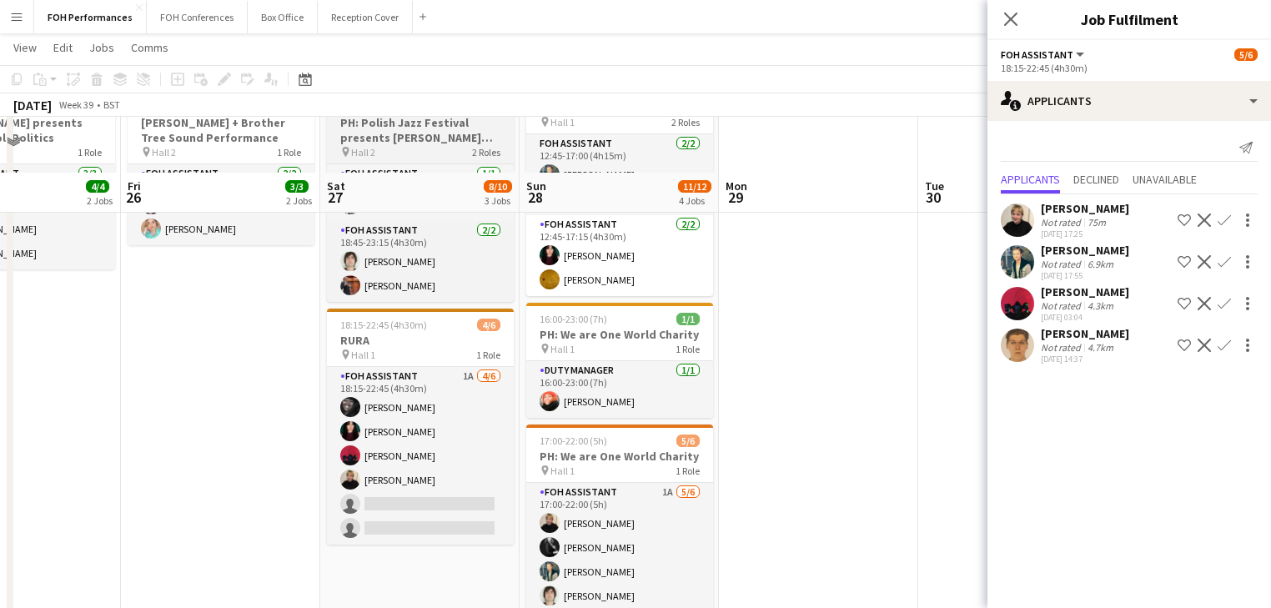
scroll to position [0, 0]
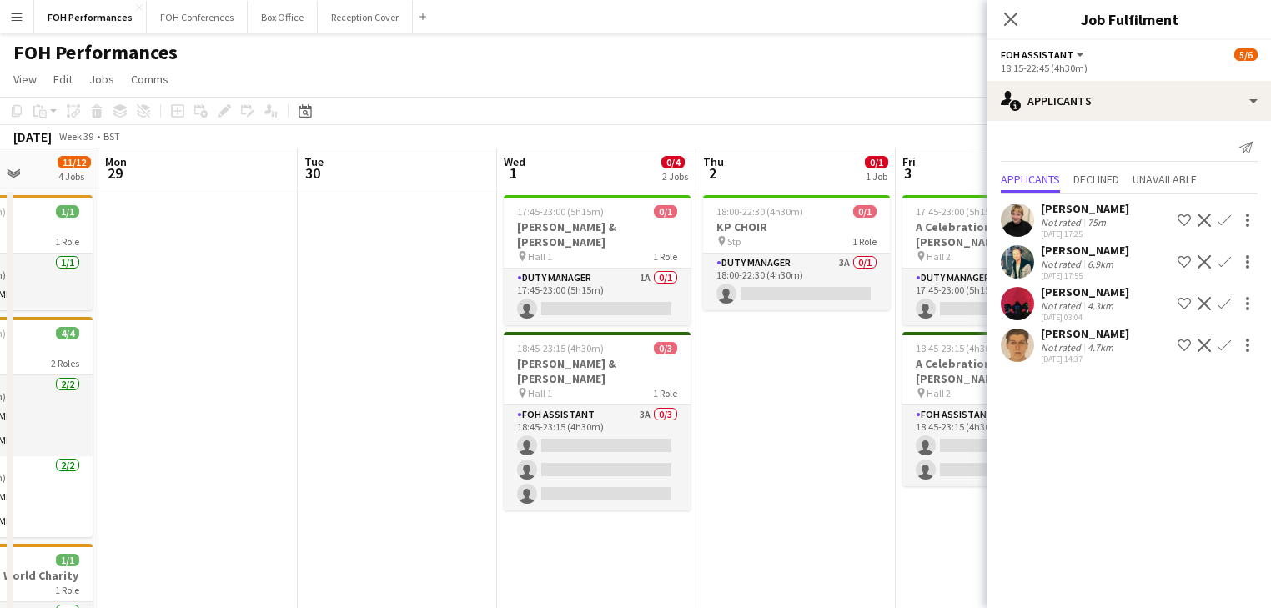
drag, startPoint x: 767, startPoint y: 412, endPoint x: -86, endPoint y: 305, distance: 859.7
click at [0, 305] on html "Menu Boards Boards Boards All jobs Status Workforce Workforce My Workforce Recr…" at bounding box center [635, 528] width 1271 height 1056
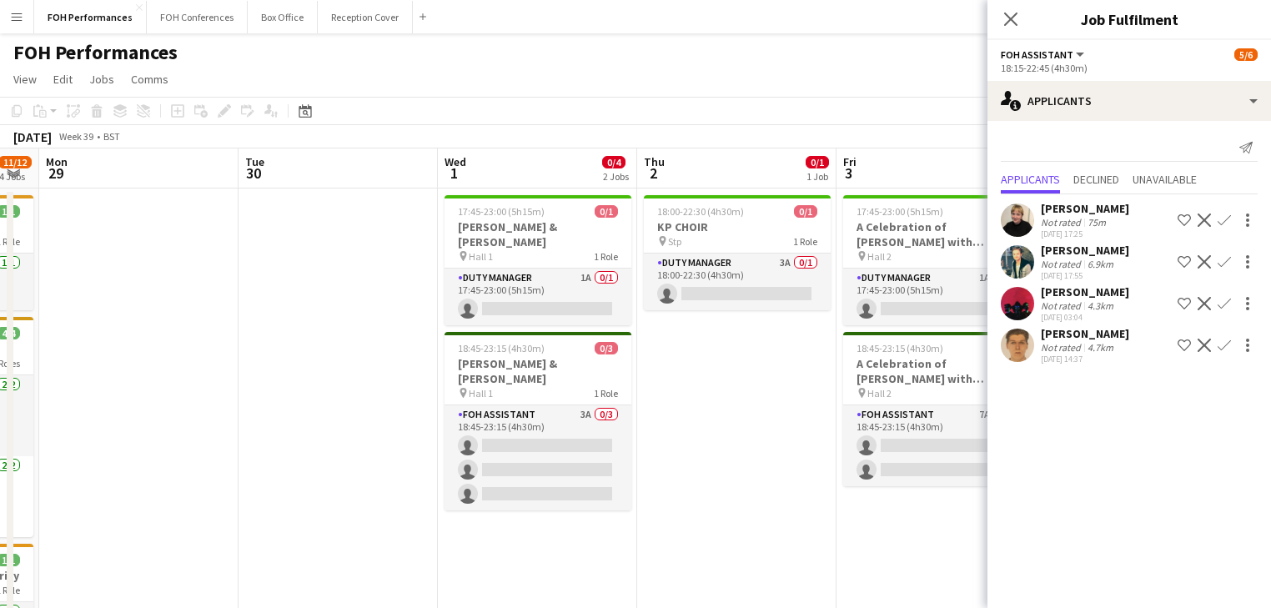
drag, startPoint x: 320, startPoint y: 330, endPoint x: 257, endPoint y: 279, distance: 81.3
click at [260, 330] on app-calendar-viewport "Thu 25 4/4 2 Jobs Fri 26 3/3 2 Jobs Sat 27 8/10 3 Jobs Sun 28 11/12 4 Jobs Mon …" at bounding box center [635, 587] width 1271 height 879
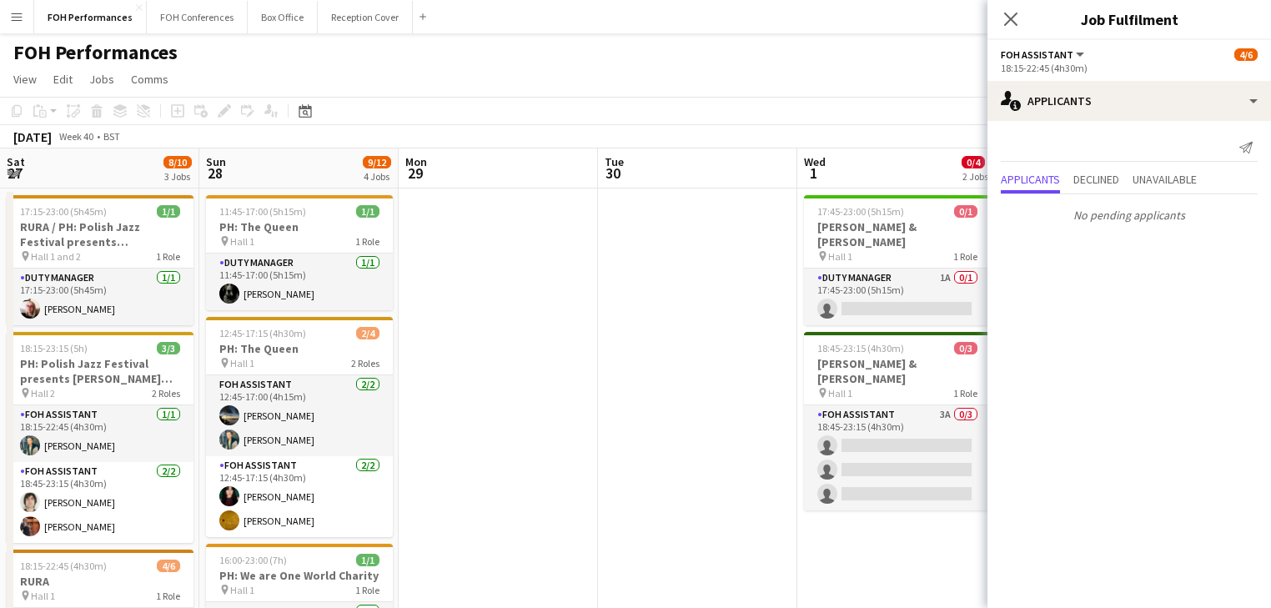
scroll to position [0, 639]
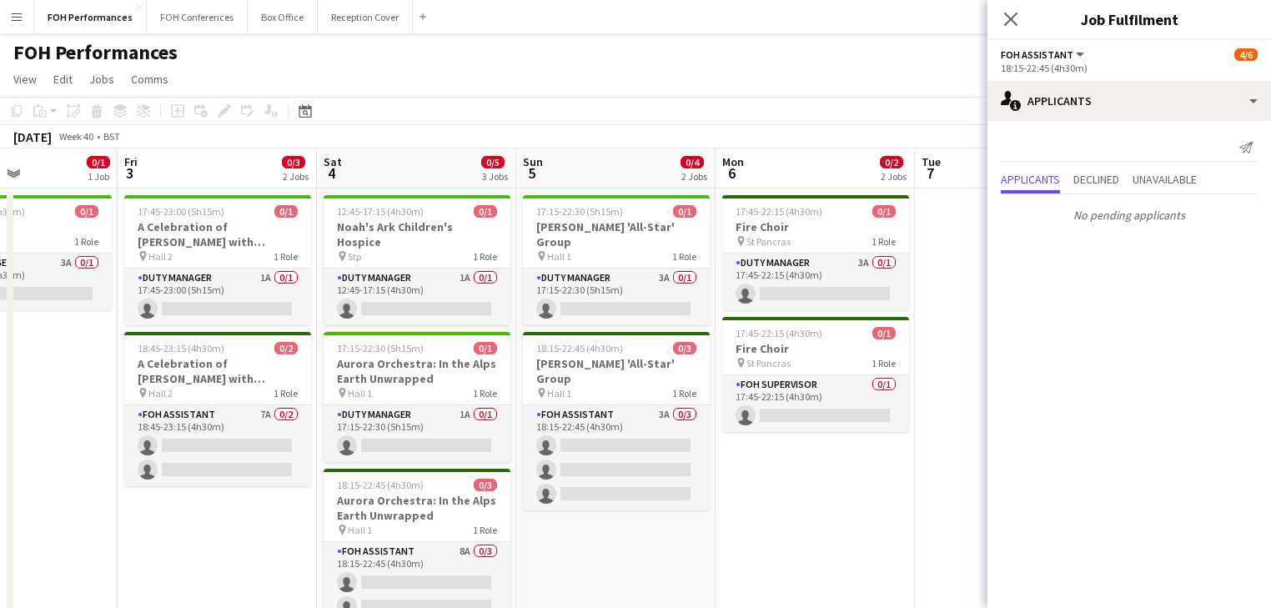
drag, startPoint x: 470, startPoint y: 424, endPoint x: -148, endPoint y: 324, distance: 625.8
click at [0, 324] on html "Menu Boards Boards Boards All jobs Status Workforce Workforce My Workforce Recr…" at bounding box center [635, 521] width 1271 height 1043
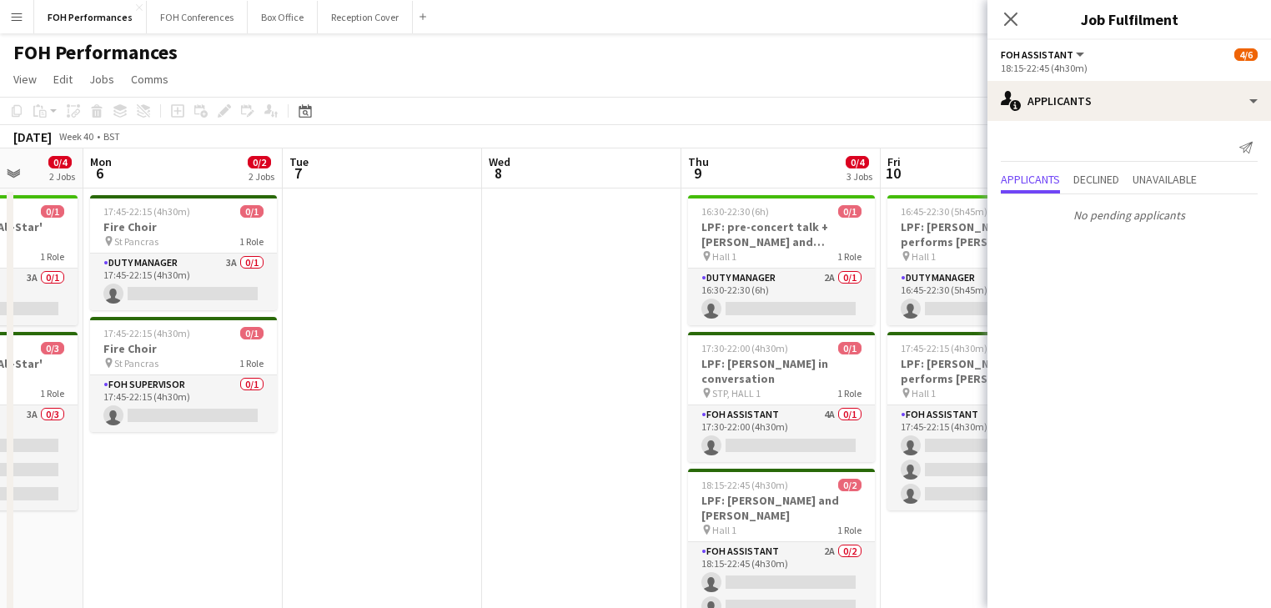
scroll to position [0, 566]
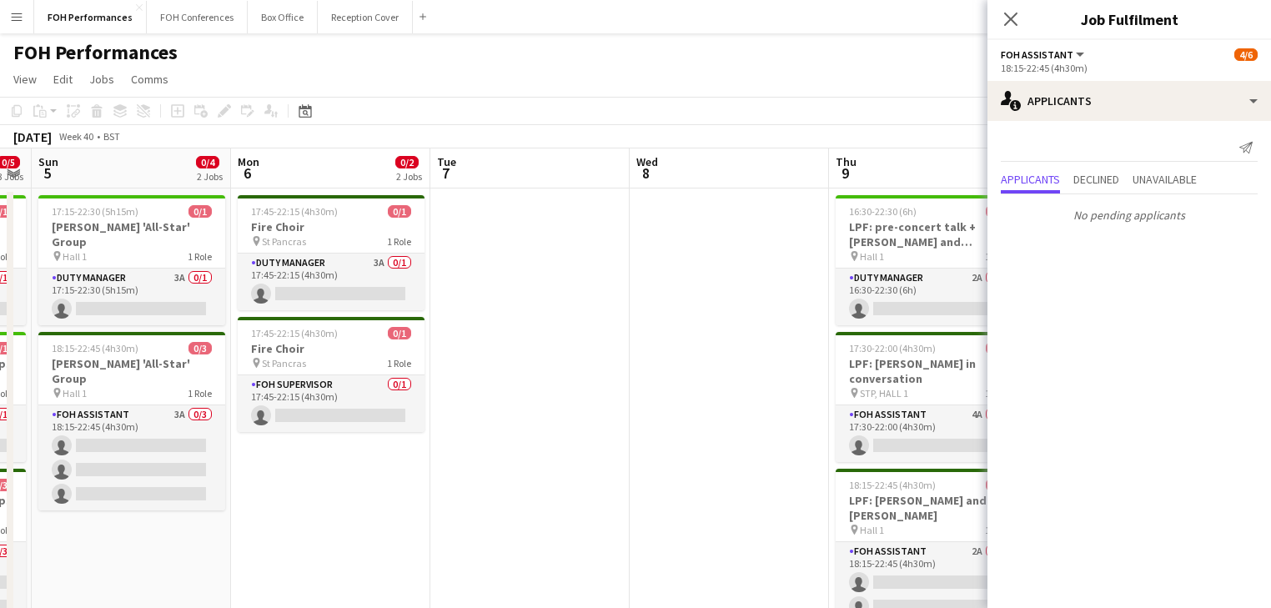
drag, startPoint x: 260, startPoint y: 414, endPoint x: 76, endPoint y: 384, distance: 186.9
click at [76, 384] on app-calendar-viewport "Thu 2 0/1 1 Job Fri 3 0/3 2 Jobs Sat 4 0/5 3 Jobs Sun 5 0/4 2 Jobs Mon 6 0/2 2 …" at bounding box center [635, 581] width 1271 height 866
click at [1011, 18] on icon at bounding box center [1010, 19] width 16 height 16
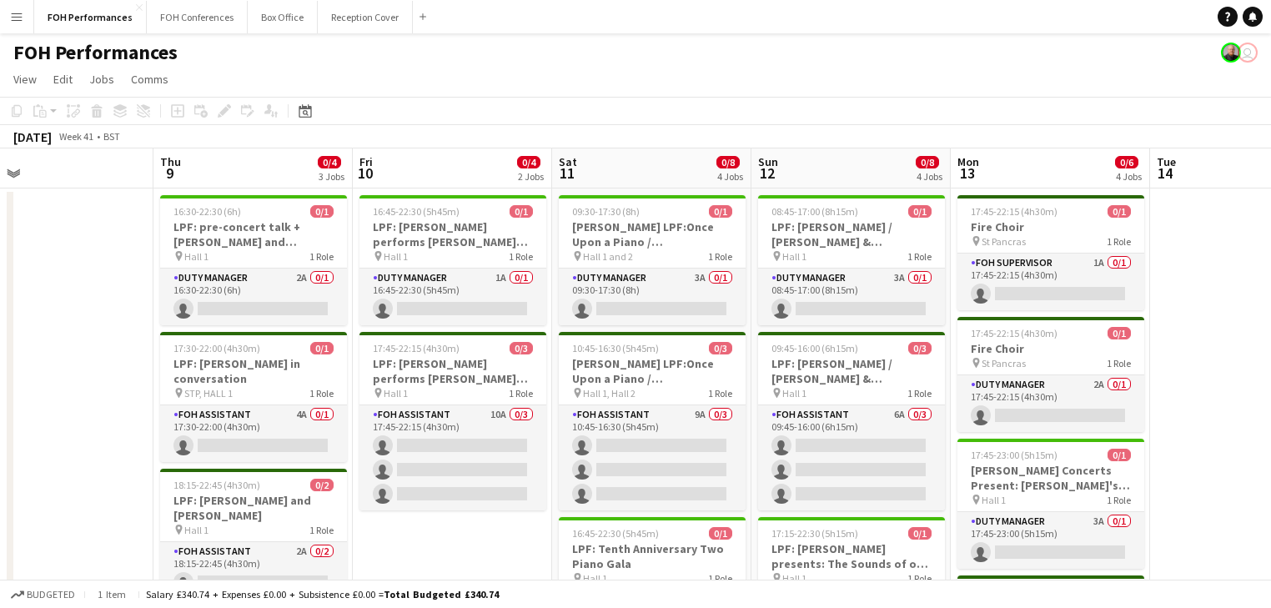
drag, startPoint x: 745, startPoint y: 250, endPoint x: 295, endPoint y: 198, distance: 452.5
click at [295, 198] on app-calendar-viewport "Sat 4 0/5 3 Jobs Sun 5 0/4 2 Jobs Mon 6 0/2 2 Jobs Tue 7 Wed 8 Thu 9 0/4 3 Jobs…" at bounding box center [635, 581] width 1271 height 866
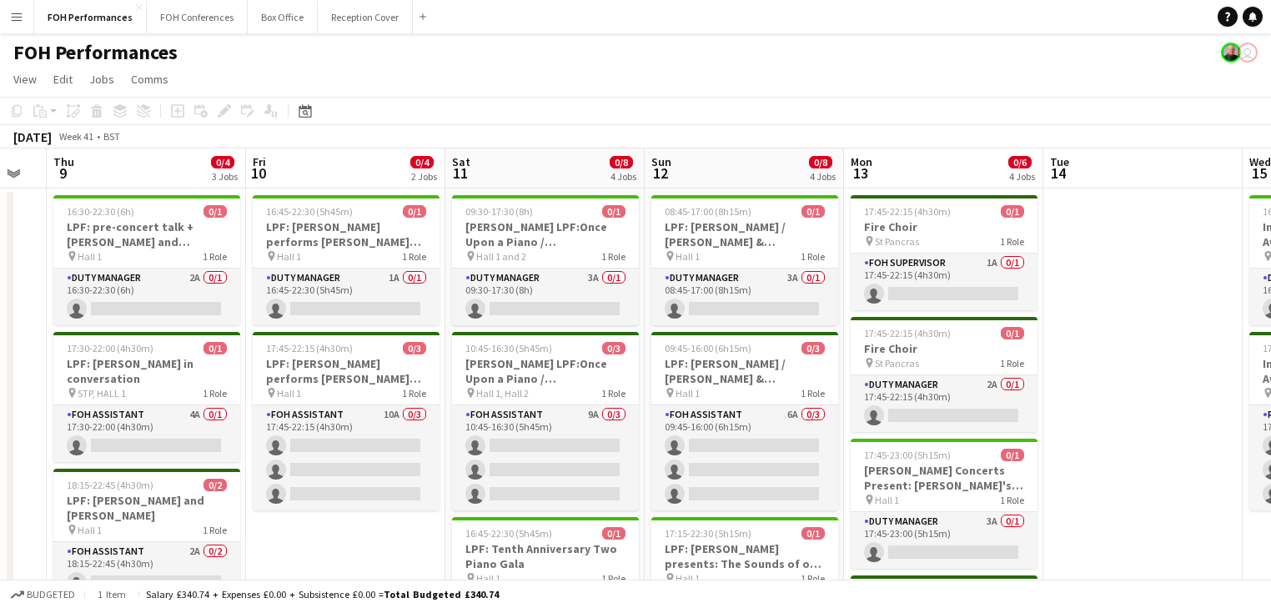
drag, startPoint x: 534, startPoint y: 218, endPoint x: 349, endPoint y: 178, distance: 188.6
click at [342, 181] on app-calendar-viewport "Mon 6 0/2 2 Jobs Tue 7 Wed 8 Thu 9 0/4 3 Jobs Fri 10 0/4 2 Jobs Sat 11 0/8 4 Jo…" at bounding box center [635, 581] width 1271 height 866
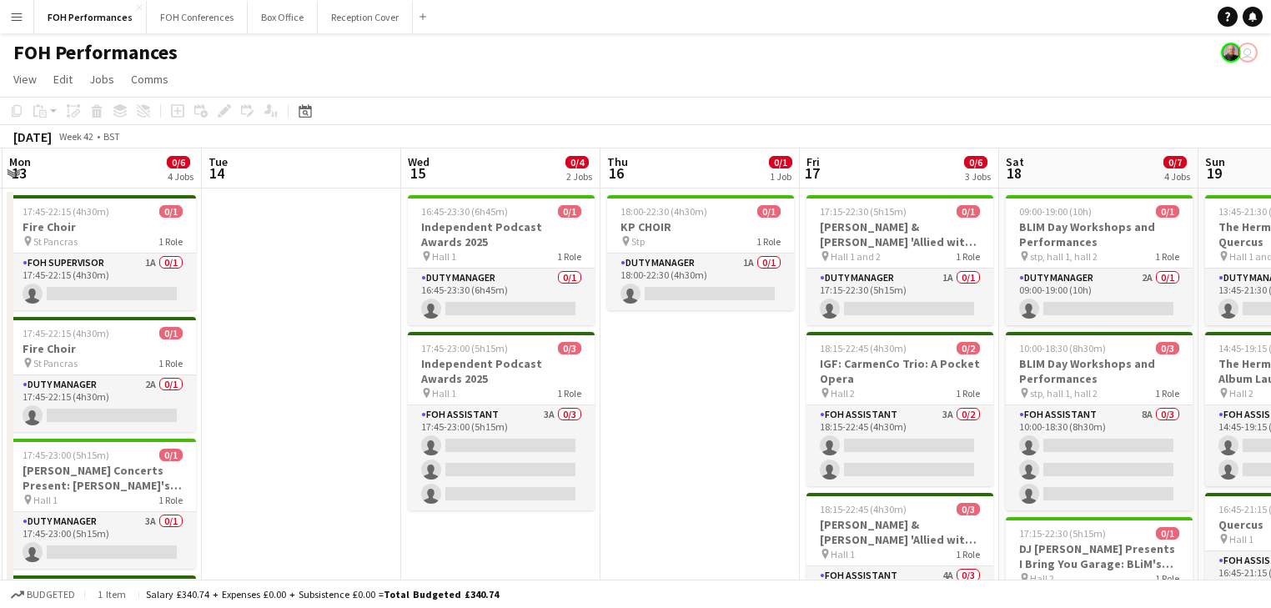
scroll to position [0, 607]
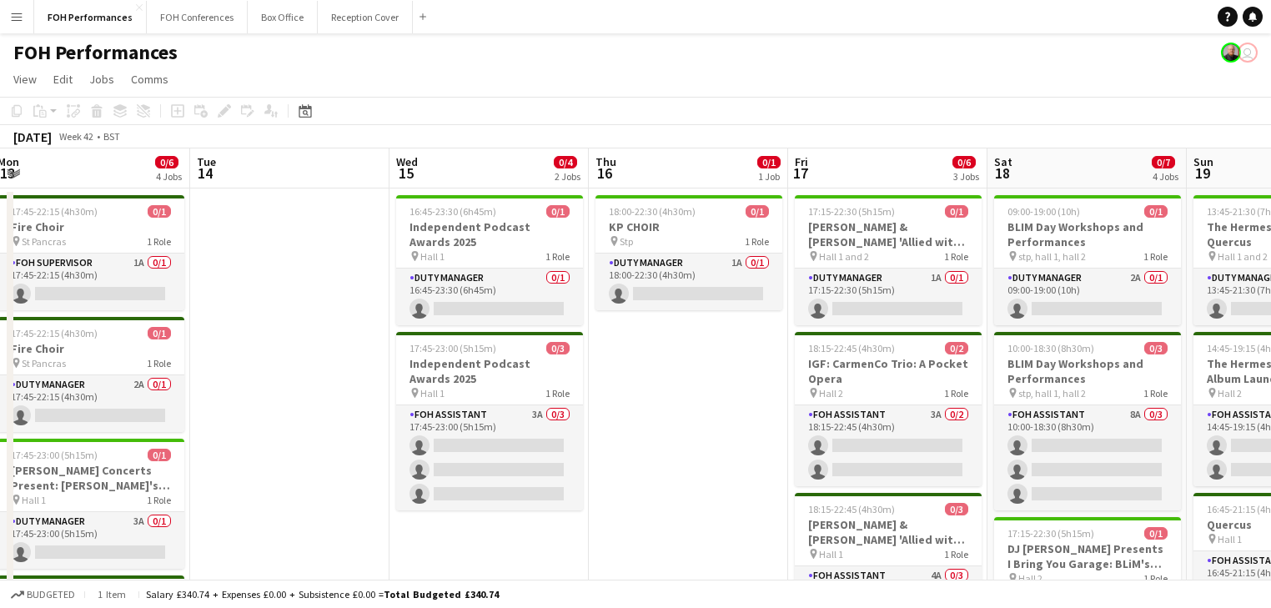
drag, startPoint x: 474, startPoint y: 213, endPoint x: 263, endPoint y: 174, distance: 214.4
click at [263, 174] on app-calendar-viewport "Fri 10 0/4 2 Jobs Sat 11 0/8 4 Jobs Sun 12 0/8 4 Jobs Mon 13 0/6 4 Jobs Tue 14 …" at bounding box center [635, 581] width 1271 height 866
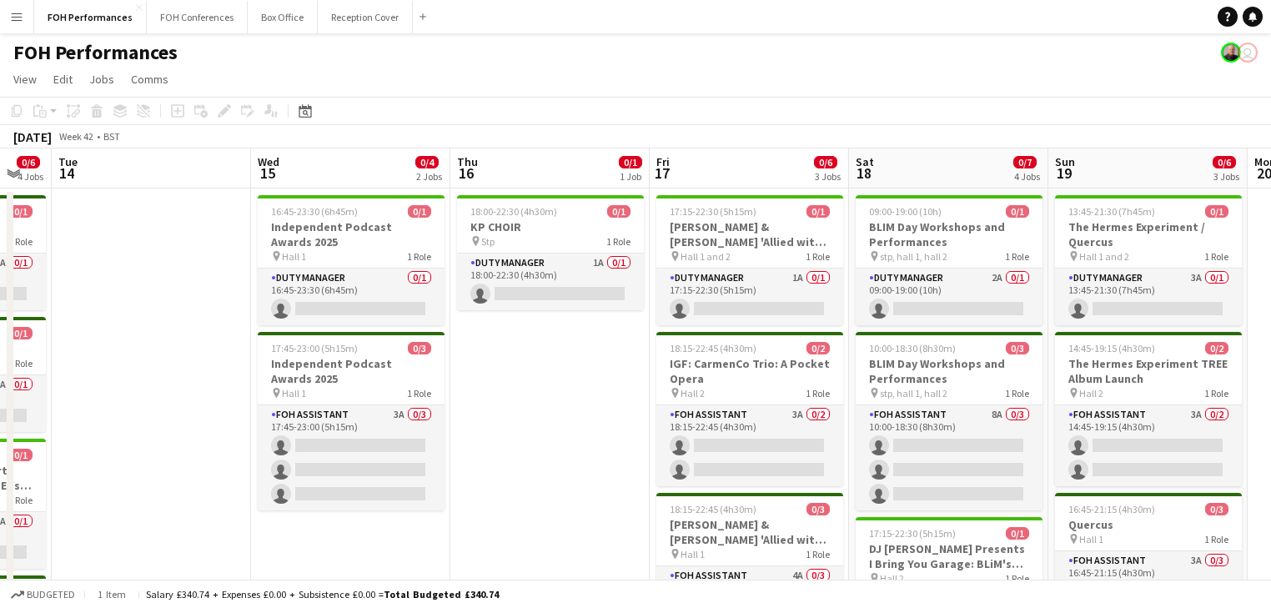
drag, startPoint x: 544, startPoint y: 427, endPoint x: 264, endPoint y: 349, distance: 290.7
click at [206, 364] on app-calendar-viewport "Sat 11 0/8 4 Jobs Sun 12 0/8 4 Jobs Mon 13 0/6 4 Jobs Tue 14 Wed 15 0/4 2 Jobs …" at bounding box center [635, 581] width 1271 height 866
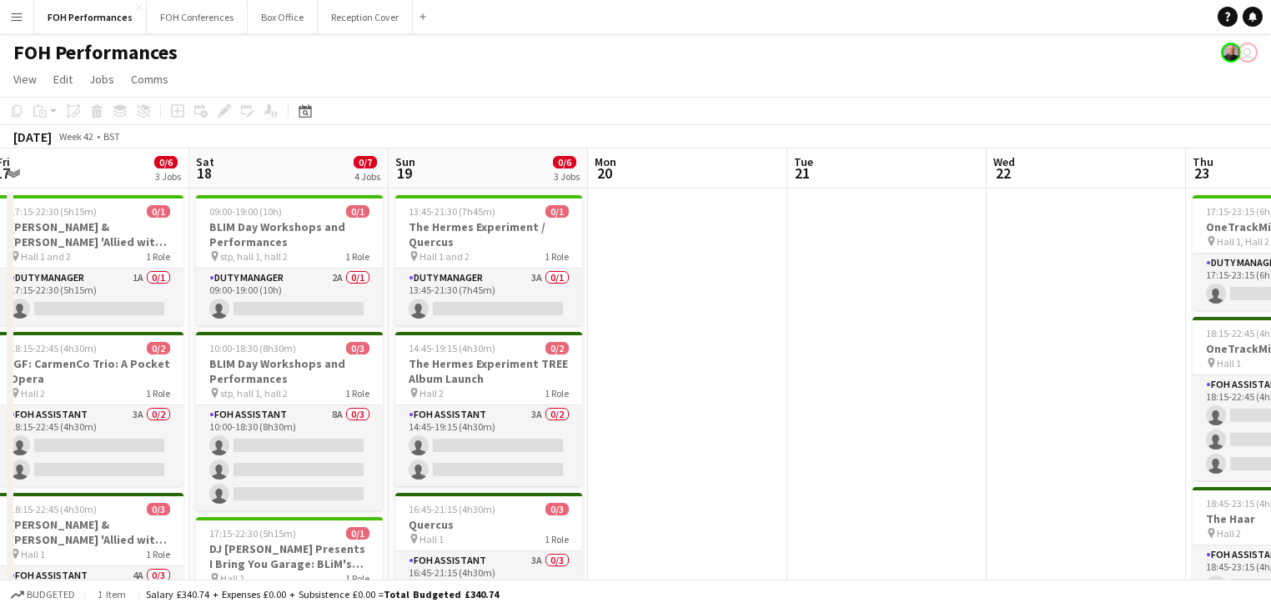
drag, startPoint x: 1031, startPoint y: 311, endPoint x: 264, endPoint y: 206, distance: 773.5
click at [250, 210] on app-calendar-viewport "Mon 13 0/6 4 Jobs Tue 14 Wed 15 0/4 2 Jobs Thu 16 0/1 1 Job Fri 17 0/6 3 Jobs S…" at bounding box center [635, 581] width 1271 height 866
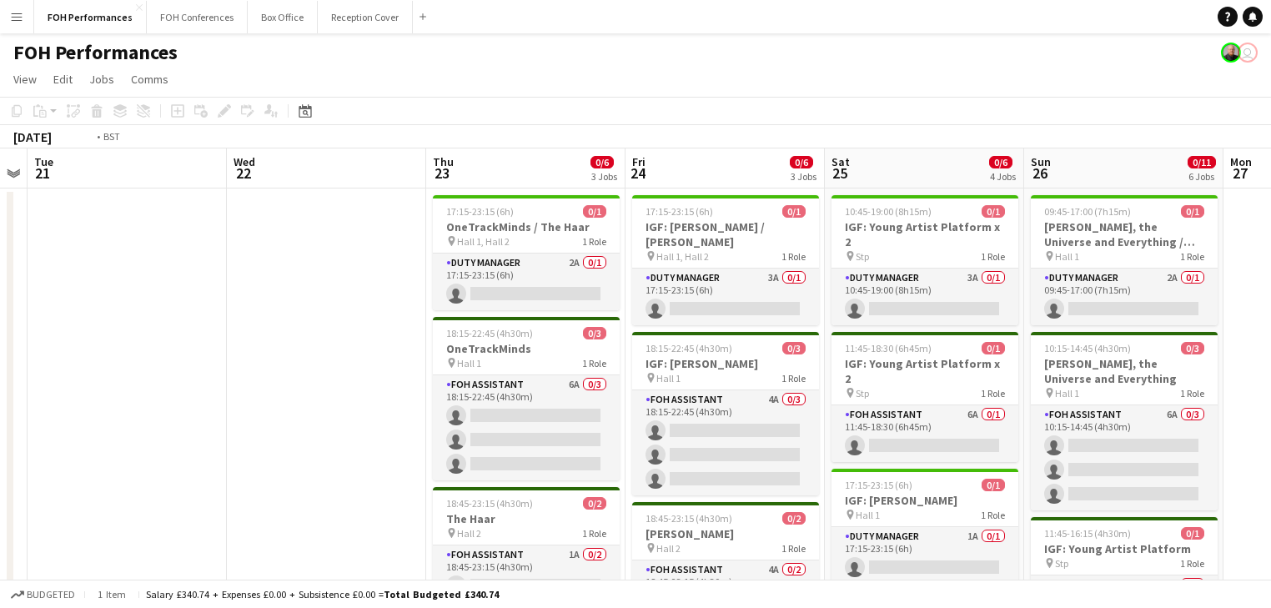
drag, startPoint x: 732, startPoint y: 259, endPoint x: 147, endPoint y: 182, distance: 590.4
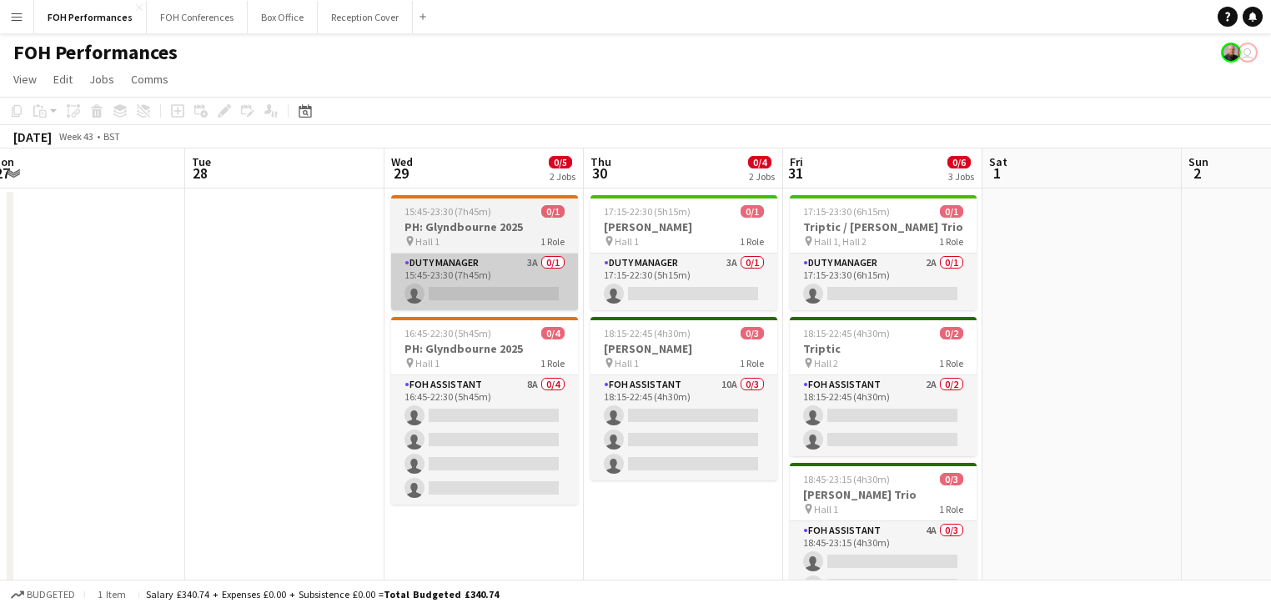
drag, startPoint x: 961, startPoint y: 305, endPoint x: 704, endPoint y: 279, distance: 258.1
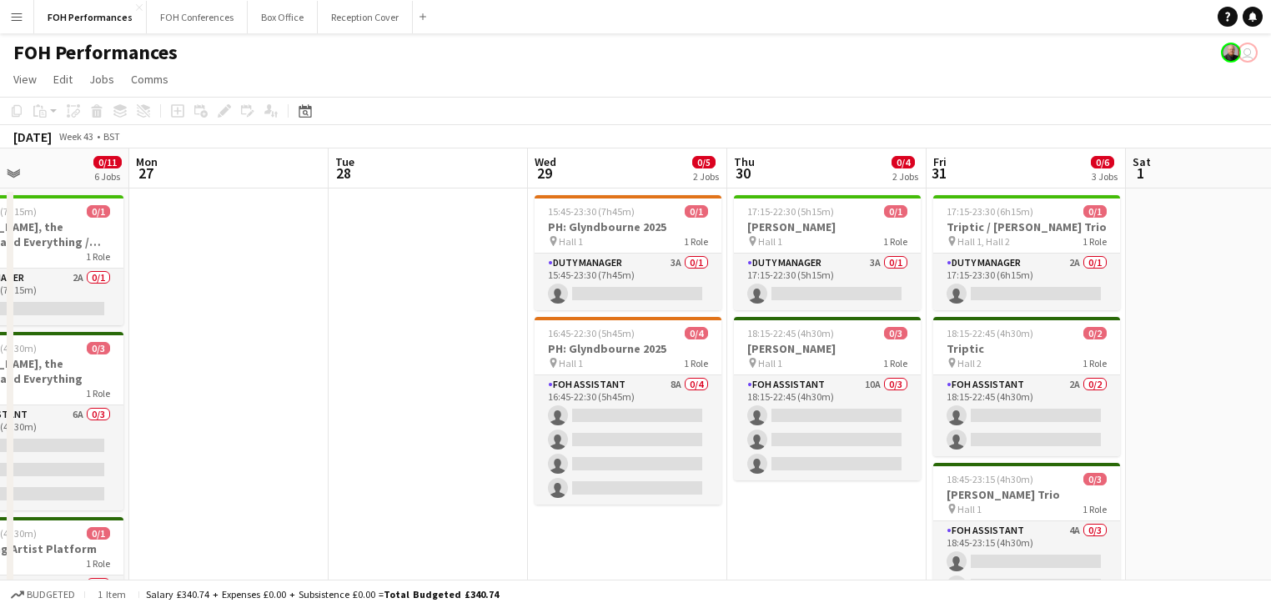
scroll to position [0, 785]
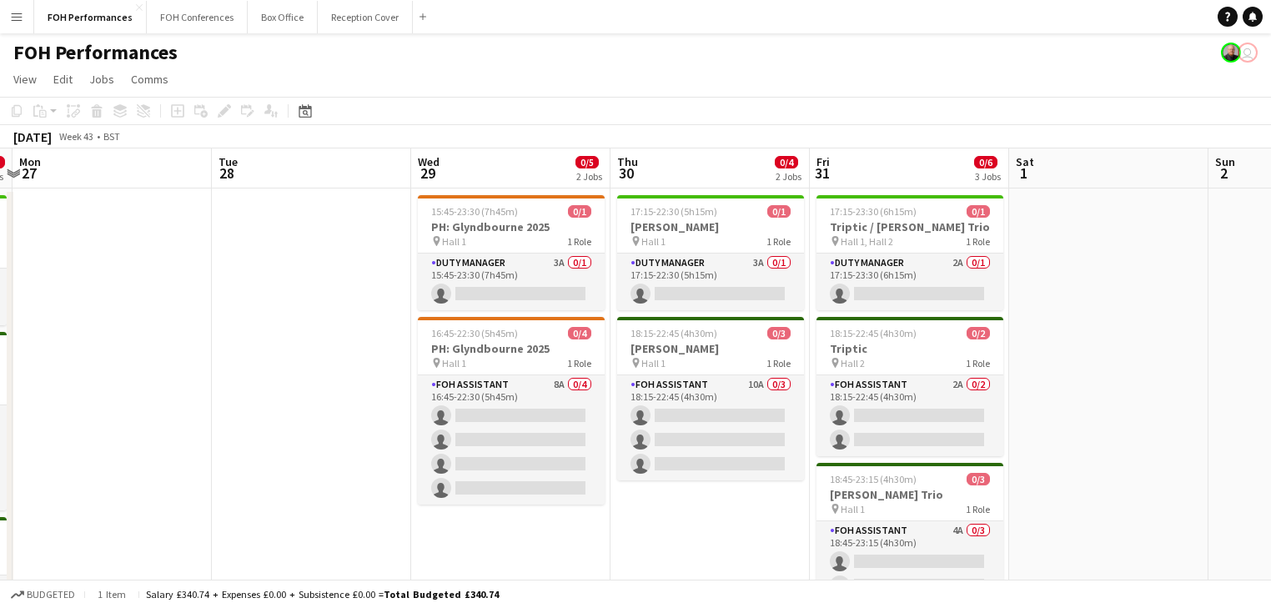
drag, startPoint x: 625, startPoint y: 258, endPoint x: 367, endPoint y: 225, distance: 260.5
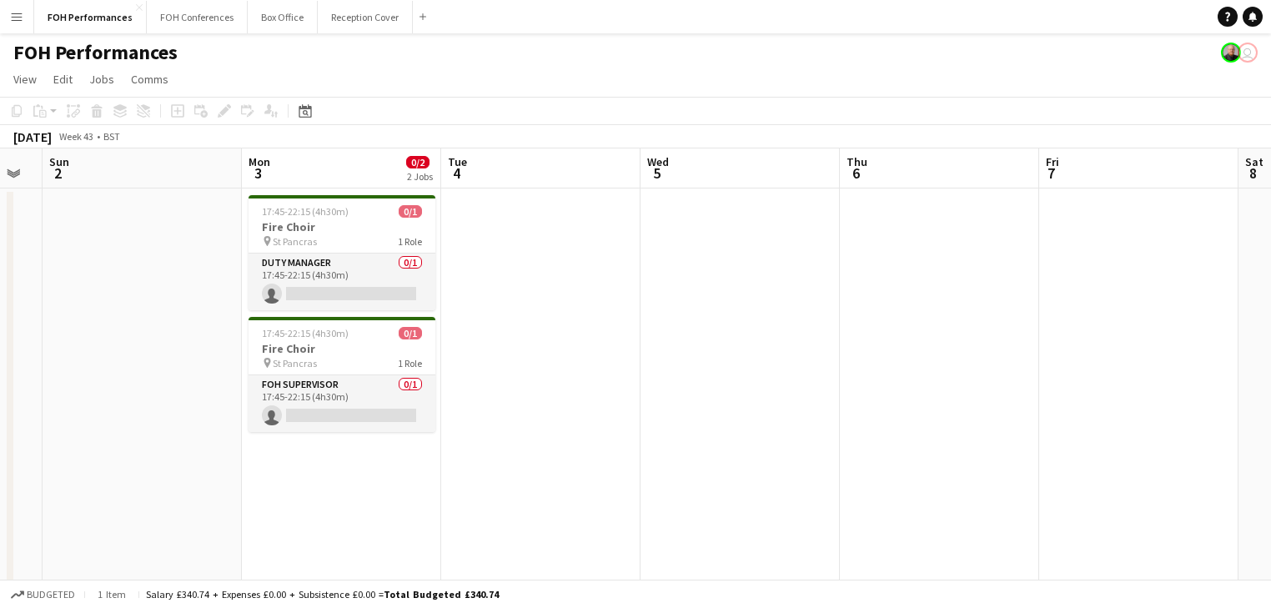
drag, startPoint x: 1167, startPoint y: 352, endPoint x: 40, endPoint y: 176, distance: 1140.2
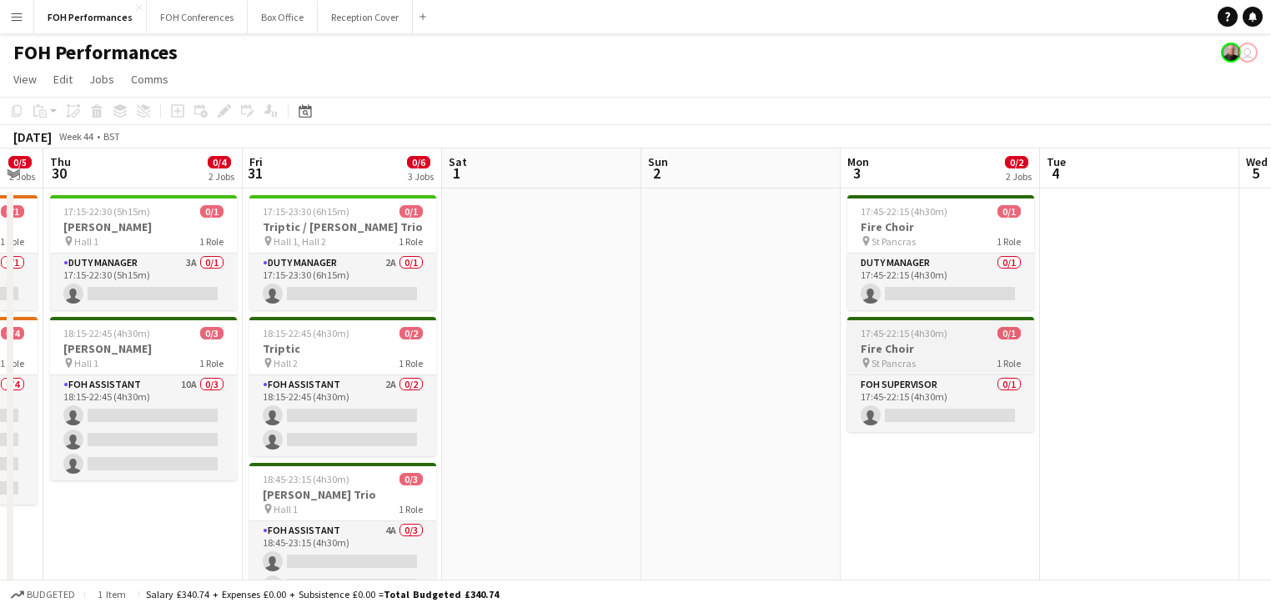
drag, startPoint x: 1047, startPoint y: 340, endPoint x: 1166, endPoint y: 351, distance: 118.9
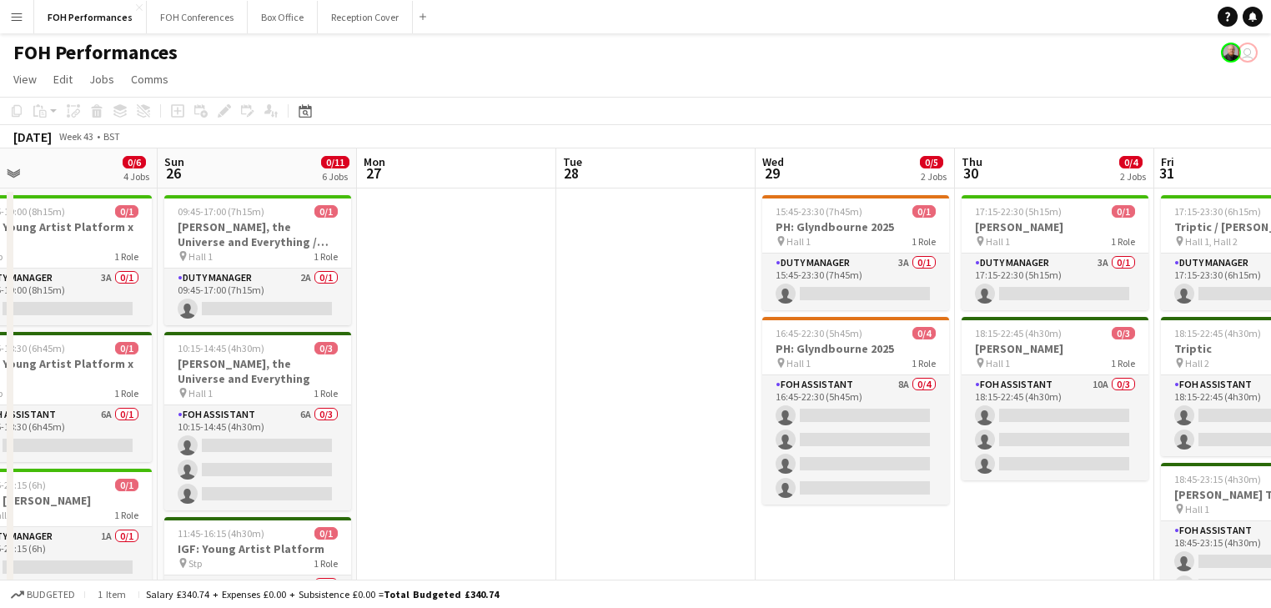
click at [1270, 380] on html "Menu Boards Boards Boards All jobs Status Workforce Workforce My Workforce Recr…" at bounding box center [635, 599] width 1271 height 1199
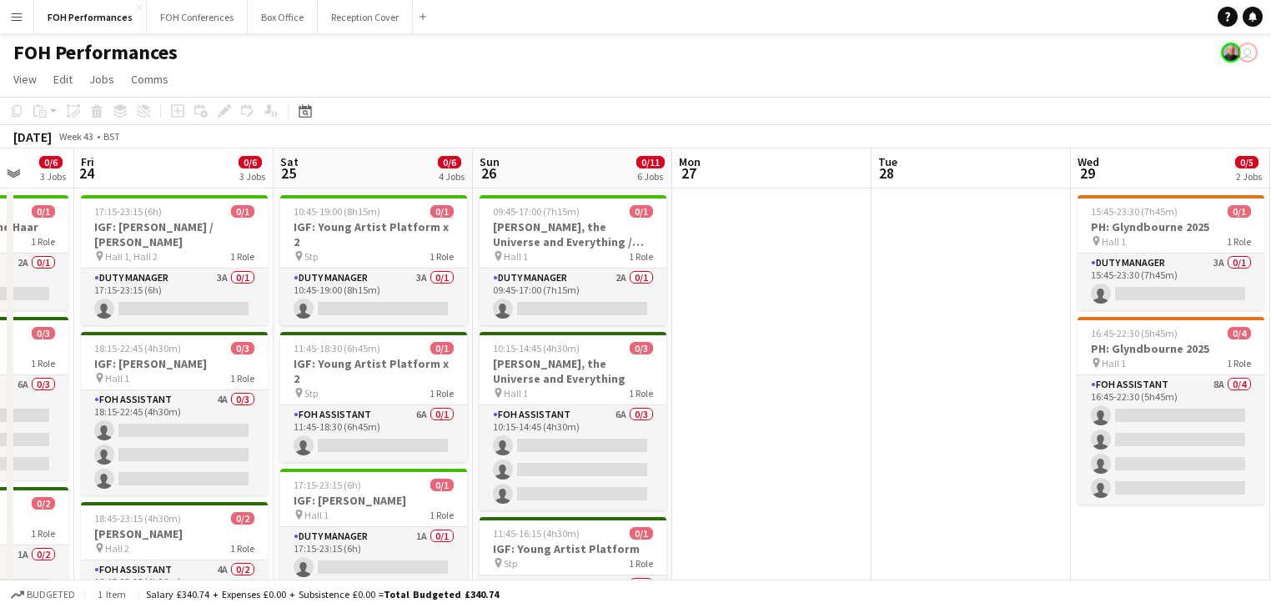
drag, startPoint x: 415, startPoint y: 394, endPoint x: 731, endPoint y: 383, distance: 316.2
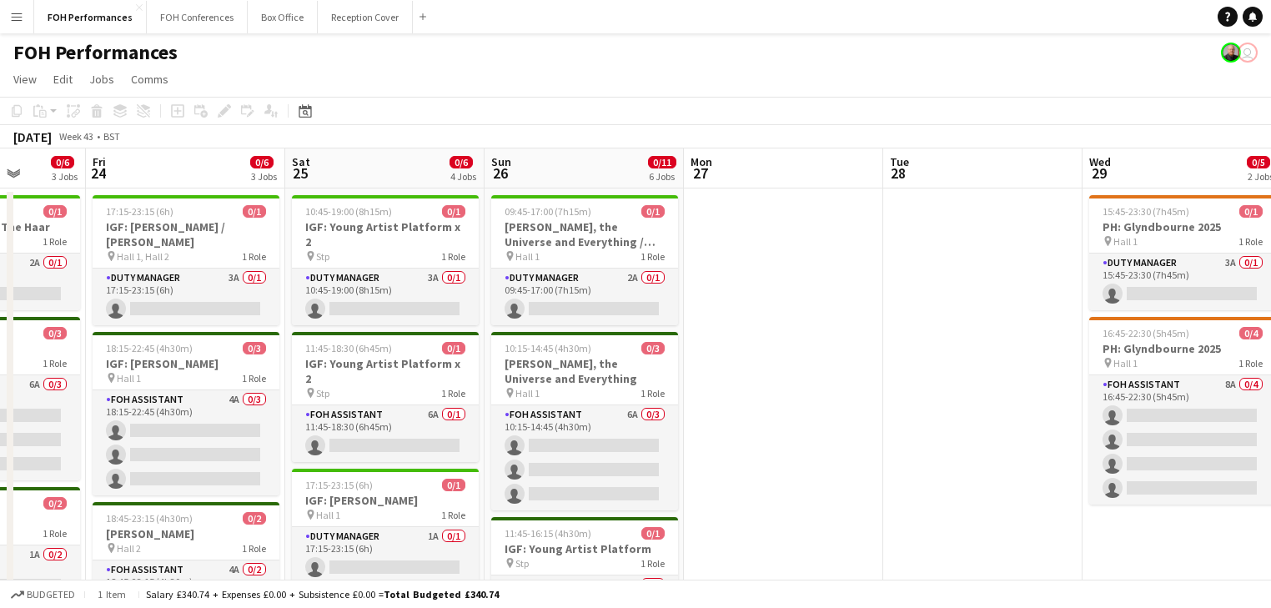
drag, startPoint x: 297, startPoint y: 367, endPoint x: 707, endPoint y: 367, distance: 410.3
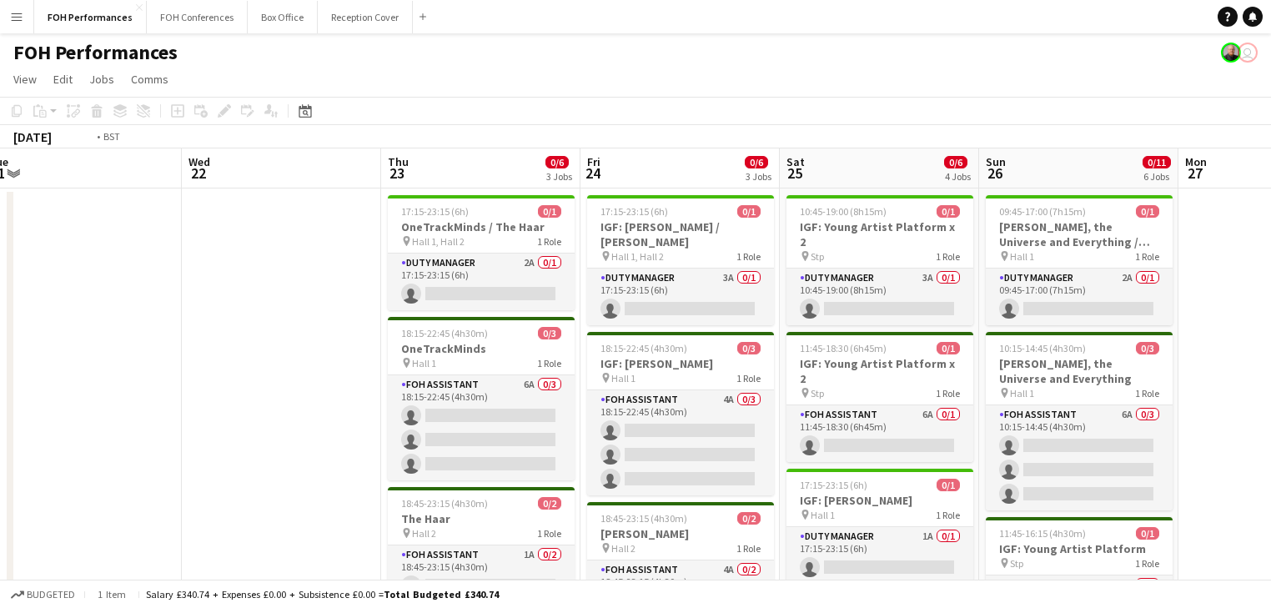
drag, startPoint x: 269, startPoint y: 337, endPoint x: 972, endPoint y: 309, distance: 704.4
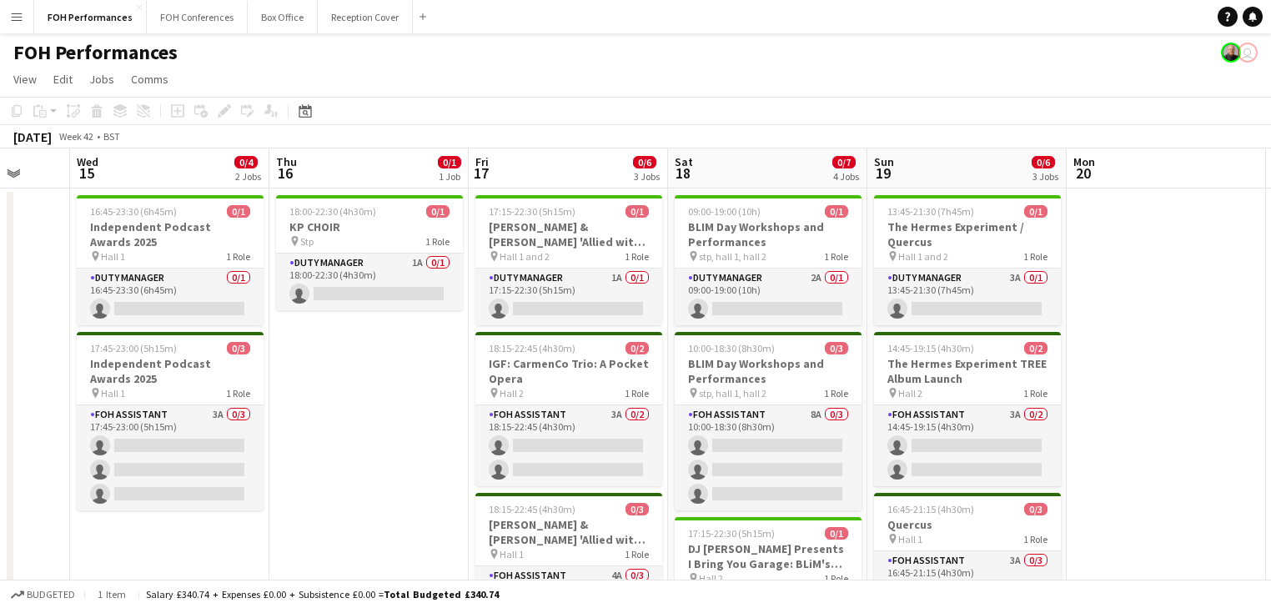
drag, startPoint x: 504, startPoint y: 308, endPoint x: 1180, endPoint y: 301, distance: 676.3
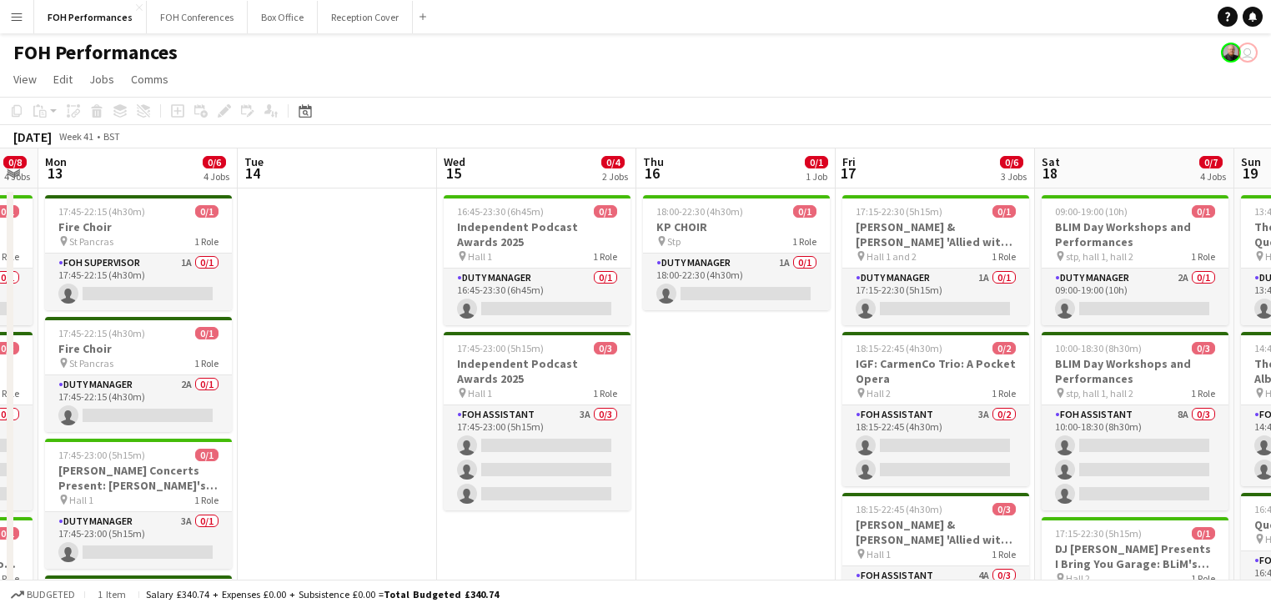
drag, startPoint x: 374, startPoint y: 339, endPoint x: 741, endPoint y: 339, distance: 366.9
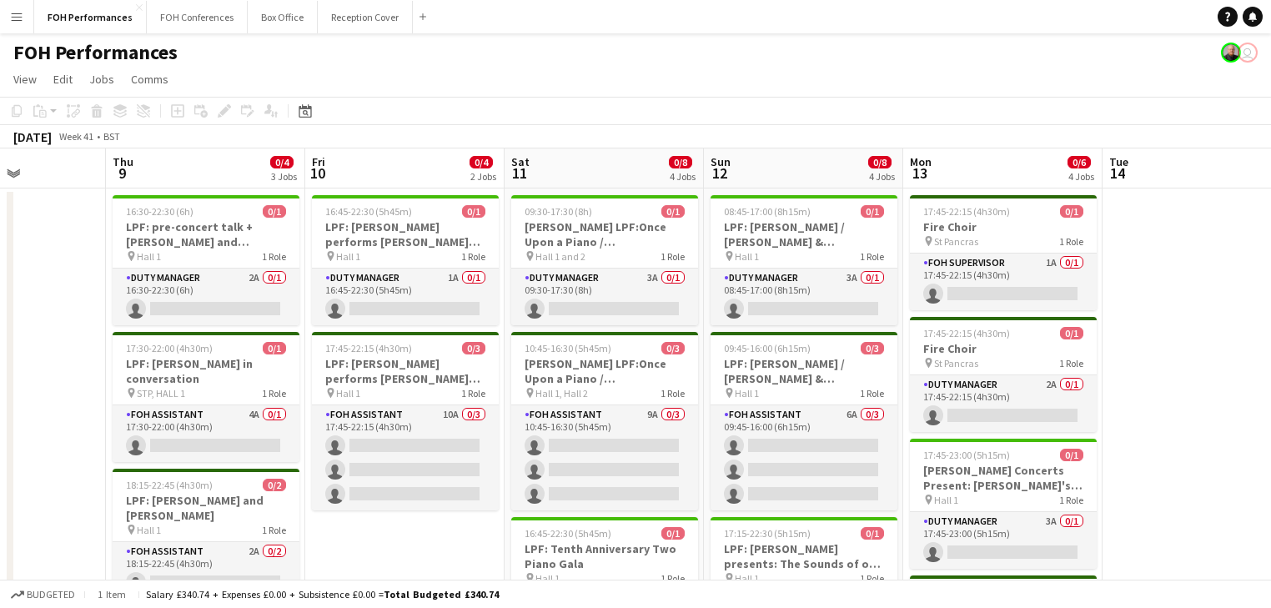
scroll to position [0, 452]
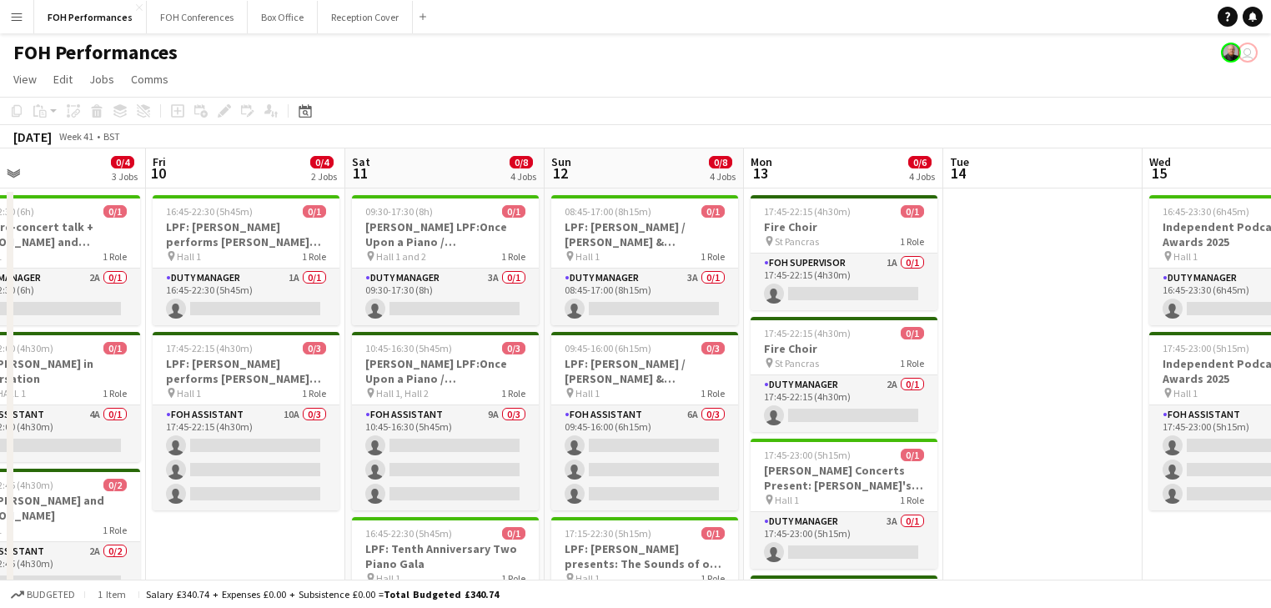
drag, startPoint x: 308, startPoint y: 435, endPoint x: 1013, endPoint y: 427, distance: 705.5
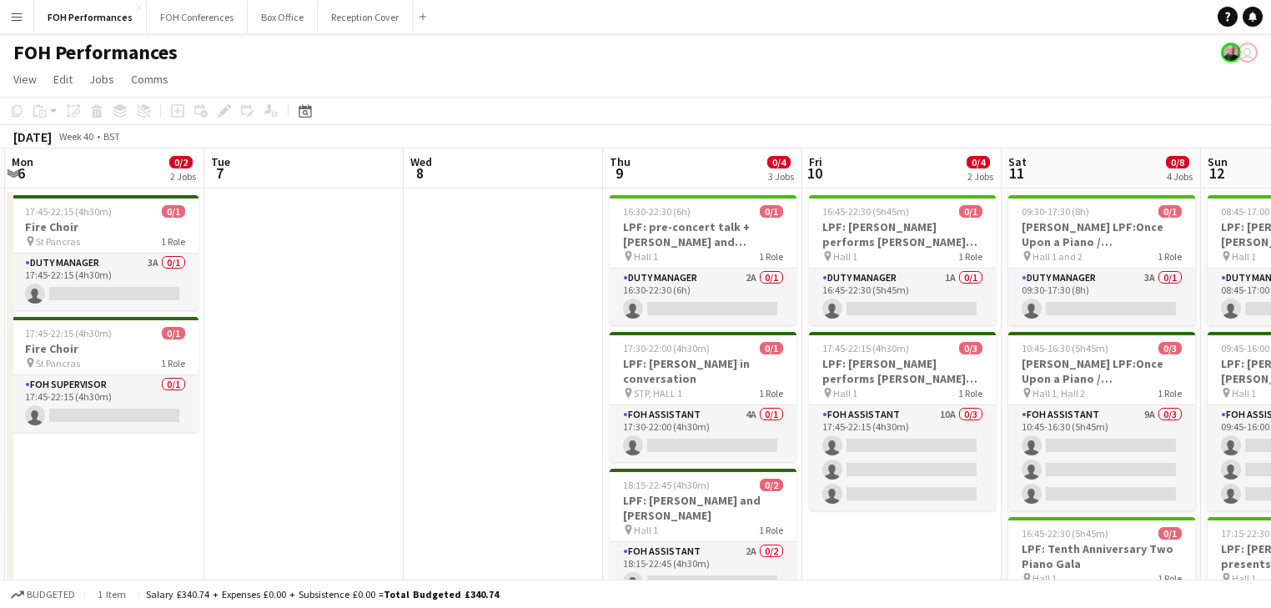
drag, startPoint x: 262, startPoint y: 392, endPoint x: 918, endPoint y: 389, distance: 656.3
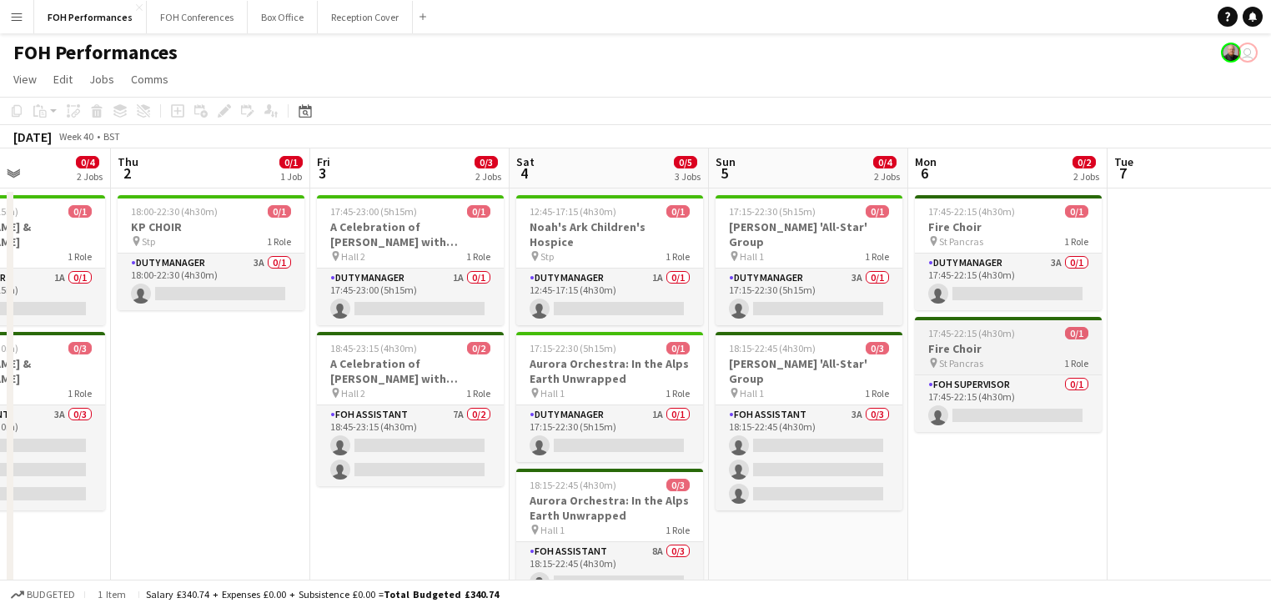
drag, startPoint x: 540, startPoint y: 357, endPoint x: 887, endPoint y: 348, distance: 347.8
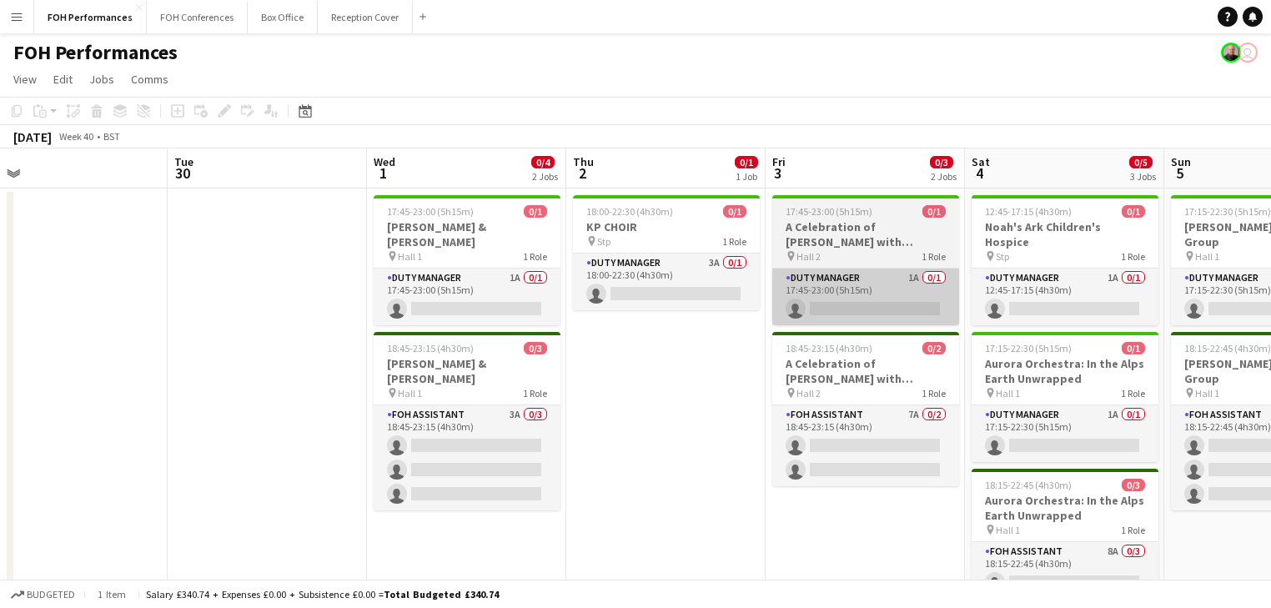
drag, startPoint x: 565, startPoint y: 352, endPoint x: 928, endPoint y: 318, distance: 364.3
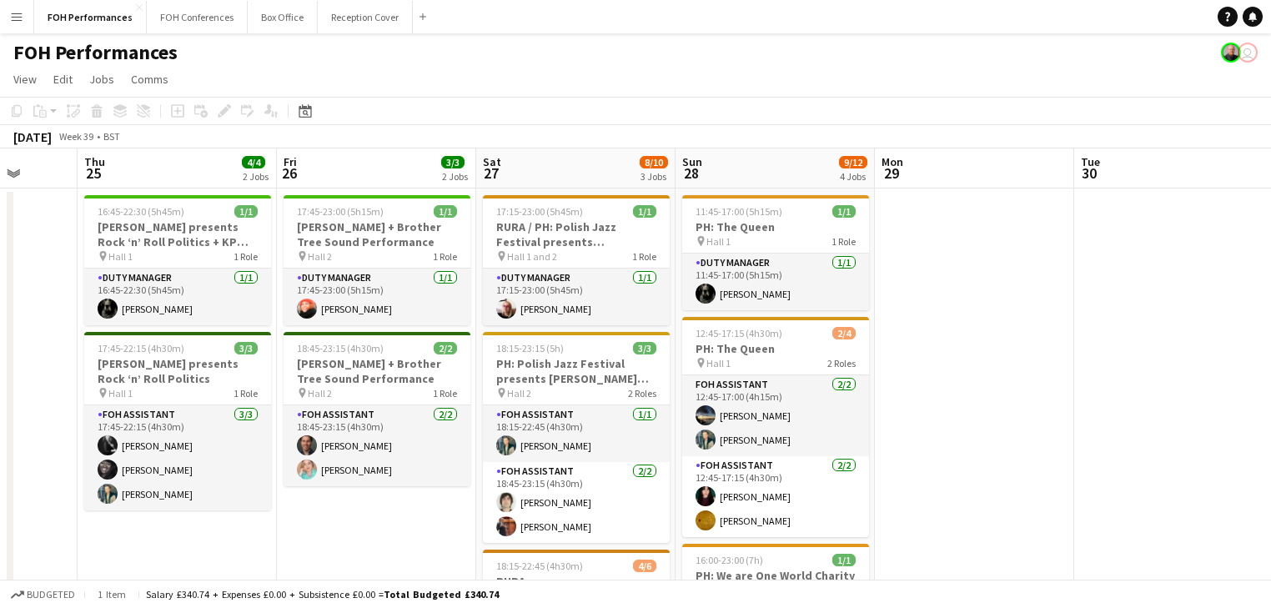
drag, startPoint x: 344, startPoint y: 259, endPoint x: 1123, endPoint y: 284, distance: 780.1
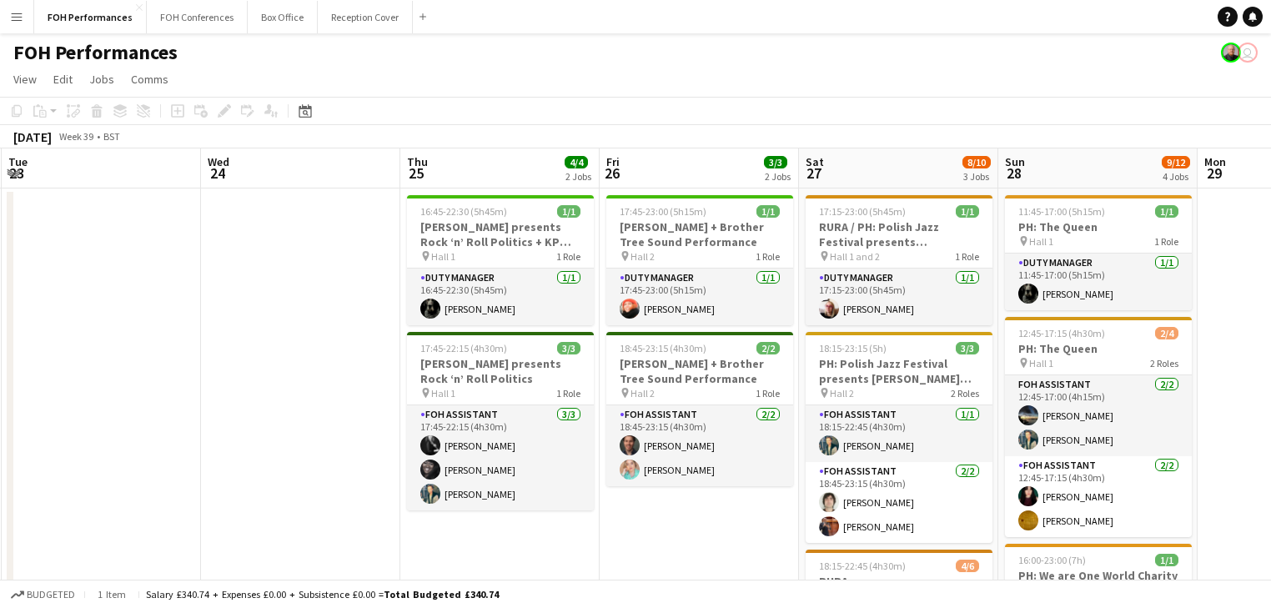
scroll to position [0, 397]
drag, startPoint x: 214, startPoint y: 316, endPoint x: 604, endPoint y: 310, distance: 389.5
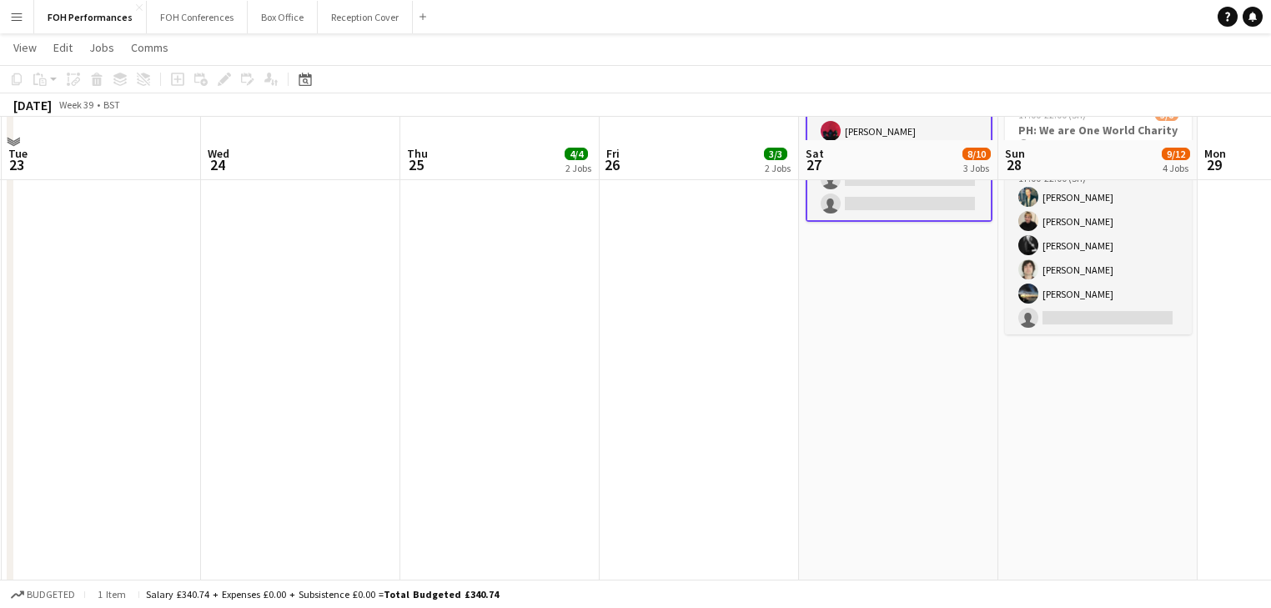
scroll to position [0, 0]
